Goal: Information Seeking & Learning: Learn about a topic

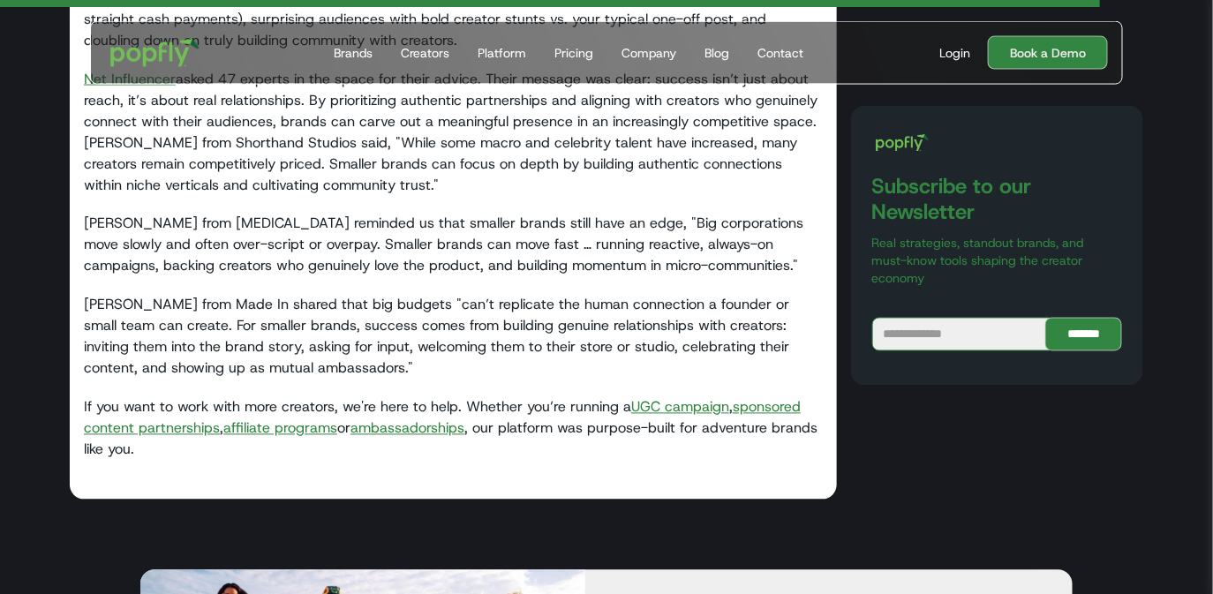
scroll to position [3152, 0]
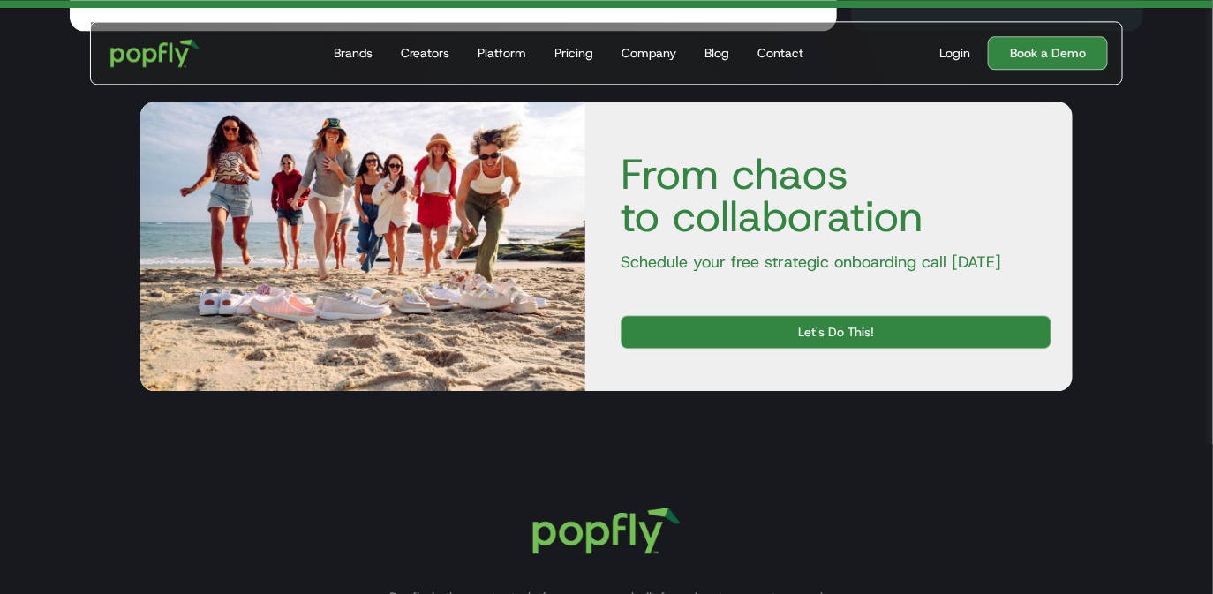
scroll to position [2831, 0]
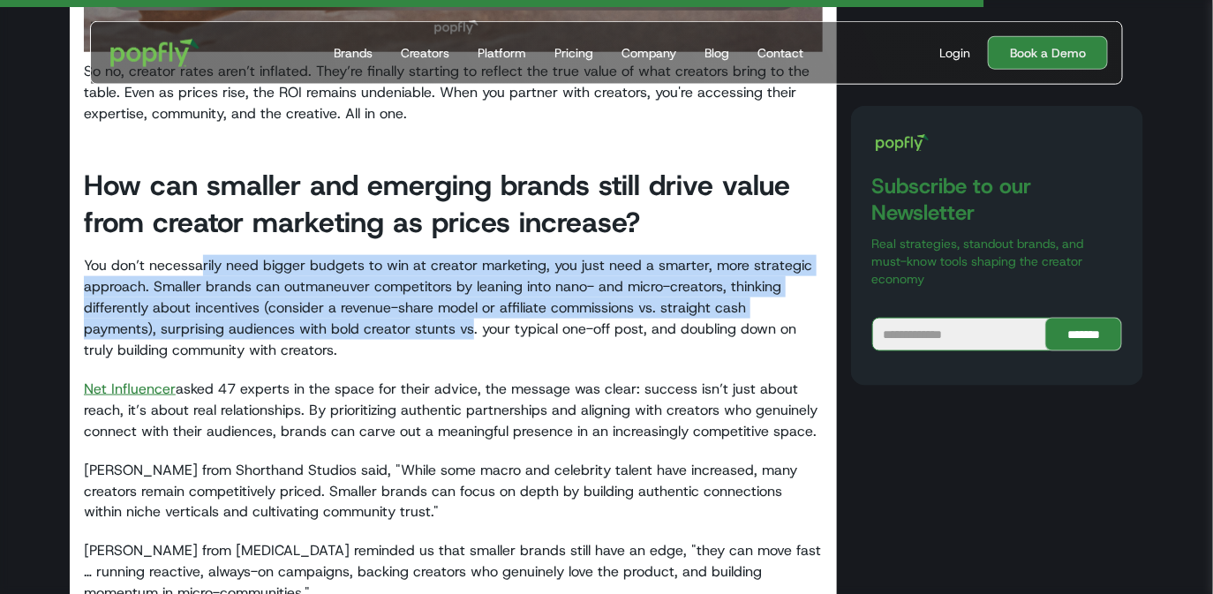
drag, startPoint x: 199, startPoint y: 275, endPoint x: 394, endPoint y: 327, distance: 201.7
click at [394, 326] on p "You don’t necessarily need bigger budgets to win at creator marketing, you just…" at bounding box center [453, 308] width 739 height 106
click at [394, 327] on p "You don’t necessarily need bigger budgets to win at creator marketing, you just…" at bounding box center [453, 308] width 739 height 106
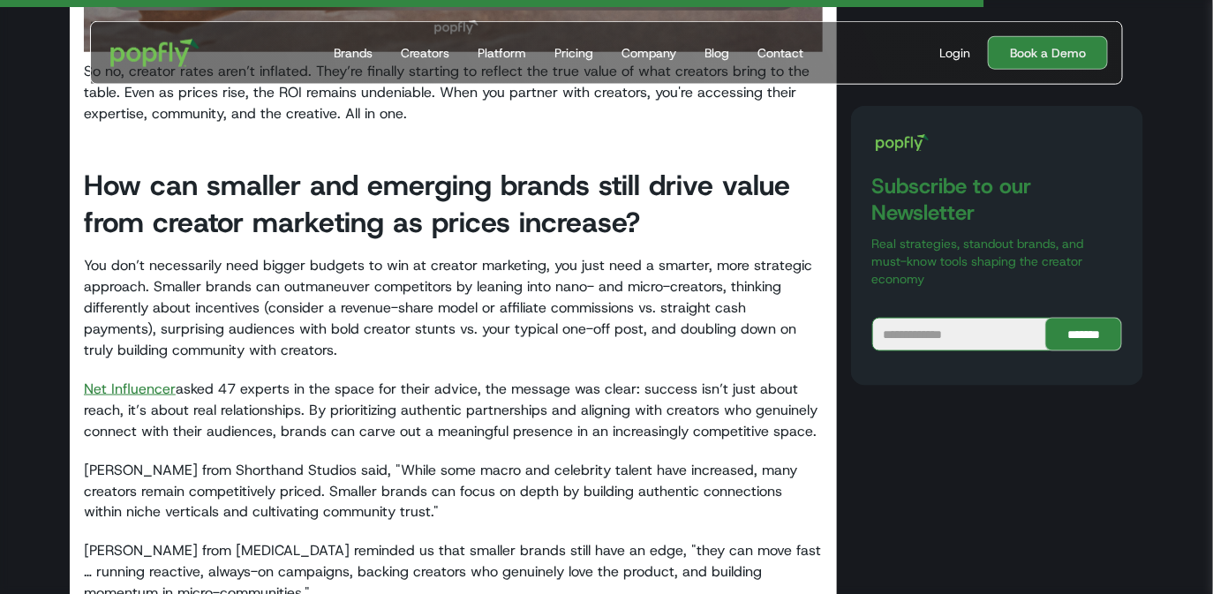
click at [238, 398] on p "‍ Net Influencer asked 47 experts in the space for their advice, the message wa…" at bounding box center [453, 411] width 739 height 64
click at [166, 398] on link "Net Influencer" at bounding box center [130, 389] width 92 height 19
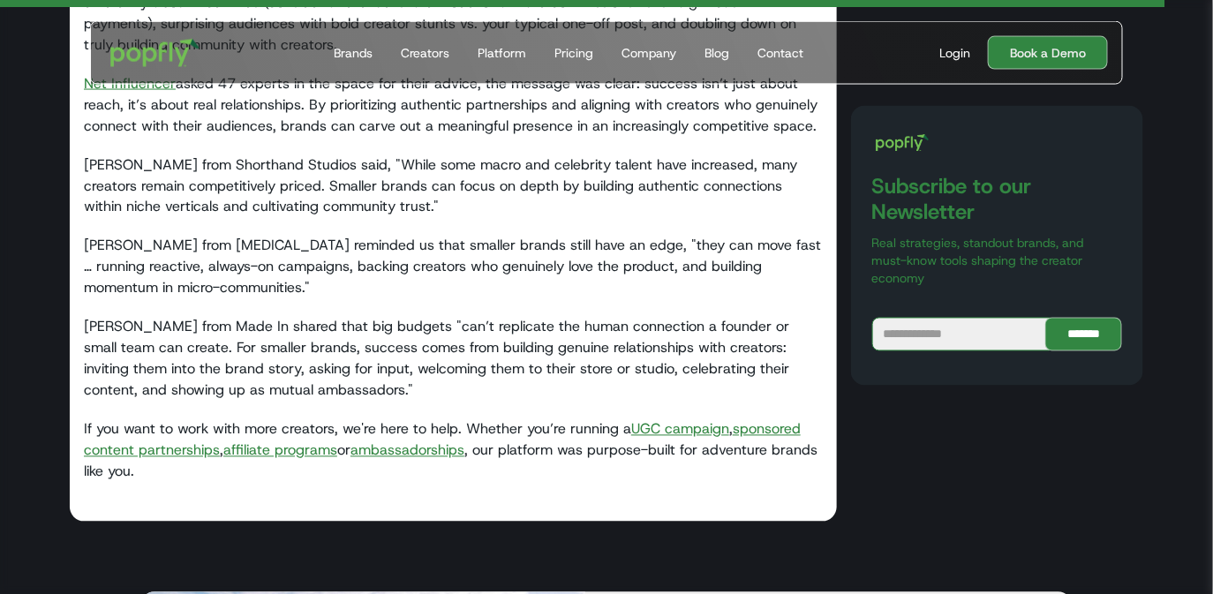
scroll to position [2831, 0]
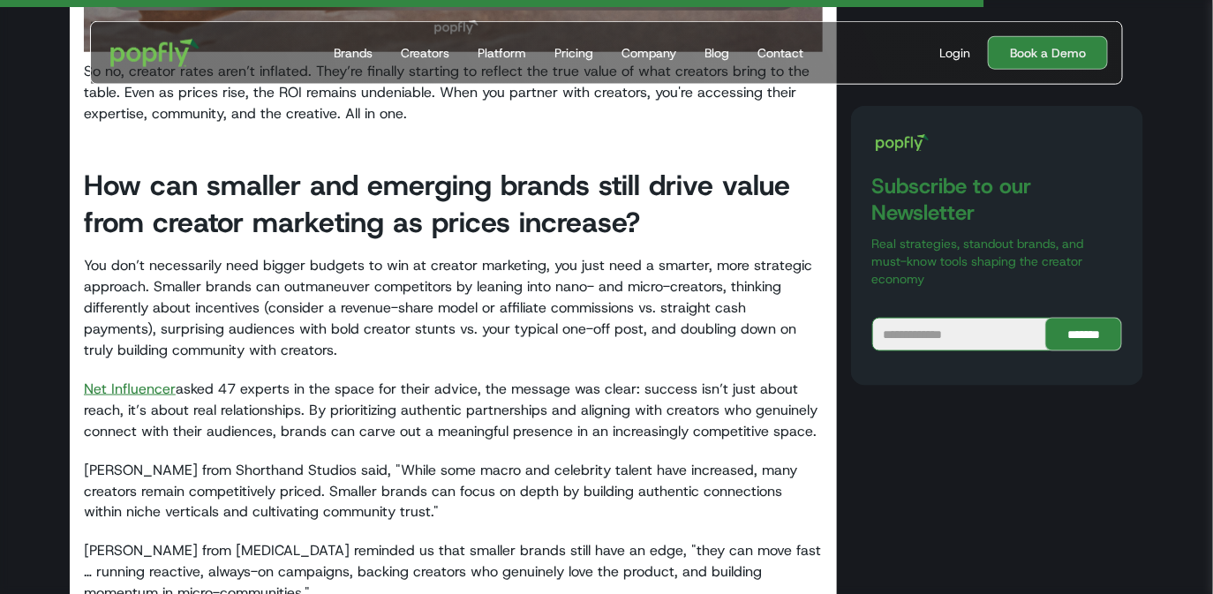
click at [236, 419] on p "‍ Net Influencer asked 47 experts in the space for their advice, the message wa…" at bounding box center [453, 411] width 739 height 64
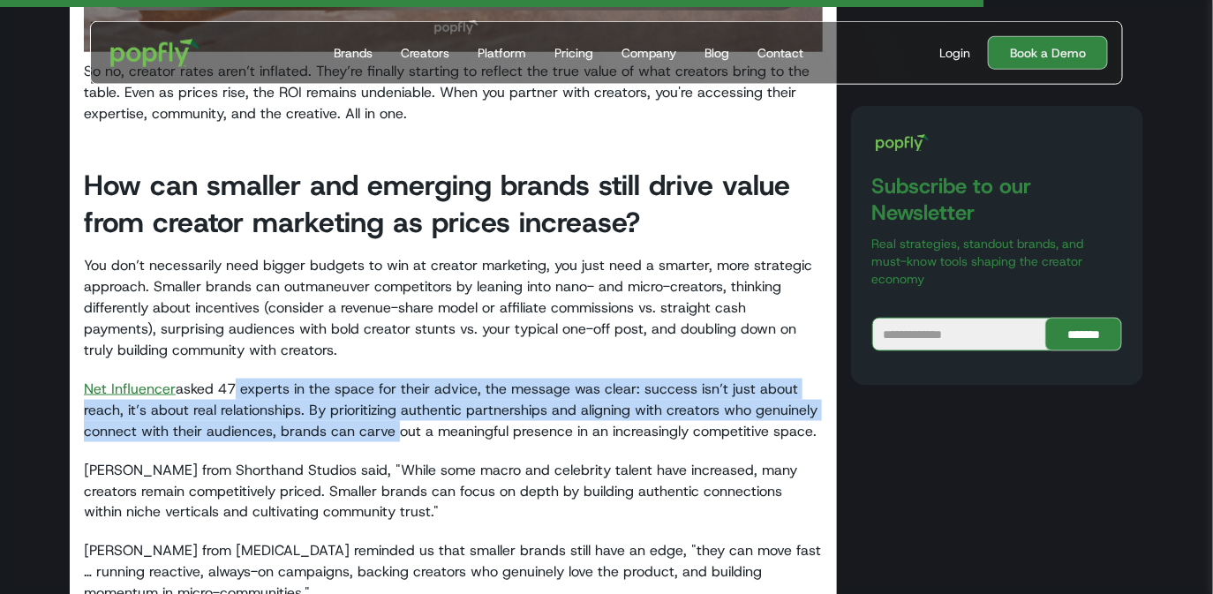
drag, startPoint x: 237, startPoint y: 379, endPoint x: 399, endPoint y: 430, distance: 170.3
click at [399, 430] on p "‍ Net Influencer asked 47 experts in the space for their advice, the message wa…" at bounding box center [453, 411] width 739 height 64
click at [397, 427] on p "‍ Net Influencer asked 47 experts in the space for their advice, the message wa…" at bounding box center [453, 411] width 739 height 64
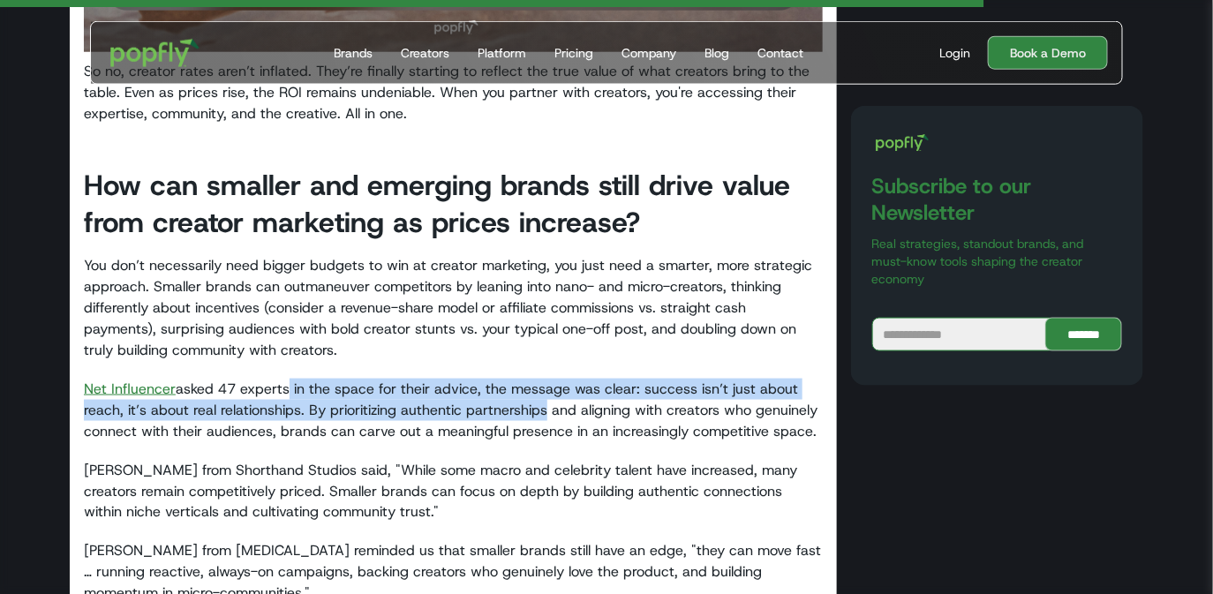
drag, startPoint x: 294, startPoint y: 383, endPoint x: 547, endPoint y: 418, distance: 255.8
click at [548, 420] on p "‍ Net Influencer asked 47 experts in the space for their advice, the message wa…" at bounding box center [453, 411] width 739 height 64
click at [547, 418] on p "‍ Net Influencer asked 47 experts in the space for their advice, the message wa…" at bounding box center [453, 411] width 739 height 64
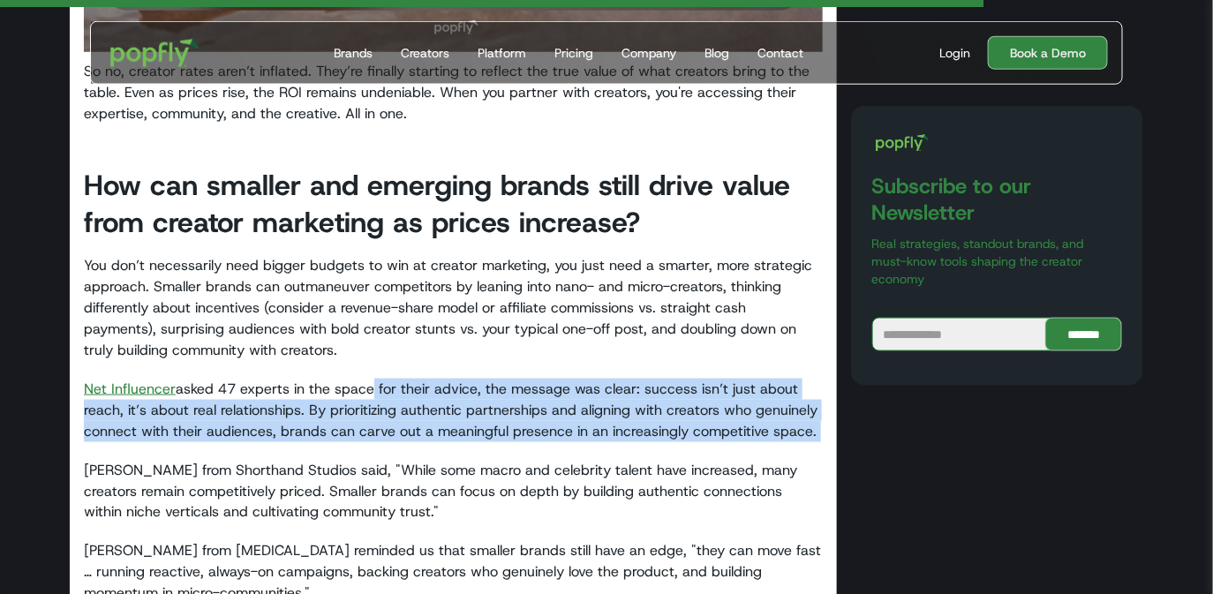
drag, startPoint x: 373, startPoint y: 394, endPoint x: 577, endPoint y: 447, distance: 211.6
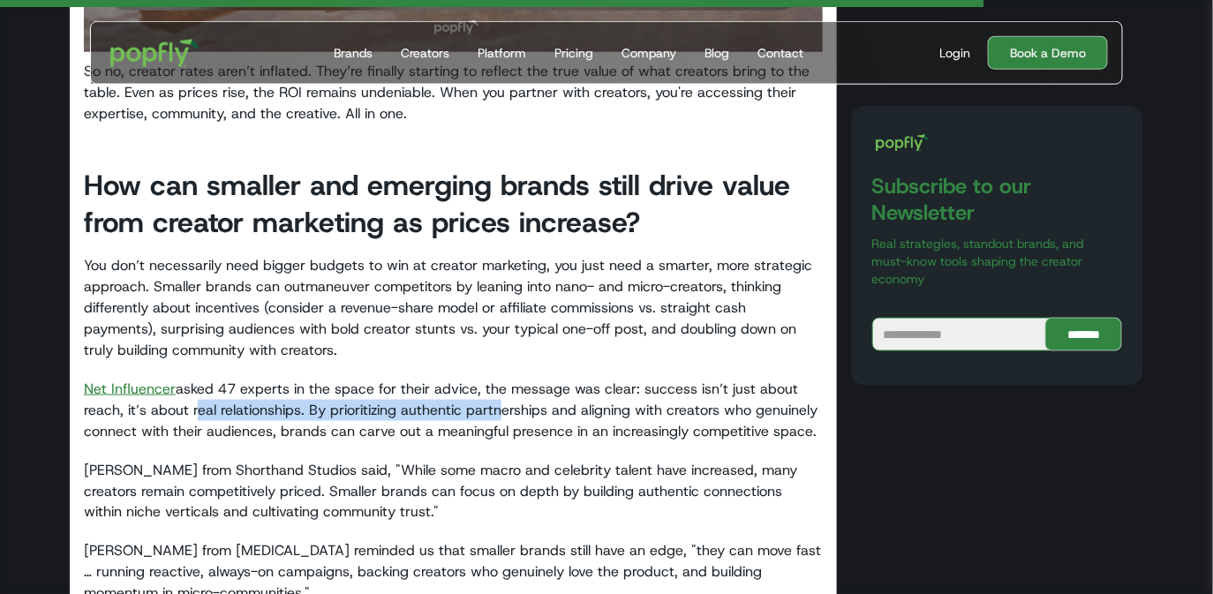
drag, startPoint x: 195, startPoint y: 408, endPoint x: 499, endPoint y: 417, distance: 303.8
click at [496, 417] on p "‍ Net Influencer asked 47 experts in the space for their advice, the message wa…" at bounding box center [453, 411] width 739 height 64
click at [499, 417] on p "‍ Net Influencer asked 47 experts in the space for their advice, the message wa…" at bounding box center [453, 411] width 739 height 64
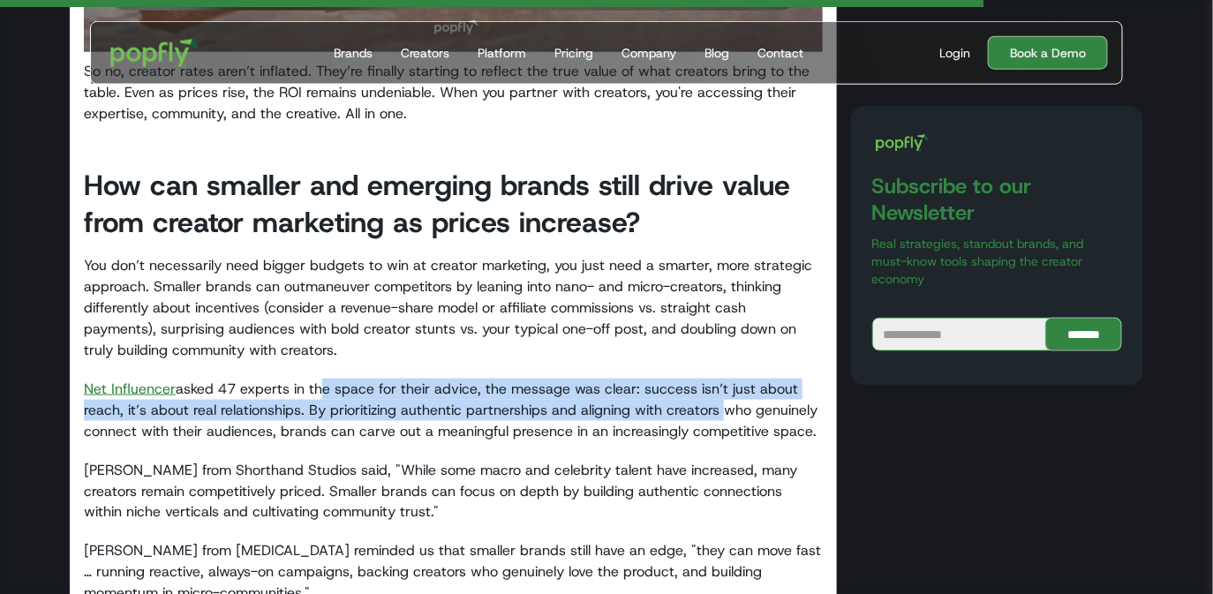
drag, startPoint x: 321, startPoint y: 396, endPoint x: 728, endPoint y: 408, distance: 407.2
click at [728, 408] on p "‍ Net Influencer asked 47 experts in the space for their advice, the message wa…" at bounding box center [453, 411] width 739 height 64
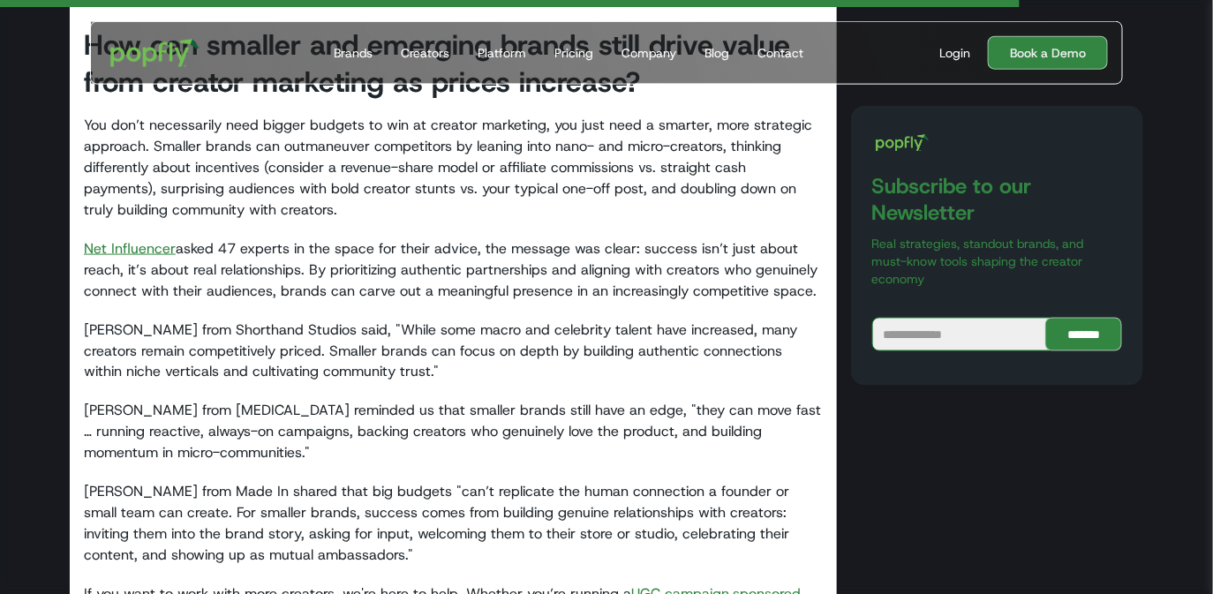
scroll to position [3005, 0]
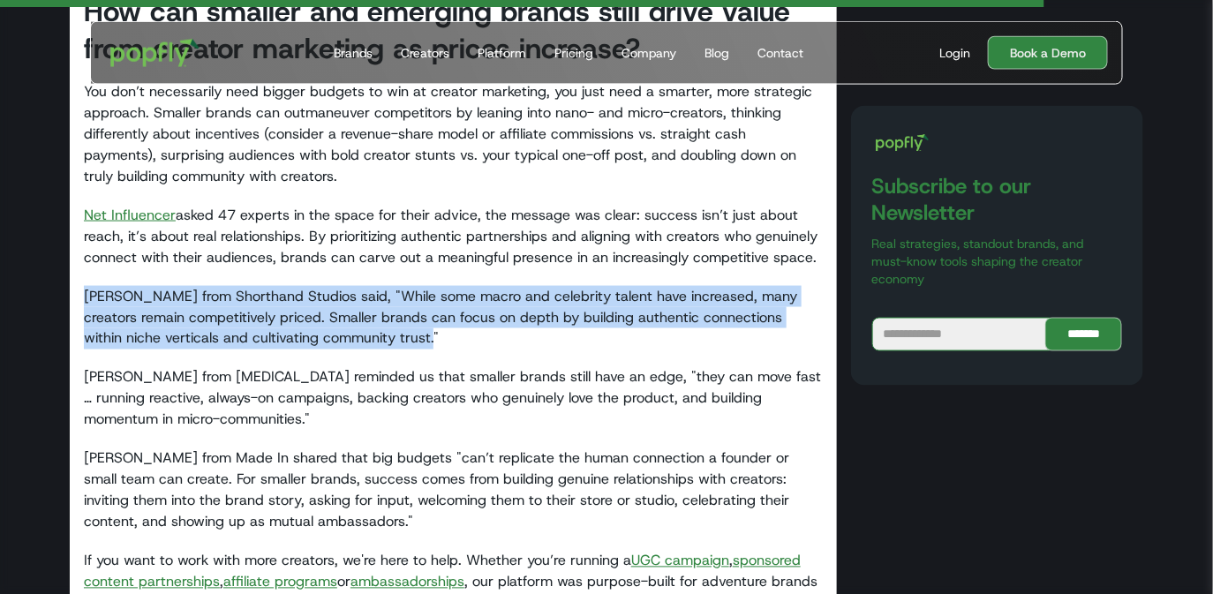
drag, startPoint x: 275, startPoint y: 281, endPoint x: 450, endPoint y: 339, distance: 185.1
click at [450, 339] on p "Melissa Wood from Shorthand Studios said, "While some macro and celebrity talen…" at bounding box center [453, 318] width 739 height 64
drag, startPoint x: 339, startPoint y: 296, endPoint x: 459, endPoint y: 344, distance: 129.5
click at [461, 344] on p "Melissa Wood from Shorthand Studios said, "While some macro and celebrity talen…" at bounding box center [453, 318] width 739 height 64
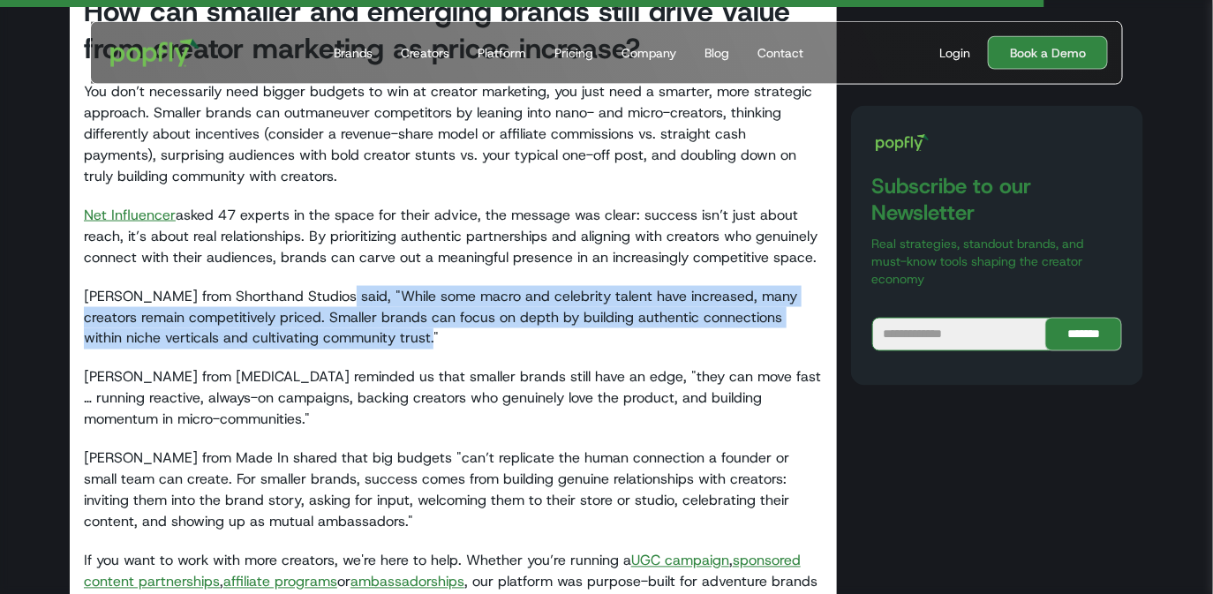
click at [459, 344] on p "Melissa Wood from Shorthand Studios said, "While some macro and celebrity talen…" at bounding box center [453, 318] width 739 height 64
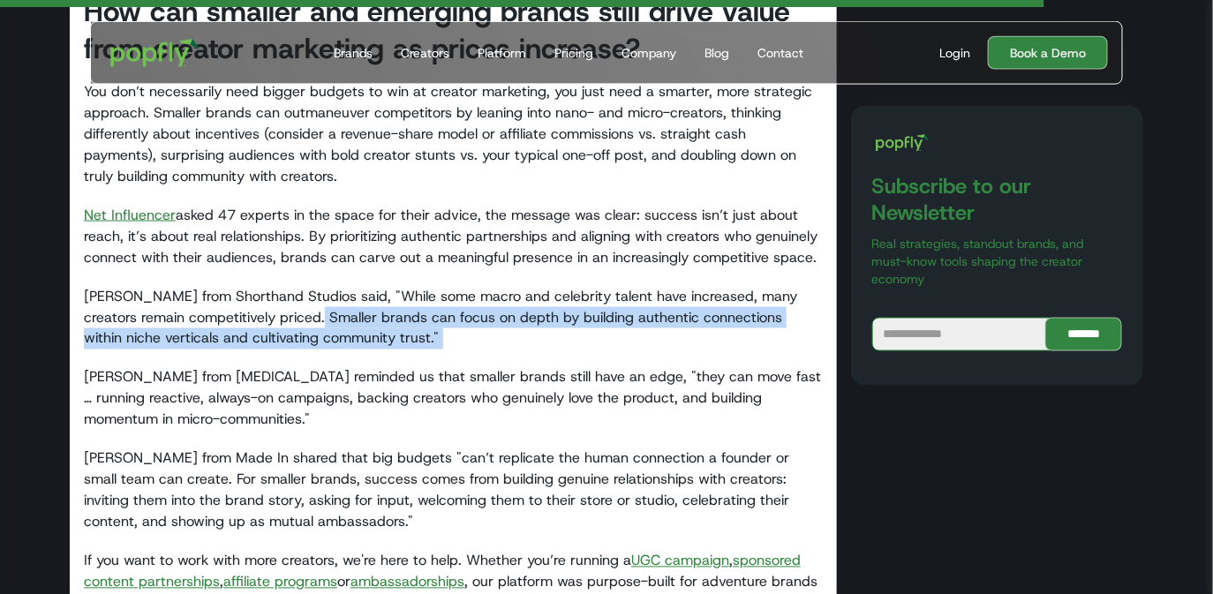
drag, startPoint x: 330, startPoint y: 313, endPoint x: 472, endPoint y: 375, distance: 155.3
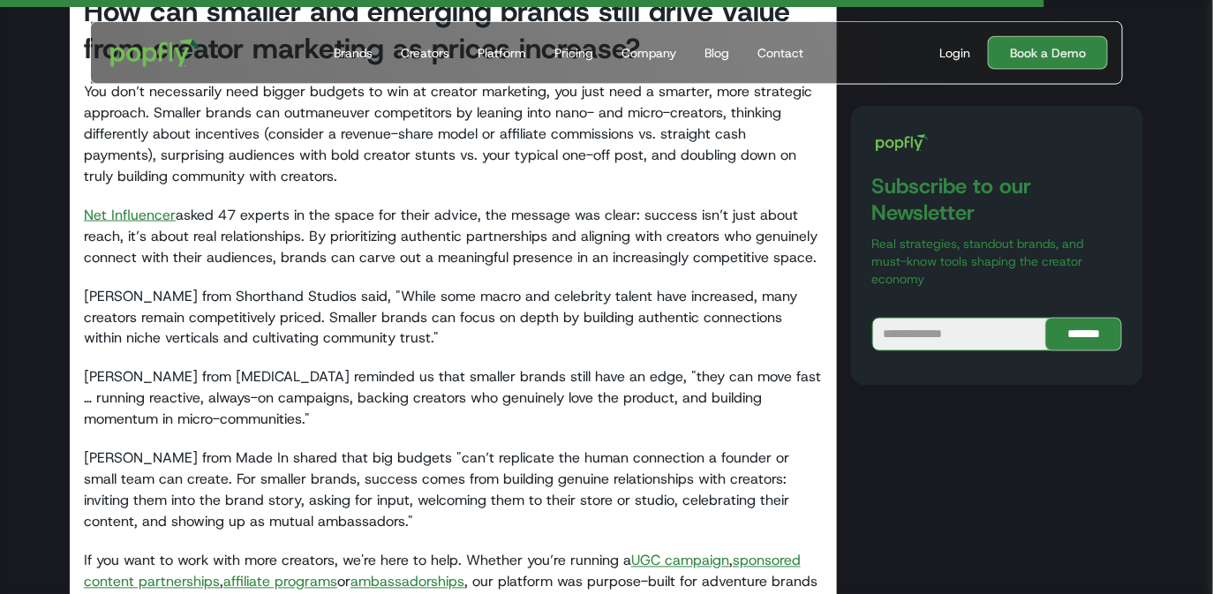
click at [472, 377] on p "Dev Karaca from Kyra reminded us that smaller brands still have an edge, "they …" at bounding box center [453, 399] width 739 height 64
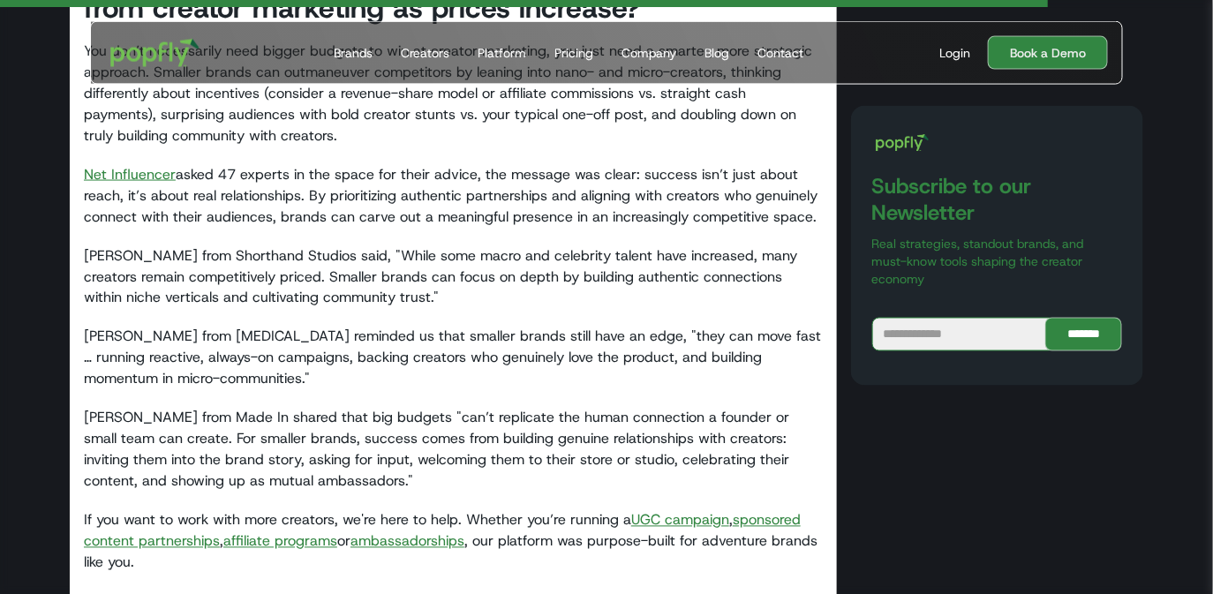
scroll to position [3050, 0]
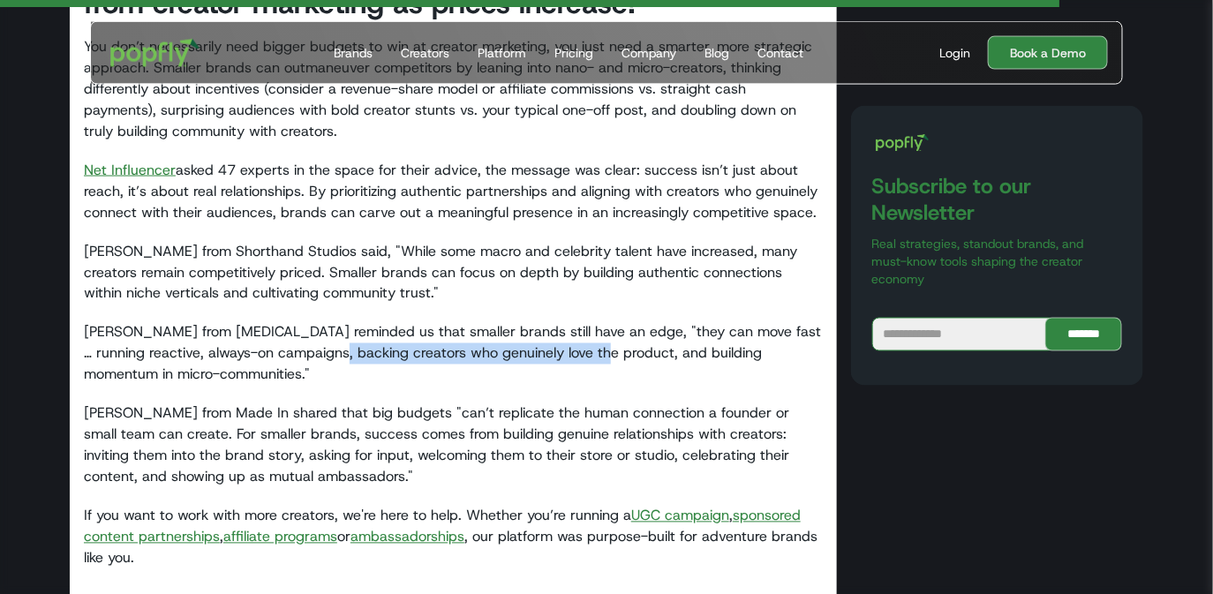
drag, startPoint x: 312, startPoint y: 343, endPoint x: 569, endPoint y: 360, distance: 257.5
click at [570, 361] on p "Dev Karaca from Kyra reminded us that smaller brands still have an edge, "they …" at bounding box center [453, 354] width 739 height 64
click at [569, 360] on p "Dev Karaca from Kyra reminded us that smaller brands still have an edge, "they …" at bounding box center [453, 354] width 739 height 64
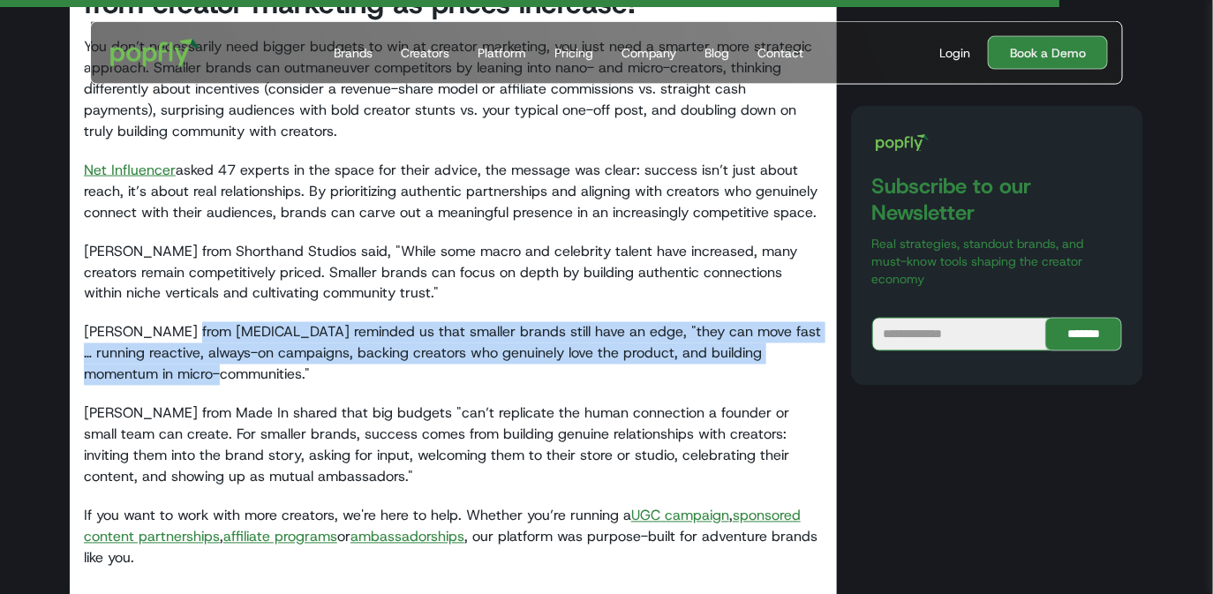
drag, startPoint x: 185, startPoint y: 339, endPoint x: 367, endPoint y: 376, distance: 186.5
click at [367, 376] on p "Dev Karaca from Kyra reminded us that smaller brands still have an edge, "they …" at bounding box center [453, 354] width 739 height 64
drag, startPoint x: 262, startPoint y: 335, endPoint x: 446, endPoint y: 384, distance: 190.2
click at [446, 384] on p "Dev Karaca from Kyra reminded us that smaller brands still have an edge, "they …" at bounding box center [453, 354] width 739 height 64
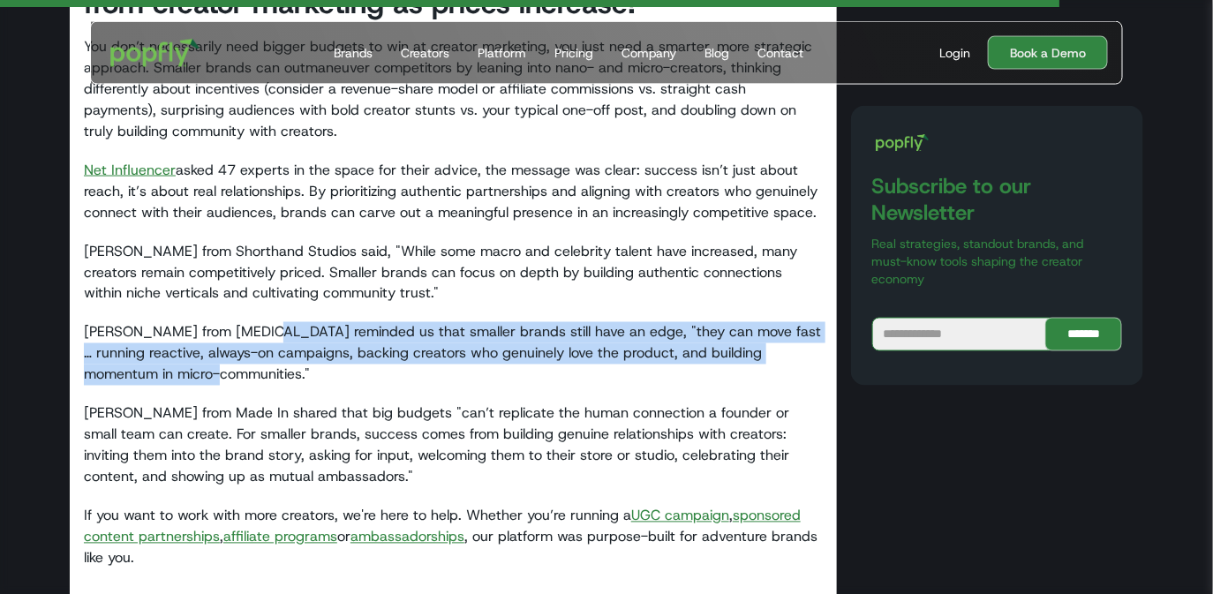
click at [446, 384] on p "Dev Karaca from Kyra reminded us that smaller brands still have an edge, "they …" at bounding box center [453, 354] width 739 height 64
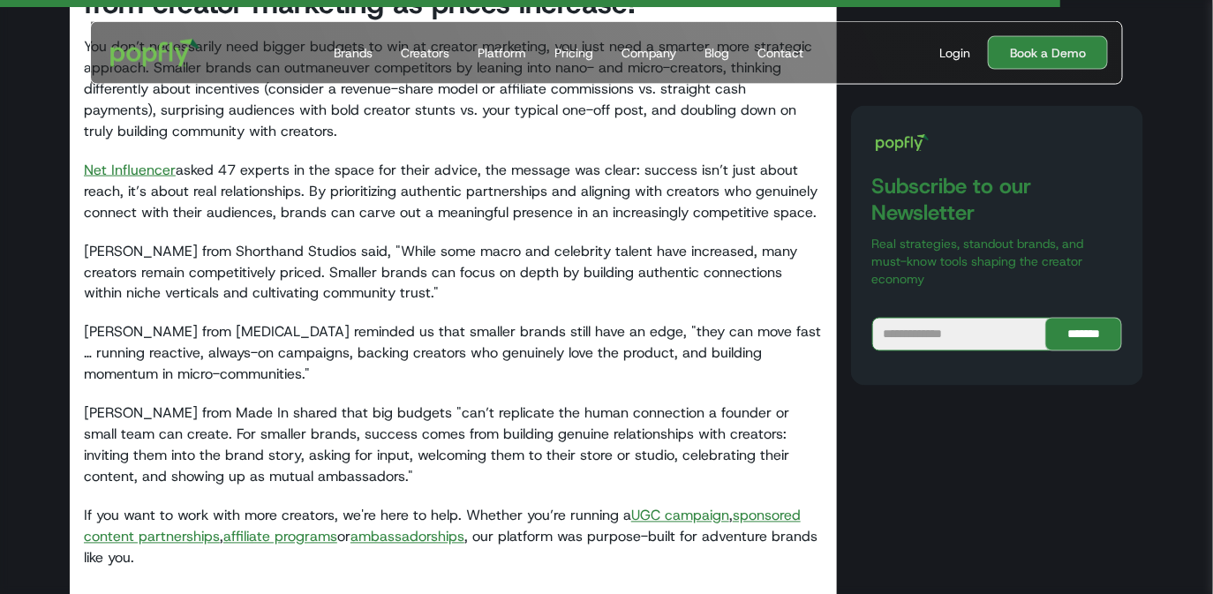
scroll to position [3116, 0]
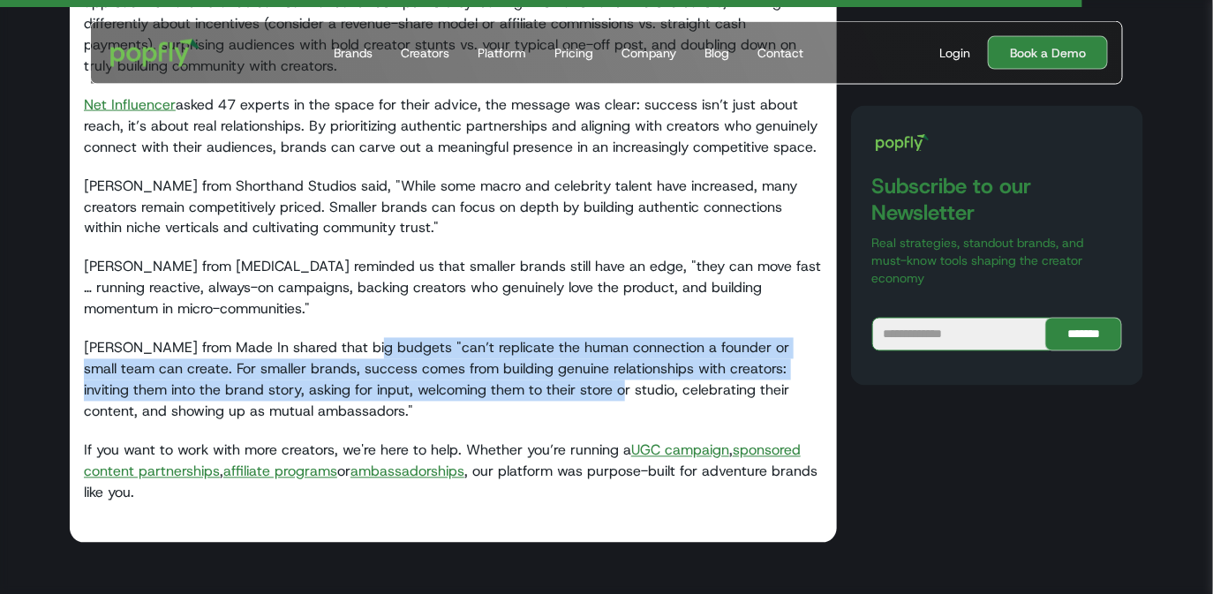
drag, startPoint x: 354, startPoint y: 356, endPoint x: 554, endPoint y: 398, distance: 204.0
click at [555, 401] on p "Aurélie Sauthier from Made In shared that big budgets "can’t replicate the huma…" at bounding box center [453, 380] width 739 height 85
click at [554, 398] on p "Aurélie Sauthier from Made In shared that big budgets "can’t replicate the huma…" at bounding box center [453, 380] width 739 height 85
drag, startPoint x: 403, startPoint y: 343, endPoint x: 574, endPoint y: 406, distance: 182.4
click at [574, 406] on p "Aurélie Sauthier from Made In shared that big budgets "can’t replicate the huma…" at bounding box center [453, 380] width 739 height 85
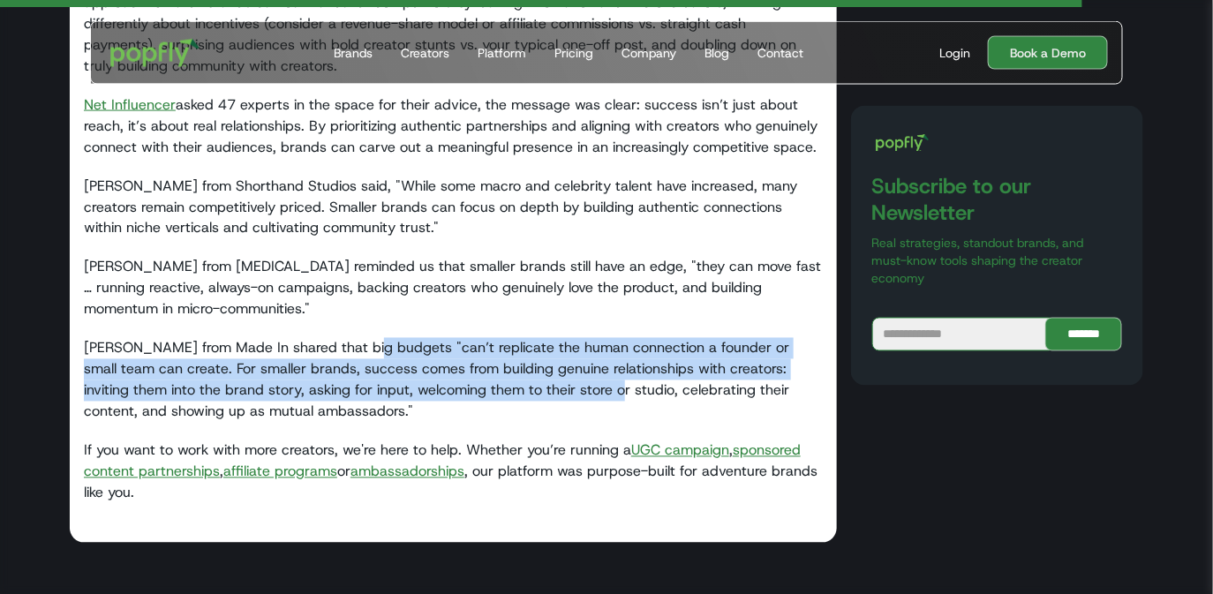
click at [574, 406] on p "Aurélie Sauthier from Made In shared that big budgets "can’t replicate the huma…" at bounding box center [453, 380] width 739 height 85
drag, startPoint x: 270, startPoint y: 366, endPoint x: 531, endPoint y: 421, distance: 267.0
click at [531, 421] on p "Aurélie Sauthier from Made In shared that big budgets "can’t replicate the huma…" at bounding box center [453, 380] width 739 height 85
drag, startPoint x: 411, startPoint y: 371, endPoint x: 554, endPoint y: 423, distance: 152.2
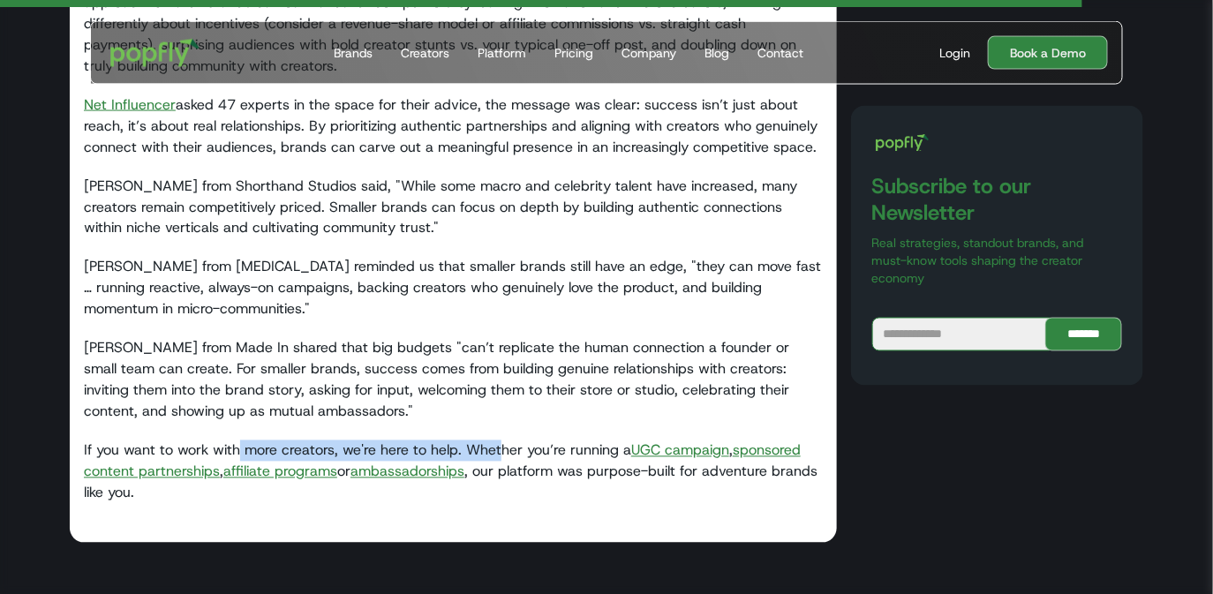
drag, startPoint x: 243, startPoint y: 448, endPoint x: 506, endPoint y: 446, distance: 263.1
click at [505, 448] on p "If you want to work with more creators, we're here to help. Whether you’re runn…" at bounding box center [453, 473] width 739 height 64
click at [506, 446] on p "If you want to work with more creators, we're here to help. Whether you’re runn…" at bounding box center [453, 473] width 739 height 64
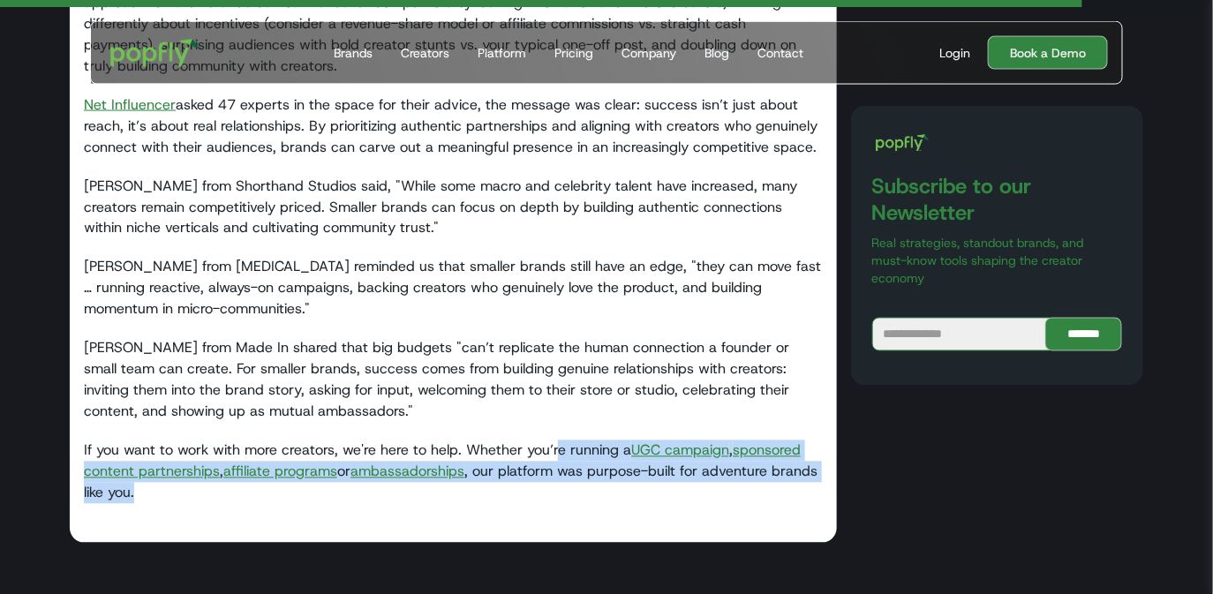
drag, startPoint x: 560, startPoint y: 454, endPoint x: 616, endPoint y: 486, distance: 65.3
click at [616, 487] on p "If you want to work with more creators, we're here to help. Whether you’re runn…" at bounding box center [453, 473] width 739 height 64
click at [616, 486] on p "If you want to work with more creators, we're here to help. Whether you’re runn…" at bounding box center [453, 473] width 739 height 64
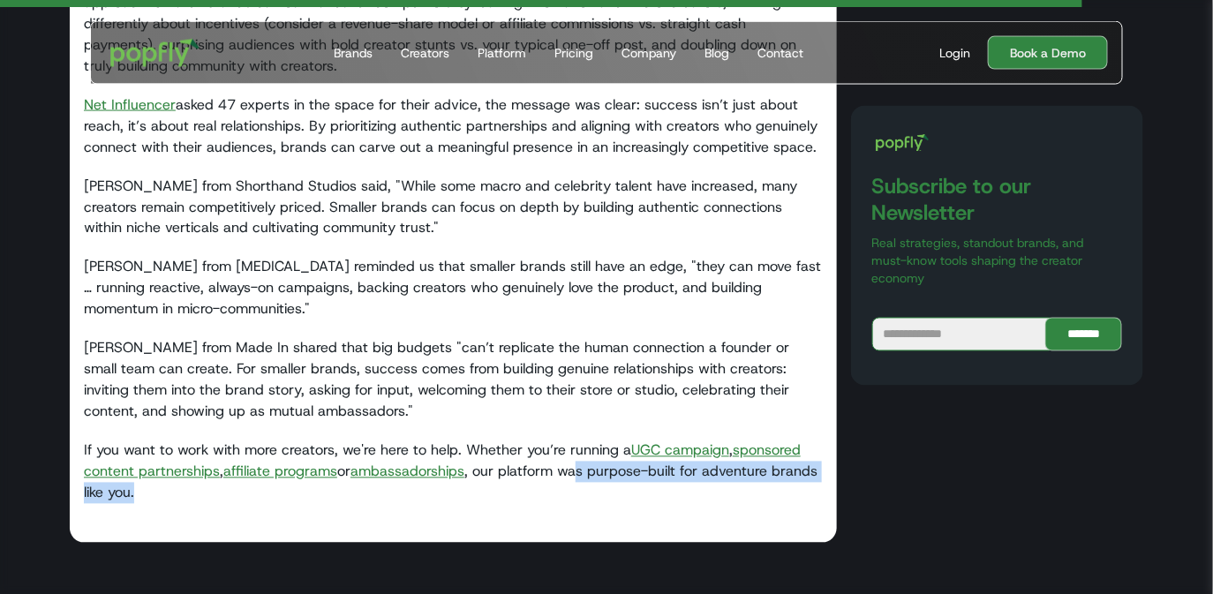
drag, startPoint x: 582, startPoint y: 468, endPoint x: 639, endPoint y: 496, distance: 64.0
click at [638, 496] on p "If you want to work with more creators, we're here to help. Whether you’re runn…" at bounding box center [453, 473] width 739 height 64
click at [639, 496] on p "If you want to work with more creators, we're here to help. Whether you’re runn…" at bounding box center [453, 473] width 739 height 64
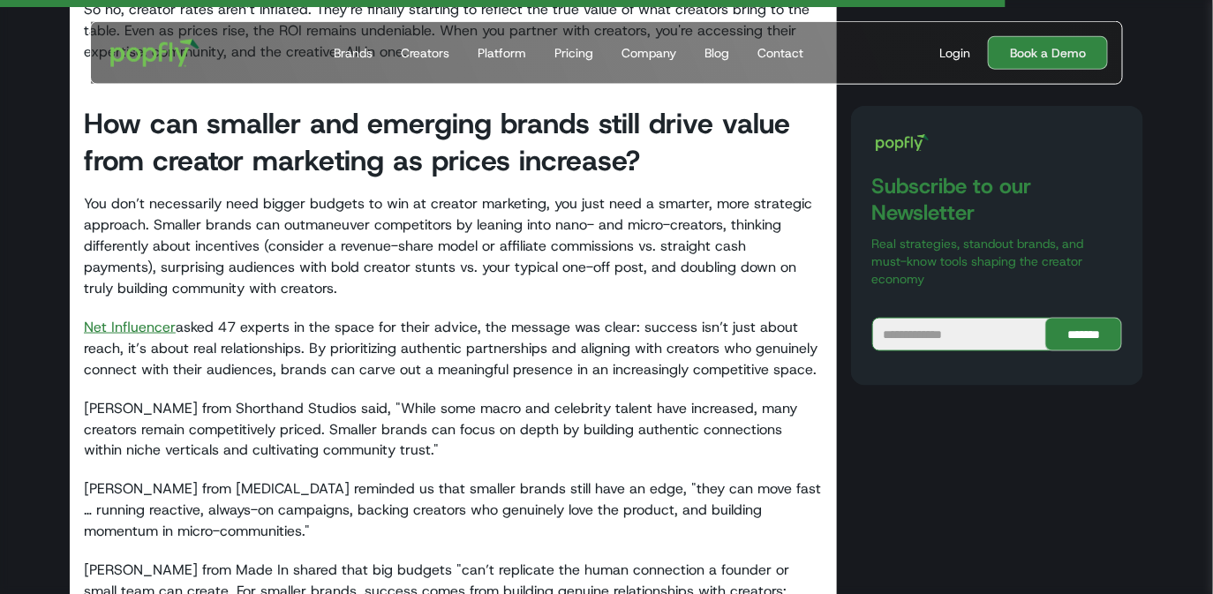
scroll to position [2892, 0]
click at [356, 48] on div "Brands" at bounding box center [353, 53] width 39 height 18
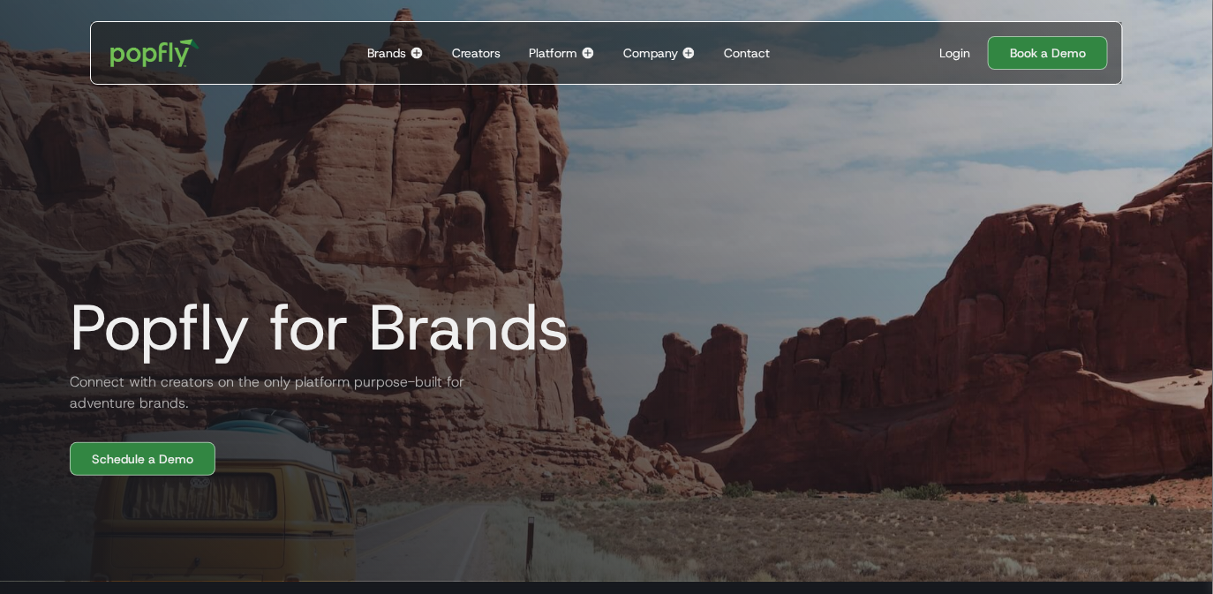
click at [170, 361] on h1 "Popfly for Brands" at bounding box center [313, 327] width 514 height 71
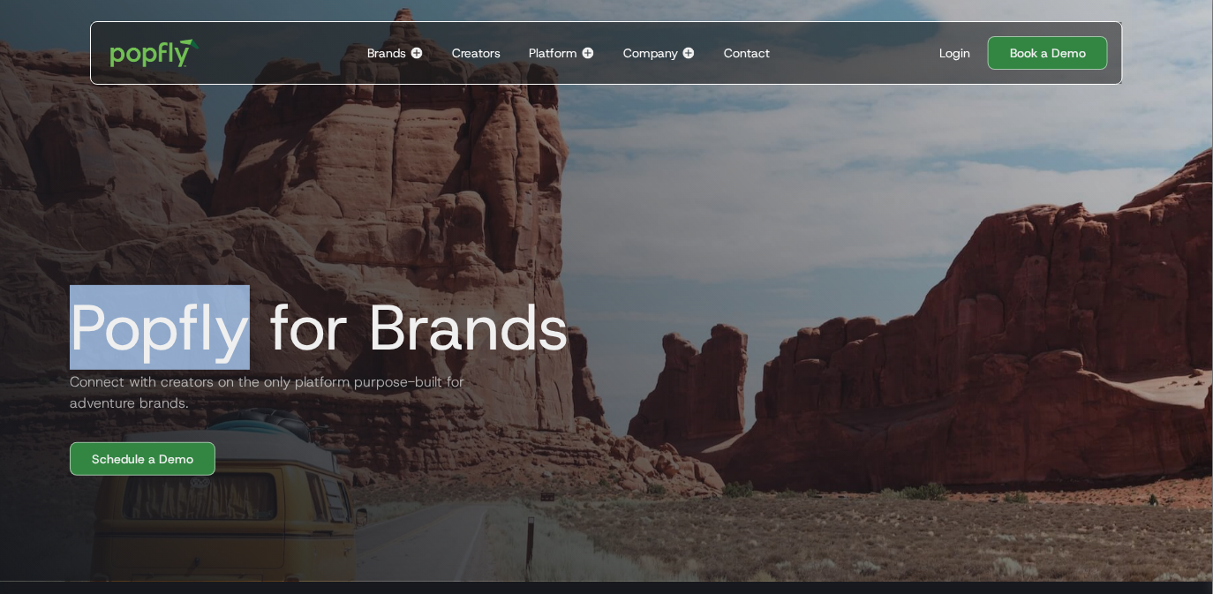
click at [170, 361] on h1 "Popfly for Brands" at bounding box center [313, 327] width 514 height 71
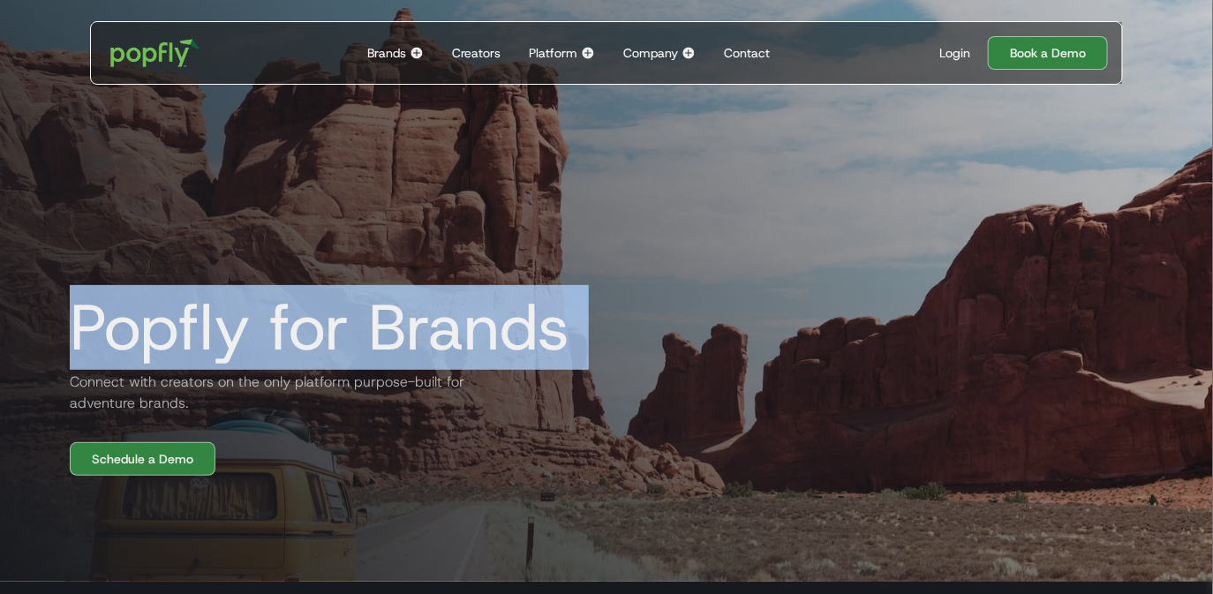
click at [170, 361] on h1 "Popfly for Brands" at bounding box center [313, 327] width 514 height 71
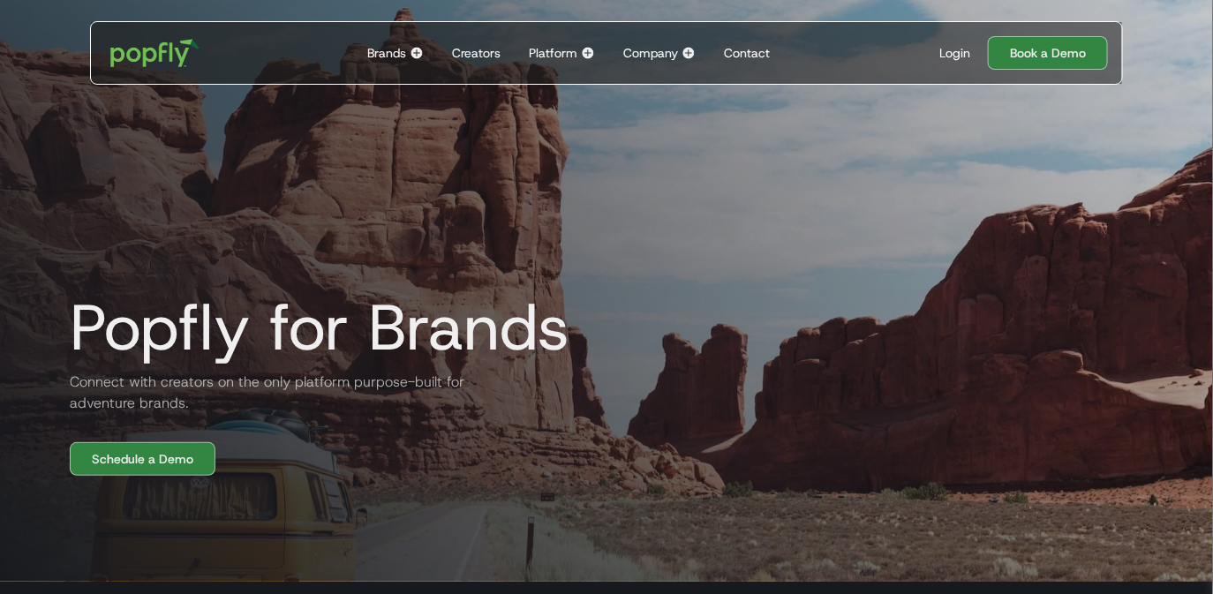
click at [159, 381] on h2 "Connect with creators on the only platform purpose-built for adventure brands." at bounding box center [268, 393] width 424 height 42
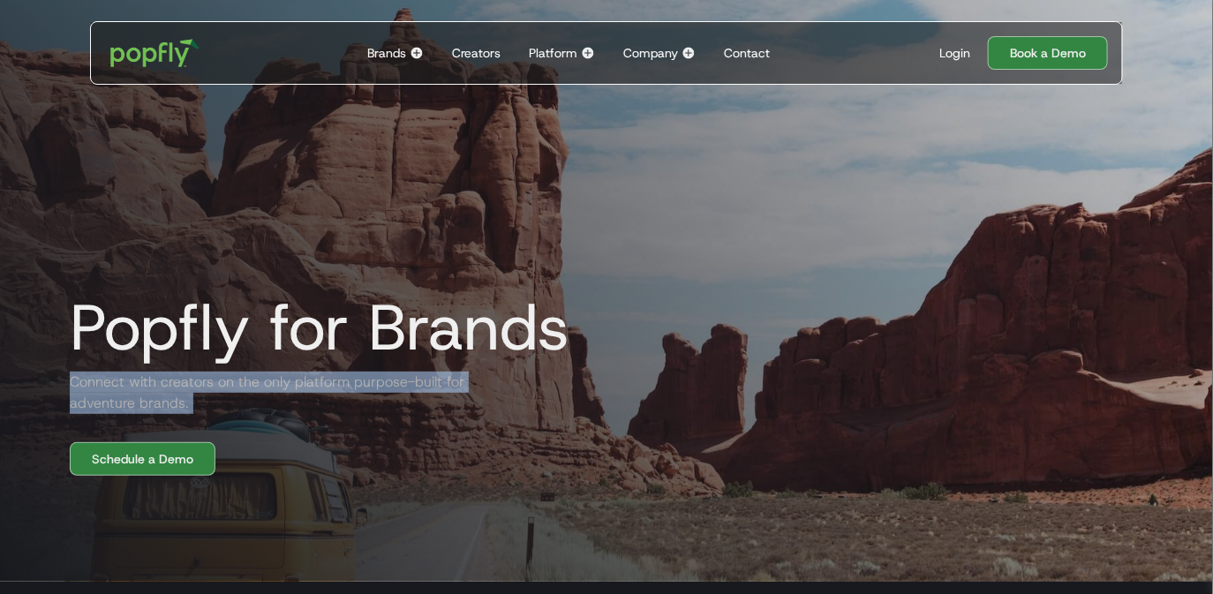
click at [159, 381] on h2 "Connect with creators on the only platform purpose-built for adventure brands." at bounding box center [268, 393] width 424 height 42
copy h2 "Connect with creators on the only platform purpose-built for adventure brands."
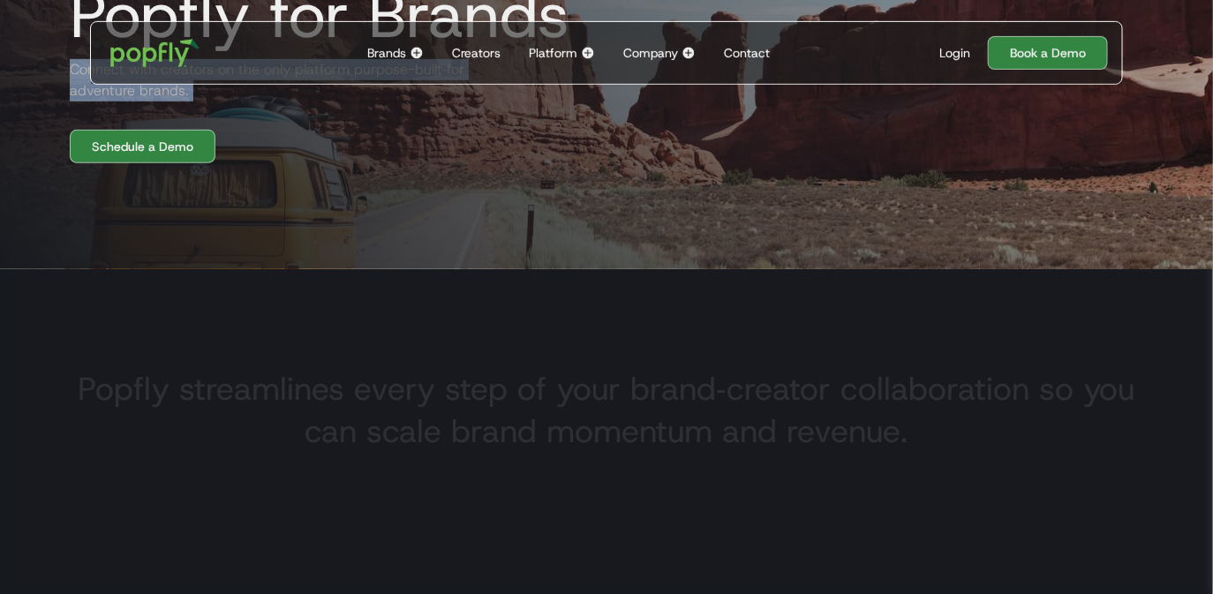
scroll to position [408, 0]
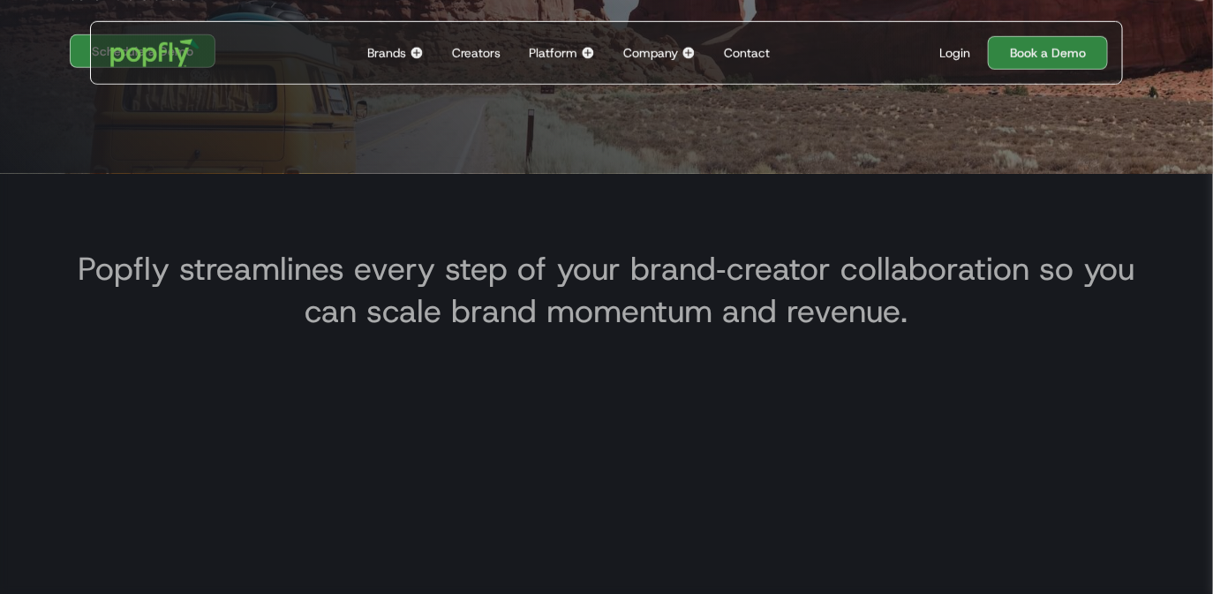
click at [506, 263] on h3 "Popfly streamlines every step of your brand‑creator collaboration so you can sc…" at bounding box center [607, 289] width 1074 height 85
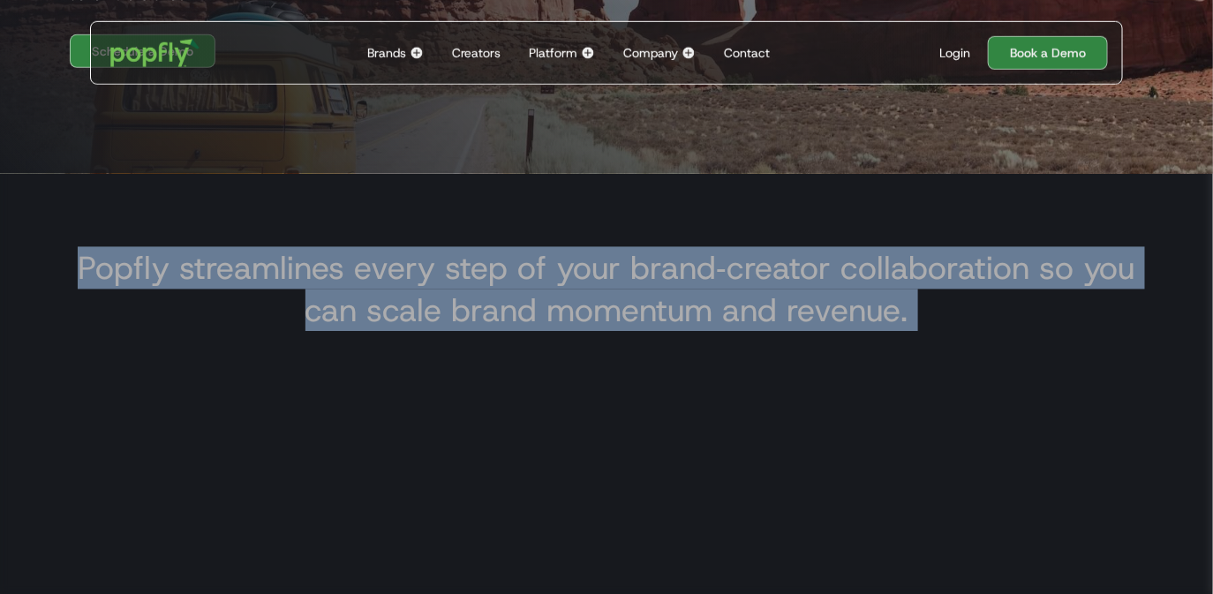
click at [506, 263] on h3 "Popfly streamlines every step of your brand‑creator collaboration so you can sc…" at bounding box center [607, 289] width 1074 height 85
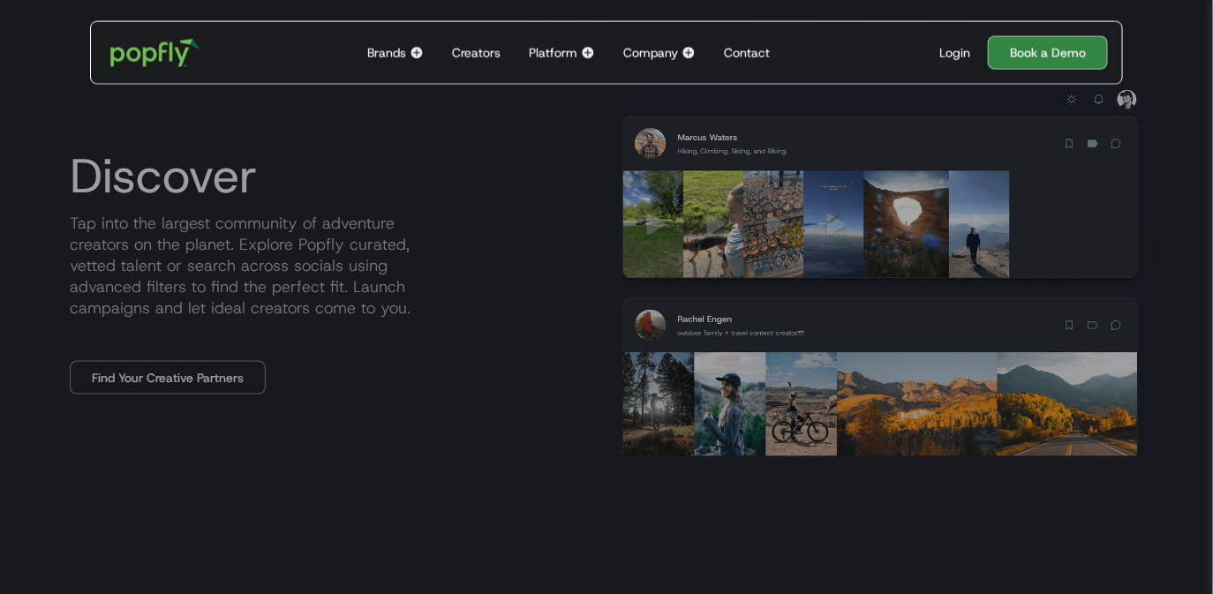
scroll to position [870, 0]
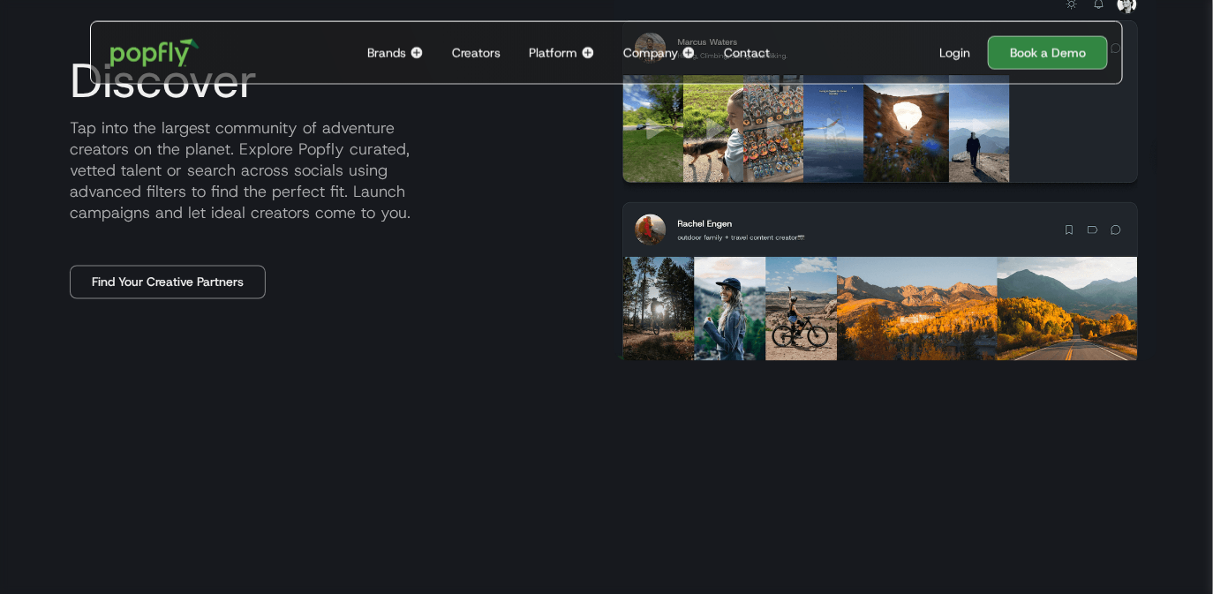
click at [207, 169] on p "Tap into the largest community of adventure creators on the planet. Explore Pop…" at bounding box center [328, 170] width 544 height 106
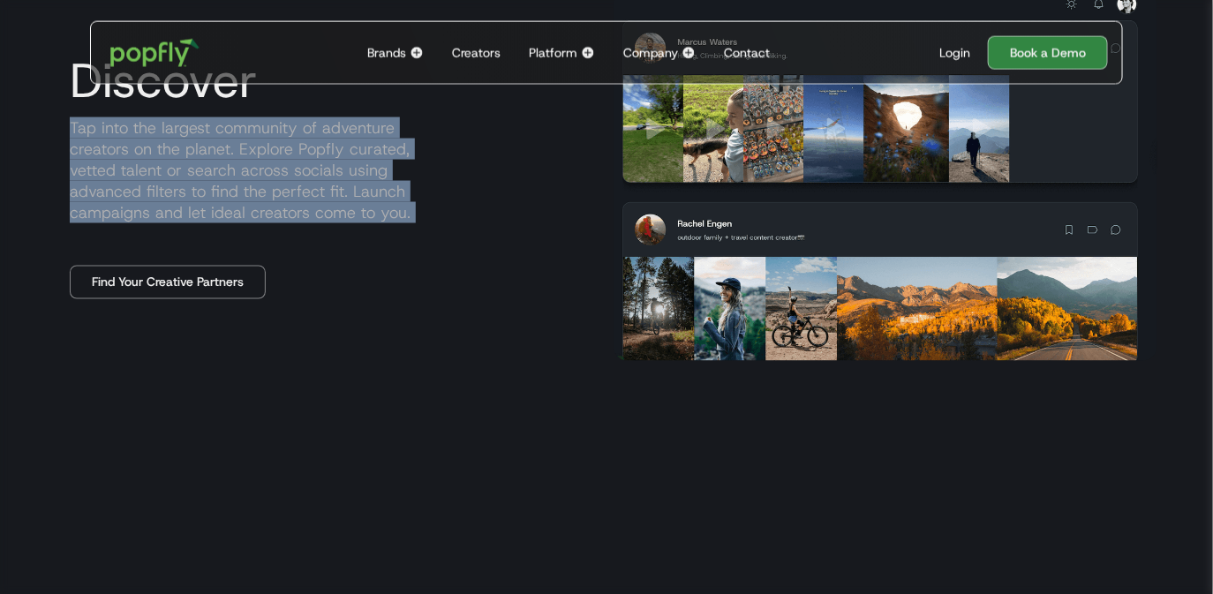
click at [207, 169] on p "Tap into the largest community of adventure creators on the planet. Explore Pop…" at bounding box center [328, 170] width 544 height 106
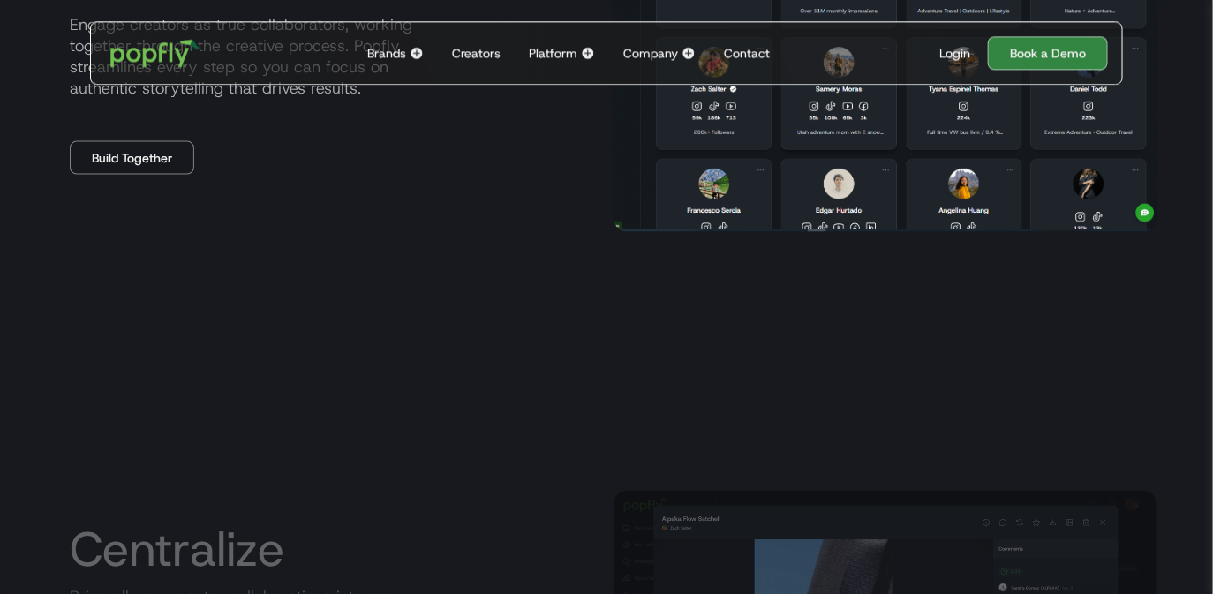
scroll to position [1828, 0]
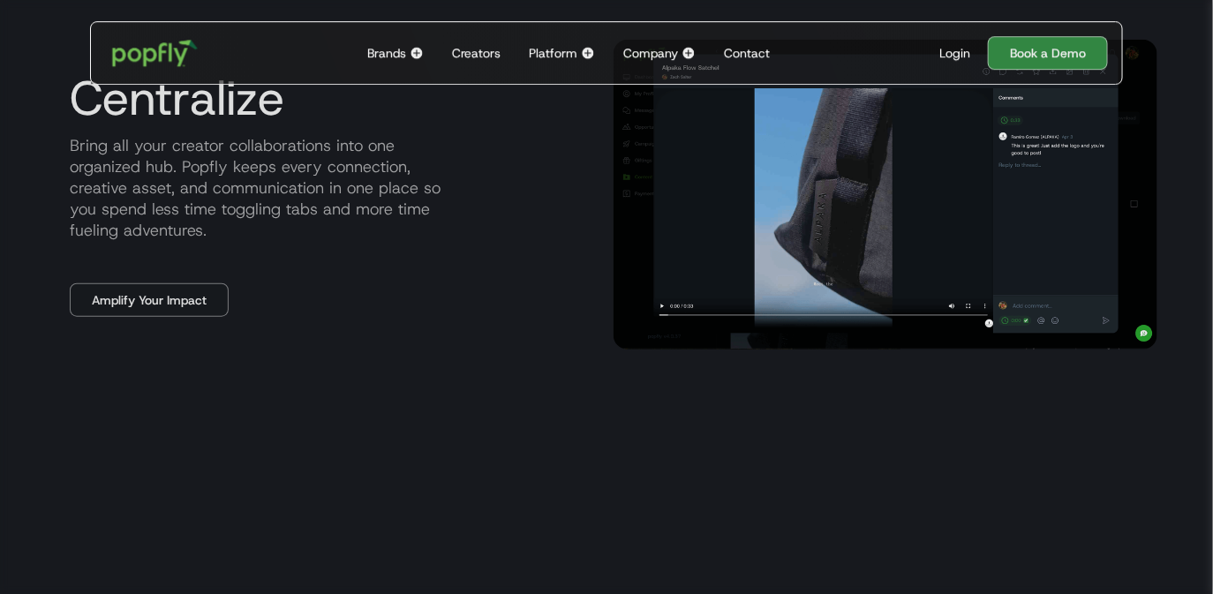
click at [168, 57] on img "home" at bounding box center [155, 52] width 109 height 51
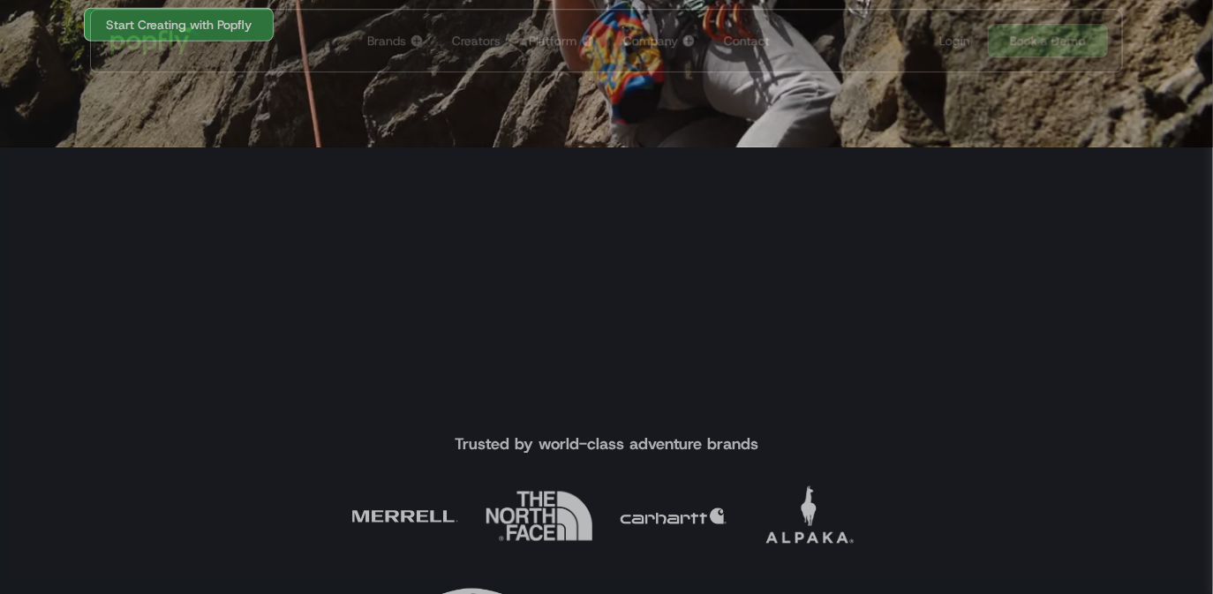
scroll to position [439, 0]
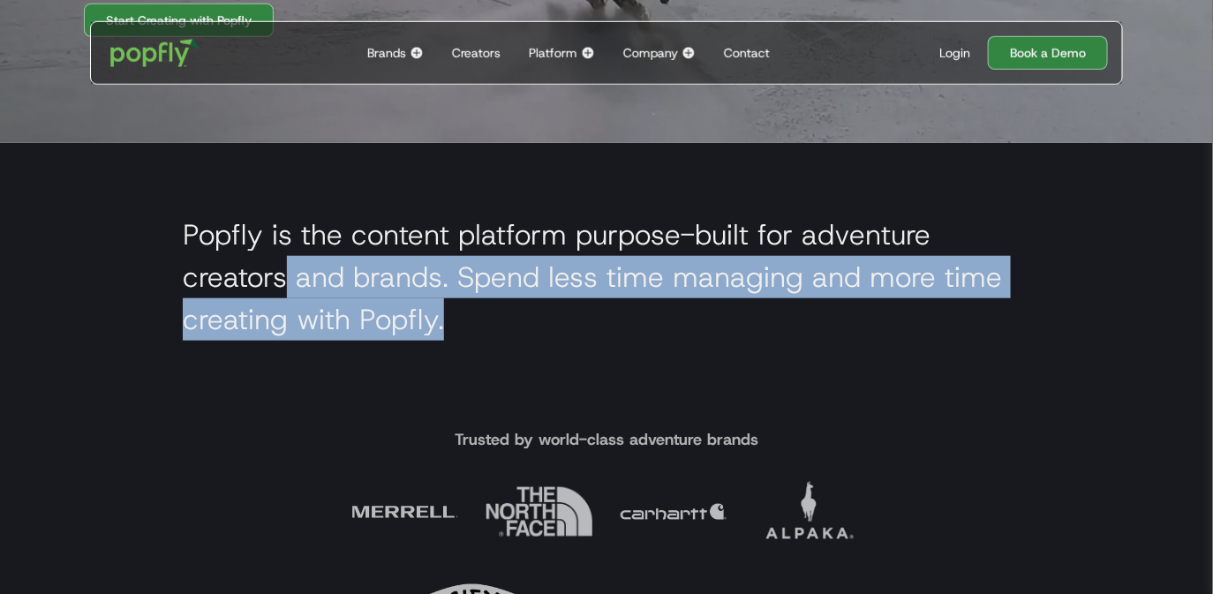
drag, startPoint x: 284, startPoint y: 271, endPoint x: 511, endPoint y: 322, distance: 232.6
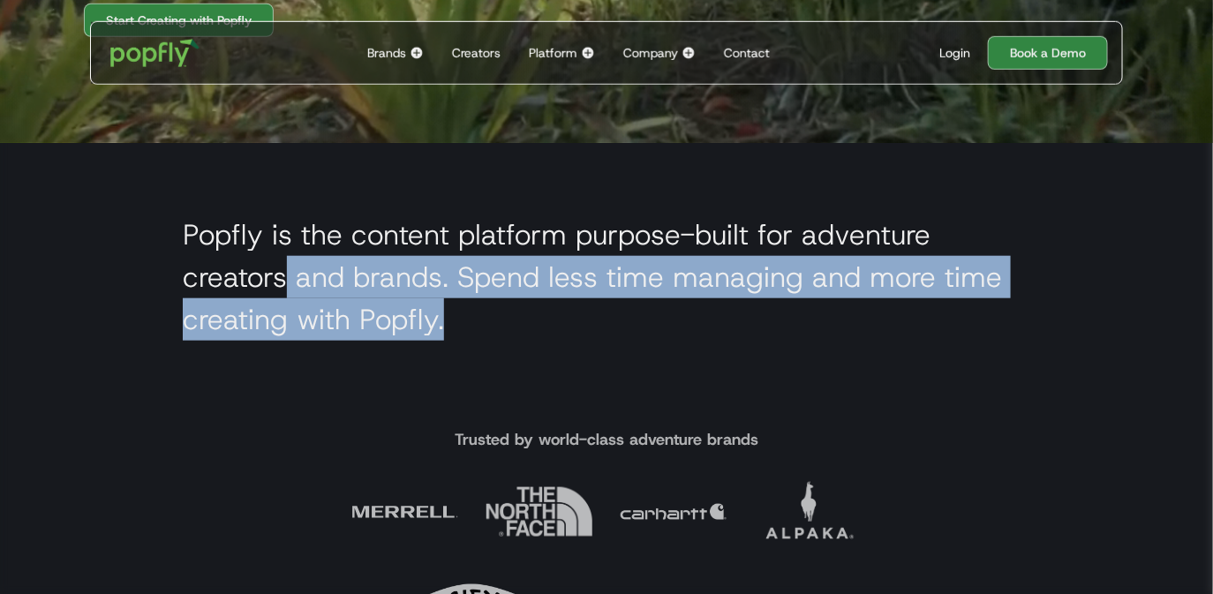
click at [509, 320] on h2 "Popfly is the content platform purpose-built for adventure creators and brands.…" at bounding box center [607, 277] width 848 height 127
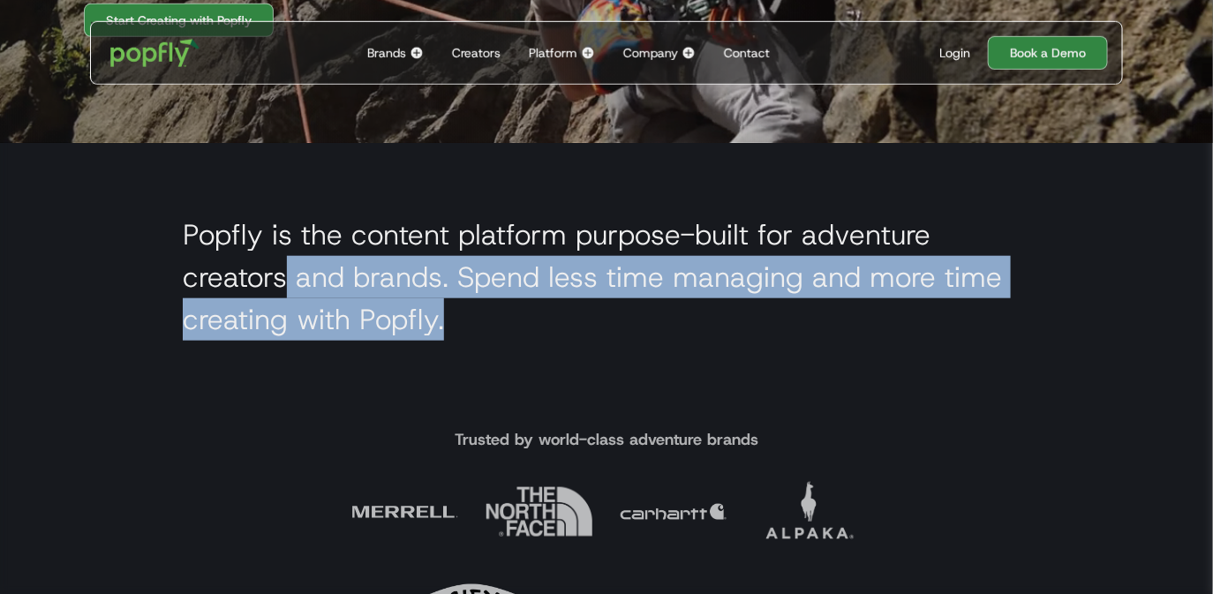
click at [511, 322] on h2 "Popfly is the content platform purpose-built for adventure creators and brands.…" at bounding box center [607, 277] width 848 height 127
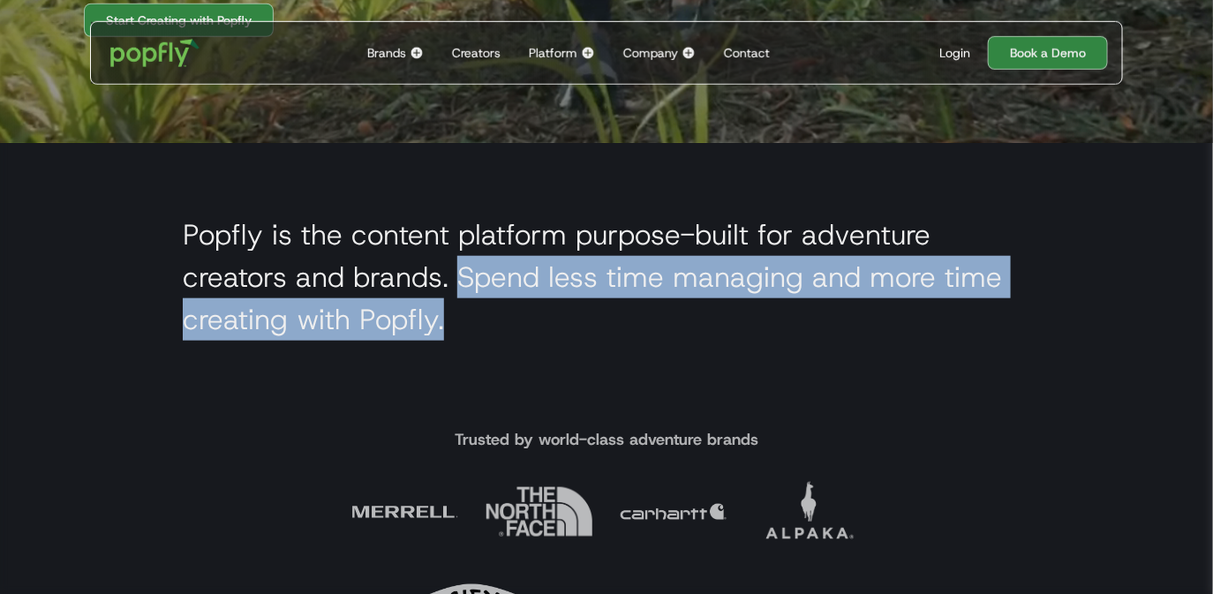
drag, startPoint x: 458, startPoint y: 278, endPoint x: 542, endPoint y: 333, distance: 100.2
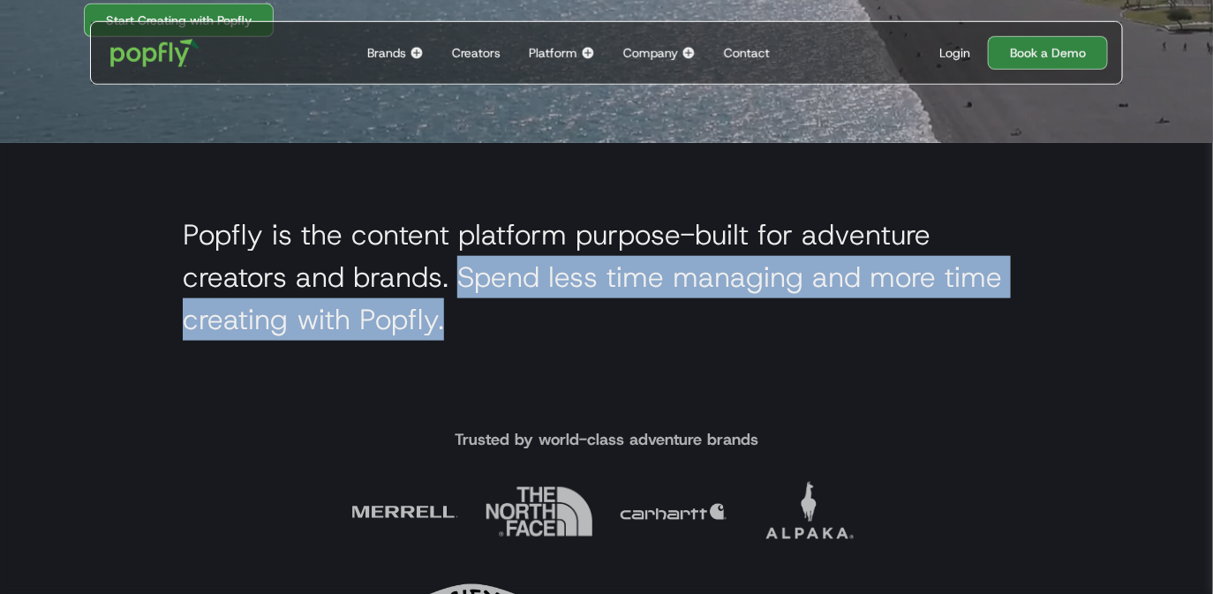
click at [542, 333] on h2 "Popfly is the content platform purpose-built for adventure creators and brands.…" at bounding box center [607, 277] width 848 height 127
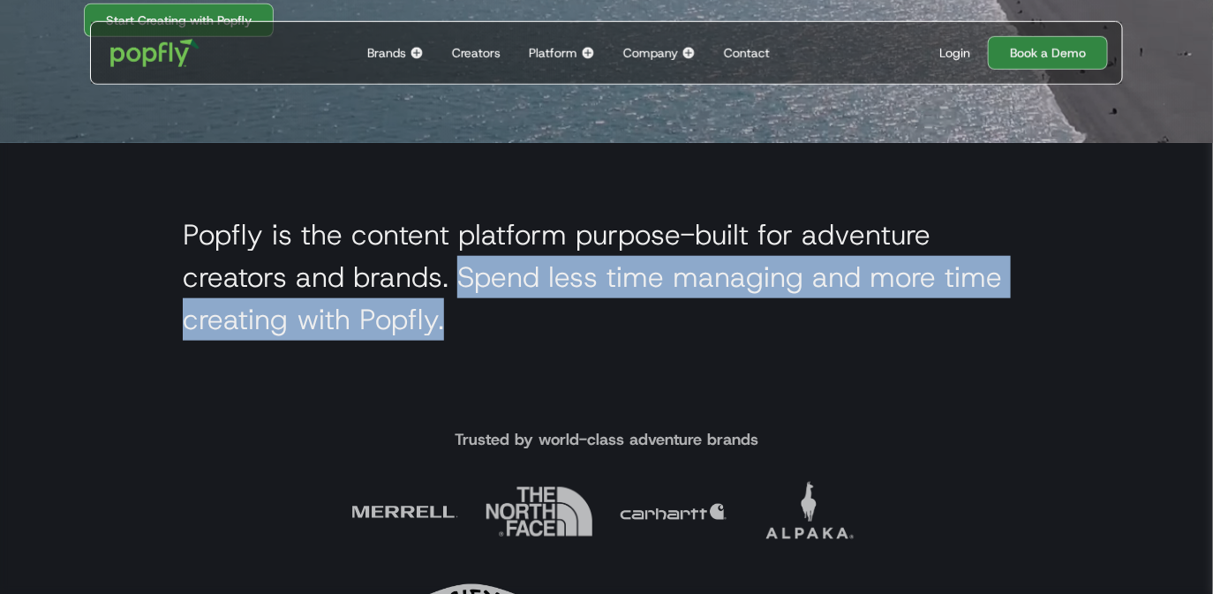
copy h2 "Spend less time managing and more time creating with Popfly."
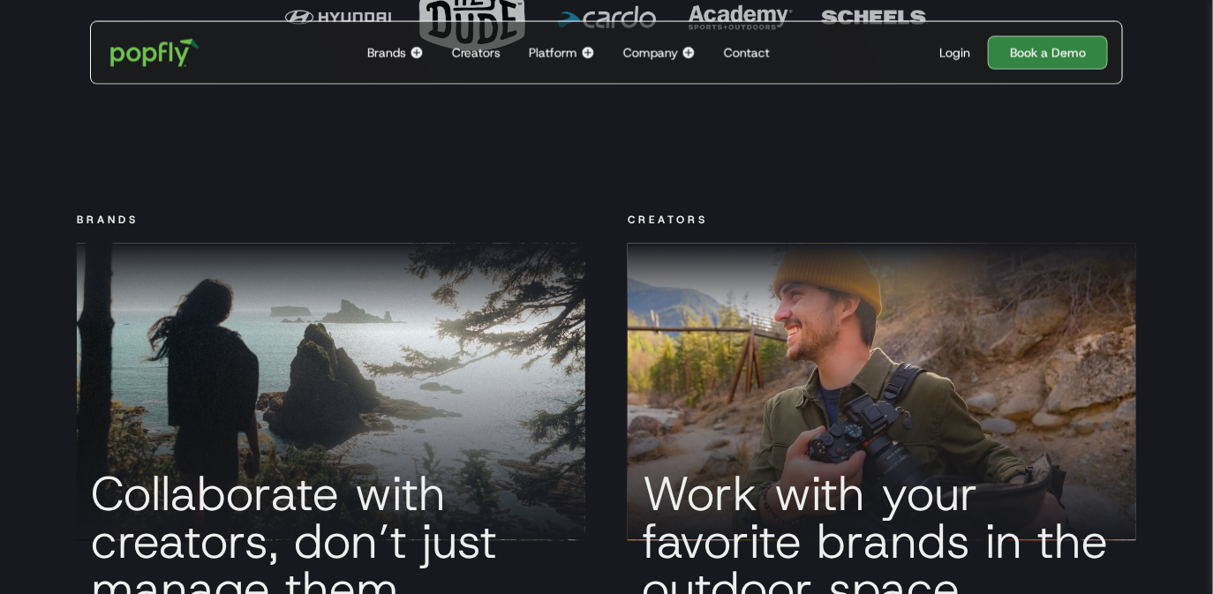
scroll to position [1508, 0]
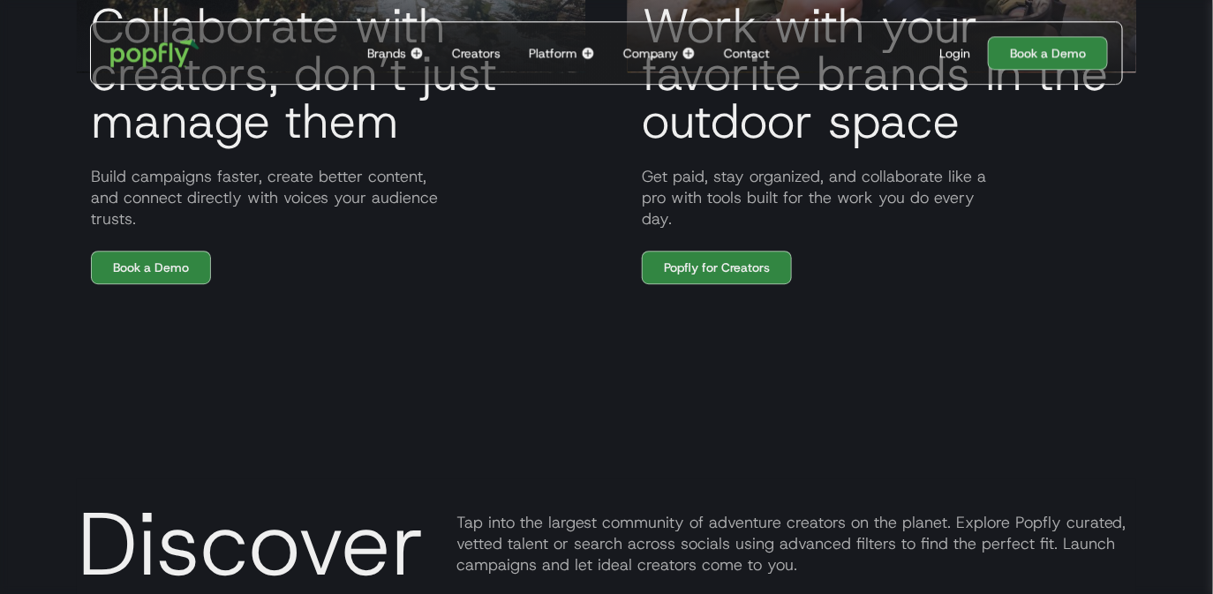
click at [164, 248] on div "BRANDS Collaborate with creators, don’t just manage them Build campaigns faster…" at bounding box center [331, 13] width 551 height 541
click at [169, 272] on link "Book a Demo" at bounding box center [151, 268] width 120 height 34
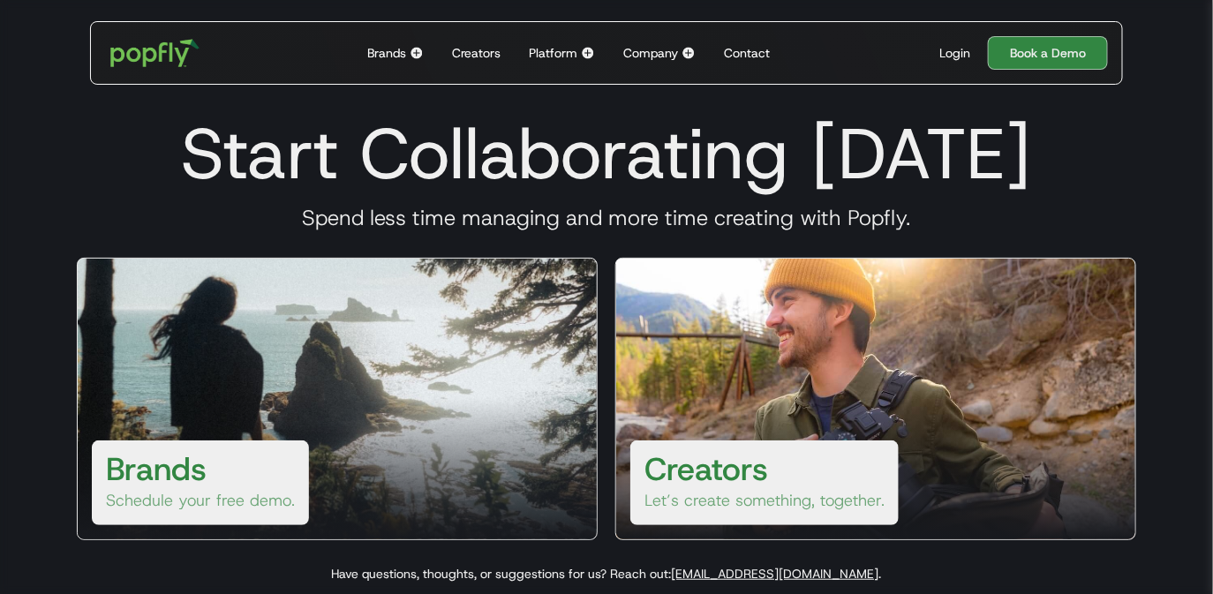
click at [200, 545] on div "Brands Schedule your free demo. Creators Let’s create something, together." at bounding box center [607, 399] width 1102 height 318
drag, startPoint x: 179, startPoint y: 479, endPoint x: 258, endPoint y: 327, distance: 171.8
click at [258, 327] on div "Brands Schedule your free demo." at bounding box center [337, 399] width 521 height 283
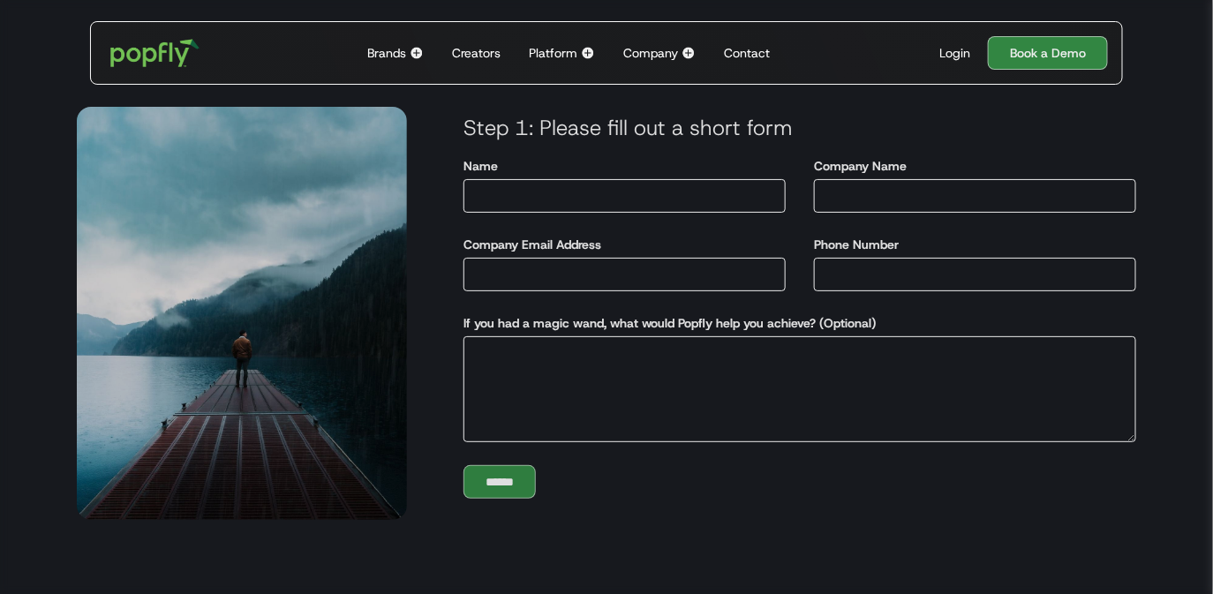
click at [385, 55] on div "Brands" at bounding box center [386, 53] width 39 height 18
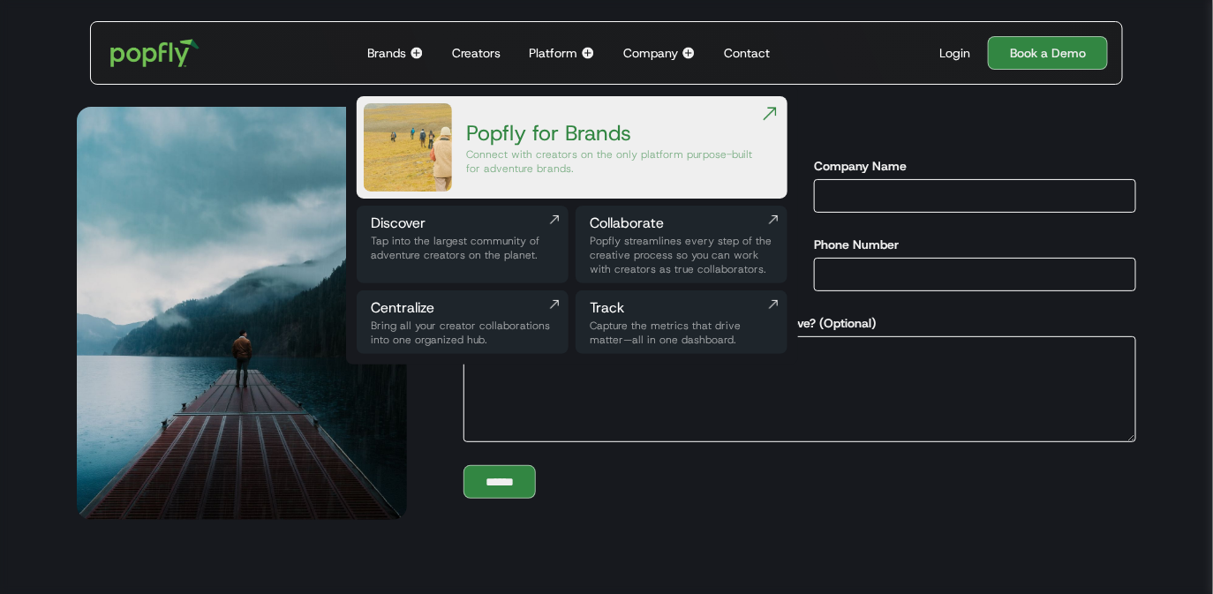
click at [418, 144] on img at bounding box center [408, 147] width 88 height 88
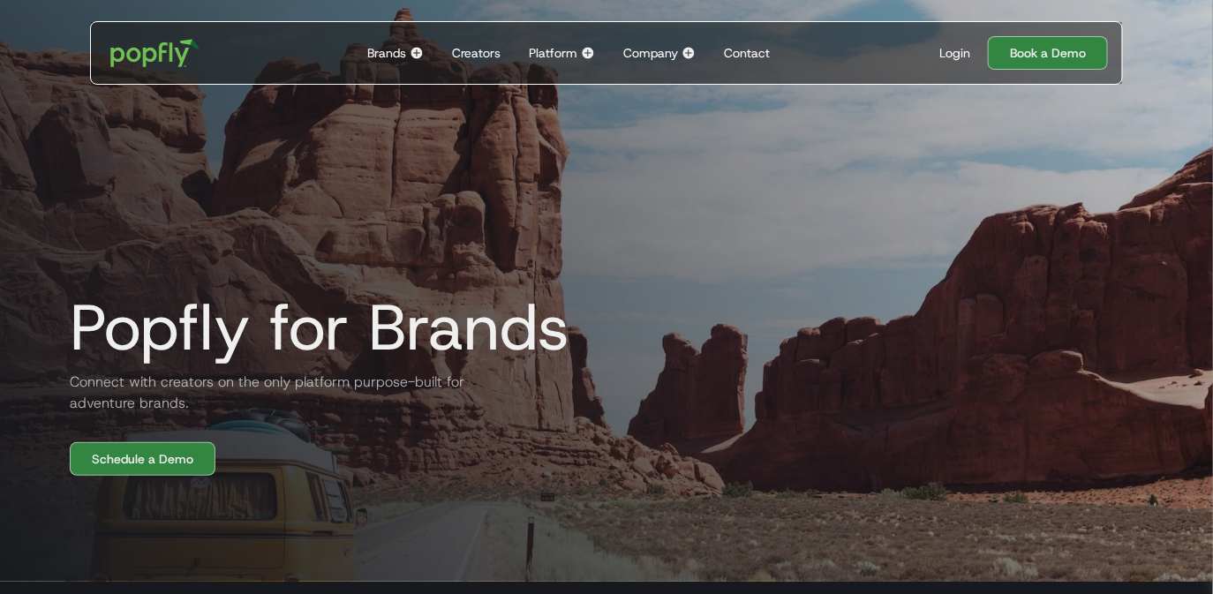
click at [144, 388] on h2 "Connect with creators on the only platform purpose-built for adventure brands." at bounding box center [268, 393] width 424 height 42
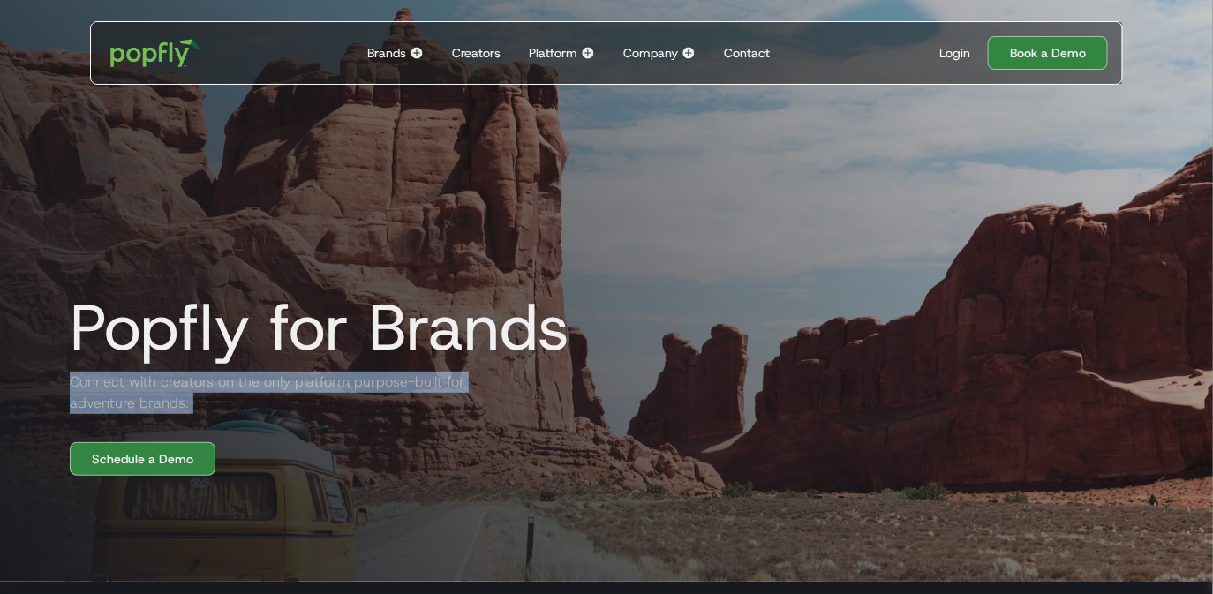
click at [144, 388] on h2 "Connect with creators on the only platform purpose-built for adventure brands." at bounding box center [268, 393] width 424 height 42
click at [237, 388] on h2 "Connect with creators on the only platform purpose-built for adventure brands." at bounding box center [268, 393] width 424 height 42
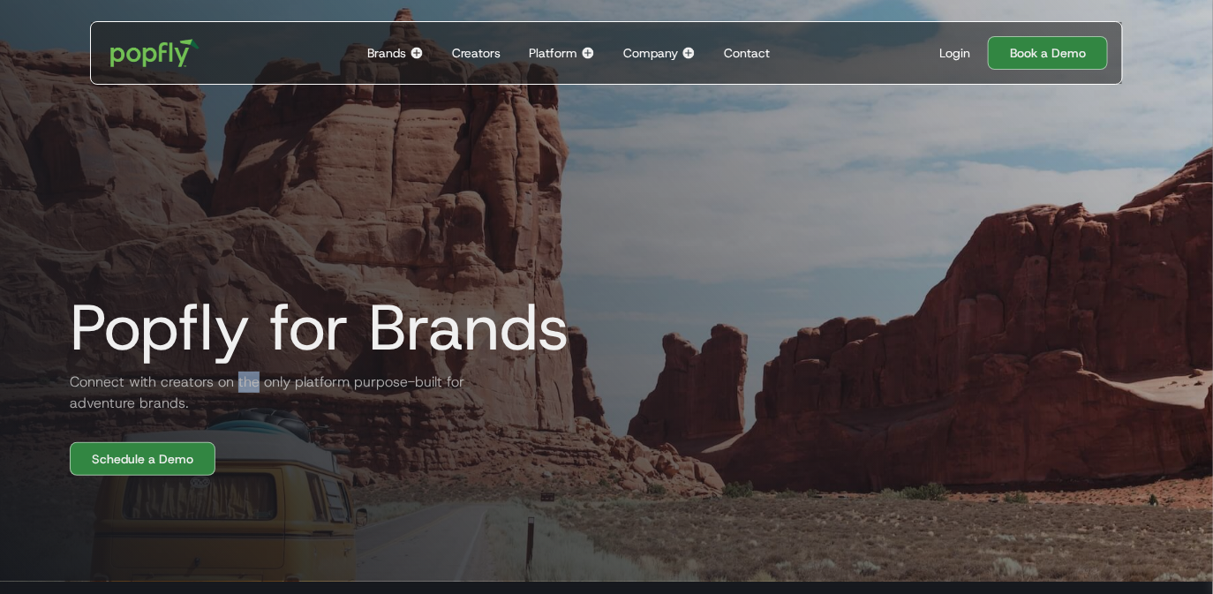
click at [237, 388] on h2 "Connect with creators on the only platform purpose-built for adventure brands." at bounding box center [268, 393] width 424 height 42
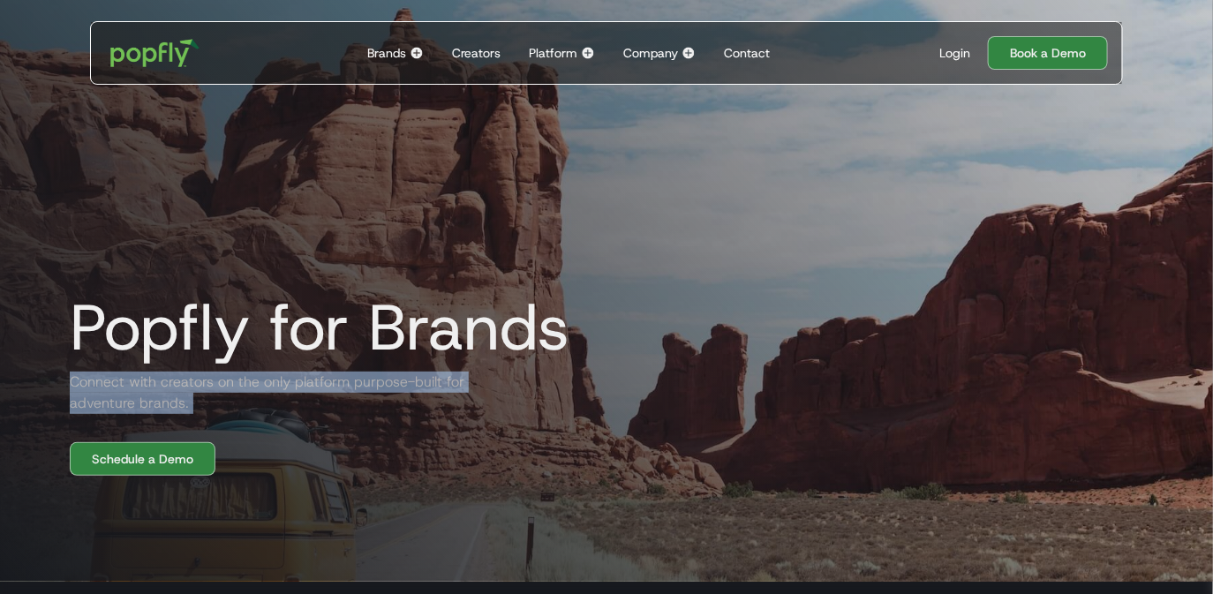
click at [237, 388] on h2 "Connect with creators on the only platform purpose-built for adventure brands." at bounding box center [268, 393] width 424 height 42
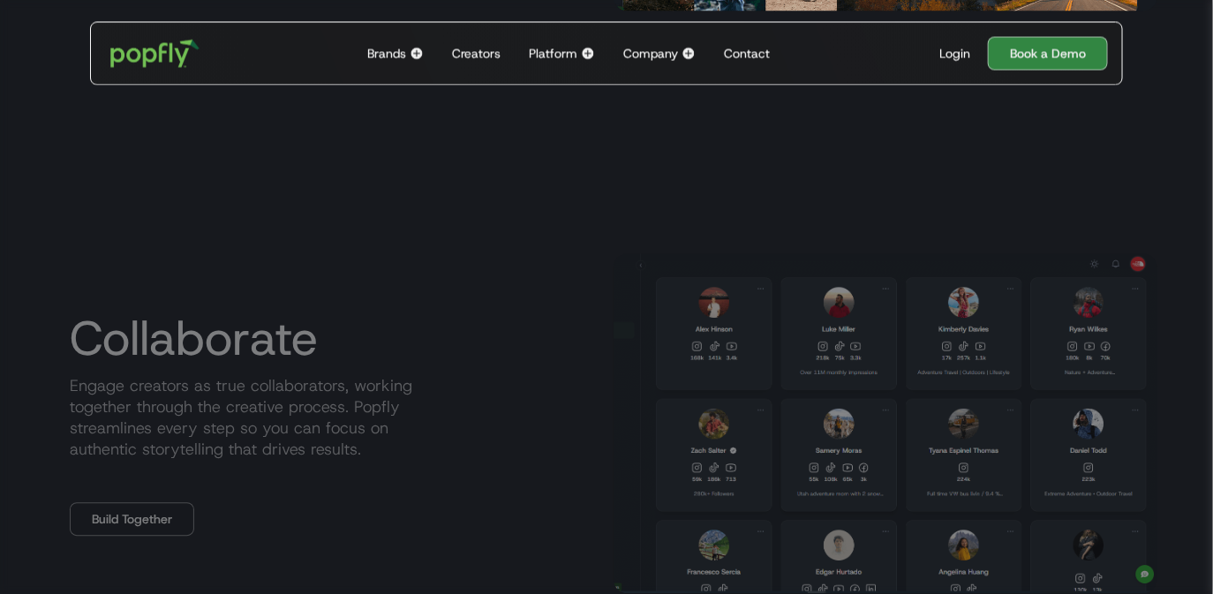
scroll to position [1213, 0]
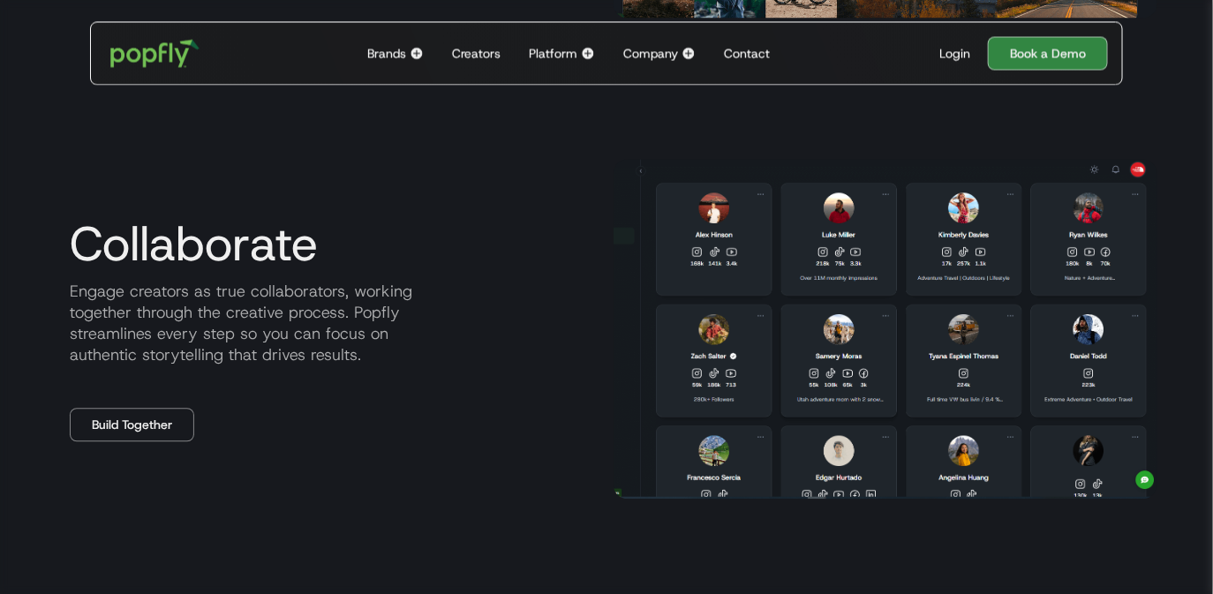
click at [259, 317] on p "Engage creators as true collaborators, working together through the creative pr…" at bounding box center [328, 323] width 544 height 85
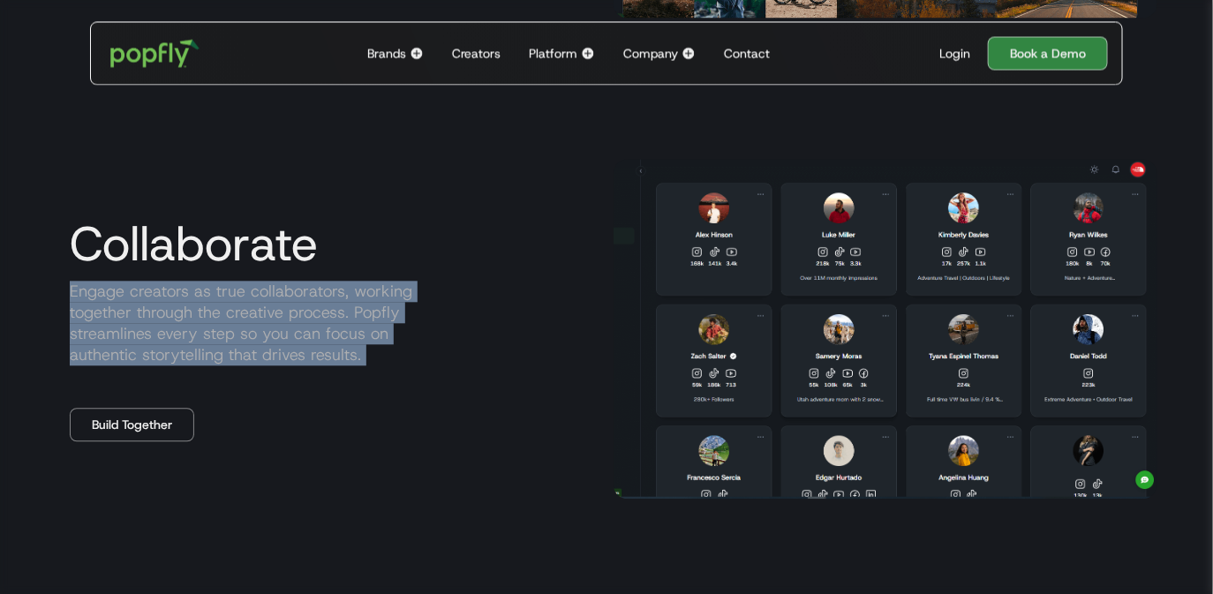
click at [259, 317] on p "Engage creators as true collaborators, working together through the creative pr…" at bounding box center [328, 323] width 544 height 85
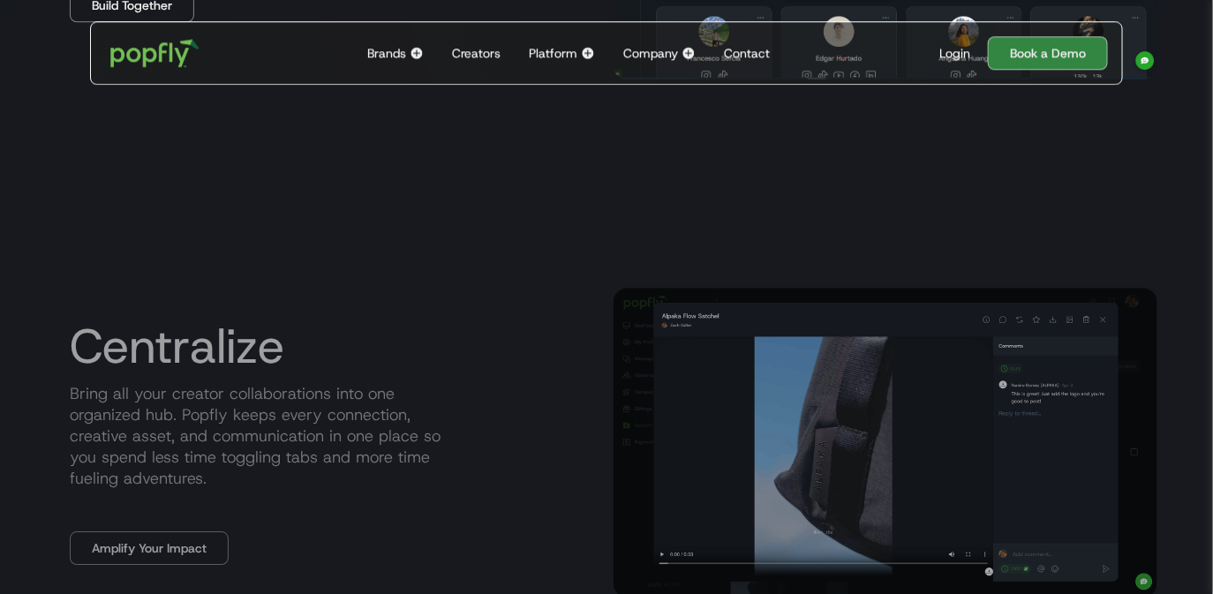
scroll to position [1634, 0]
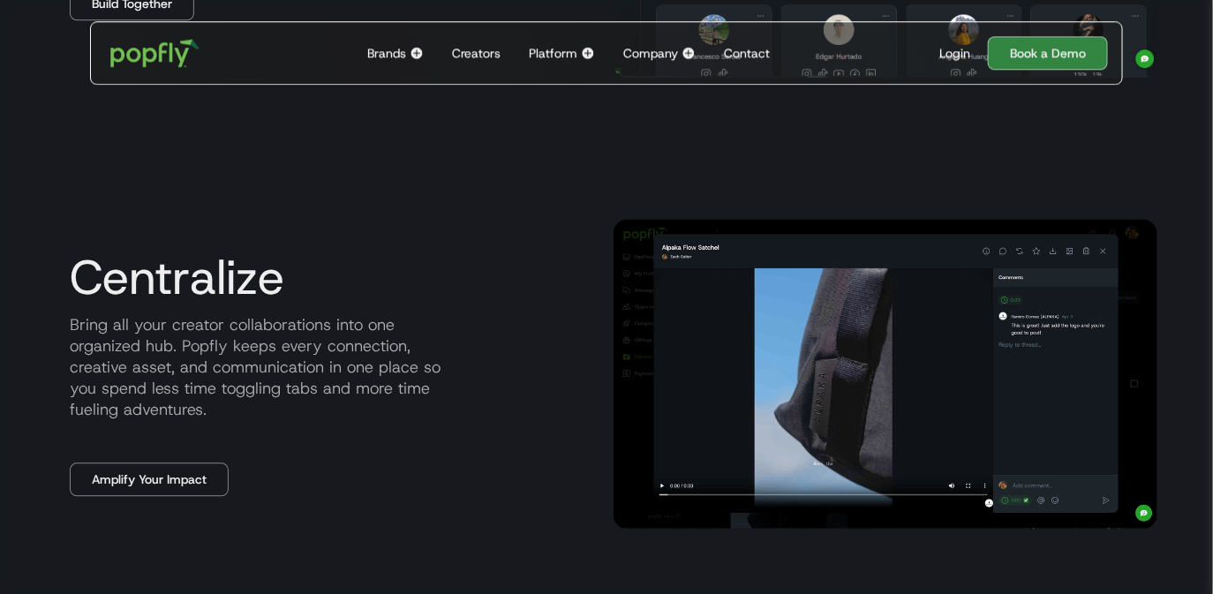
click at [264, 329] on p "Bring all your creator collaborations into one organized hub. Popfly keeps ever…" at bounding box center [328, 368] width 544 height 106
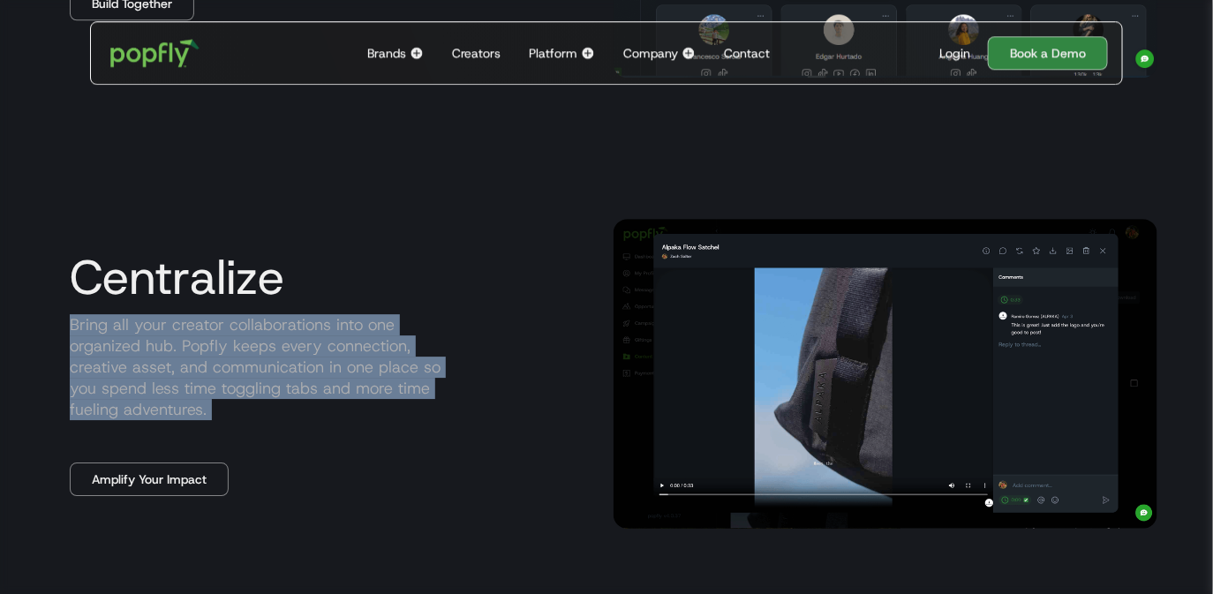
click at [264, 329] on p "Bring all your creator collaborations into one organized hub. Popfly keeps ever…" at bounding box center [328, 367] width 544 height 106
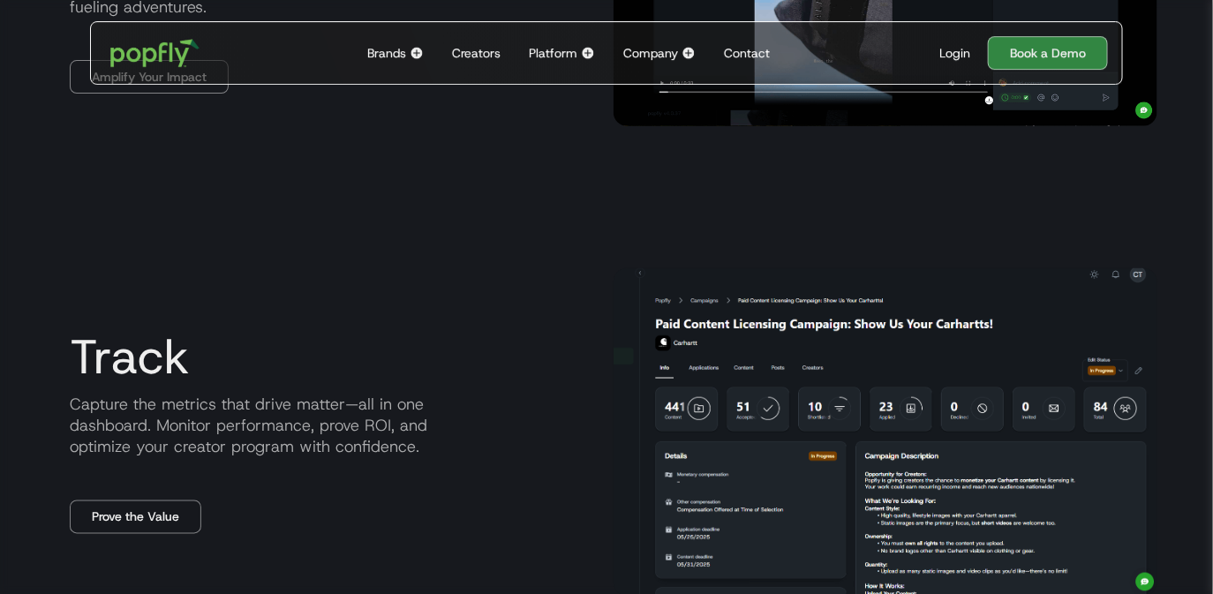
click at [245, 407] on p "Capture the metrics that drive matter—all in one dashboard. Monitor performance…" at bounding box center [328, 426] width 544 height 64
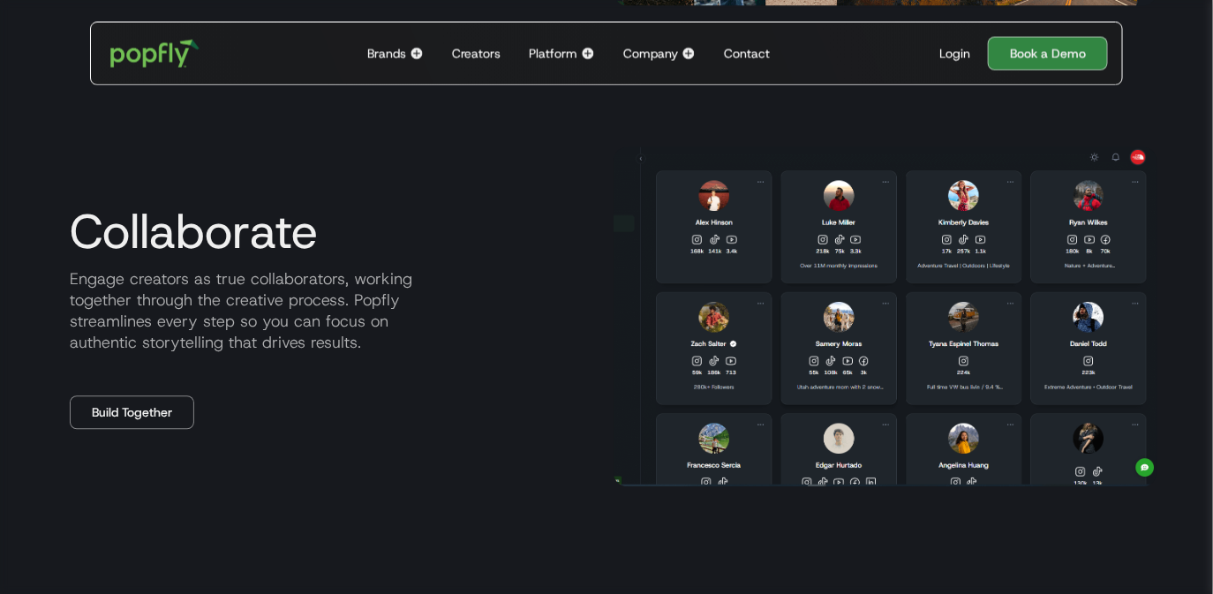
scroll to position [0, 0]
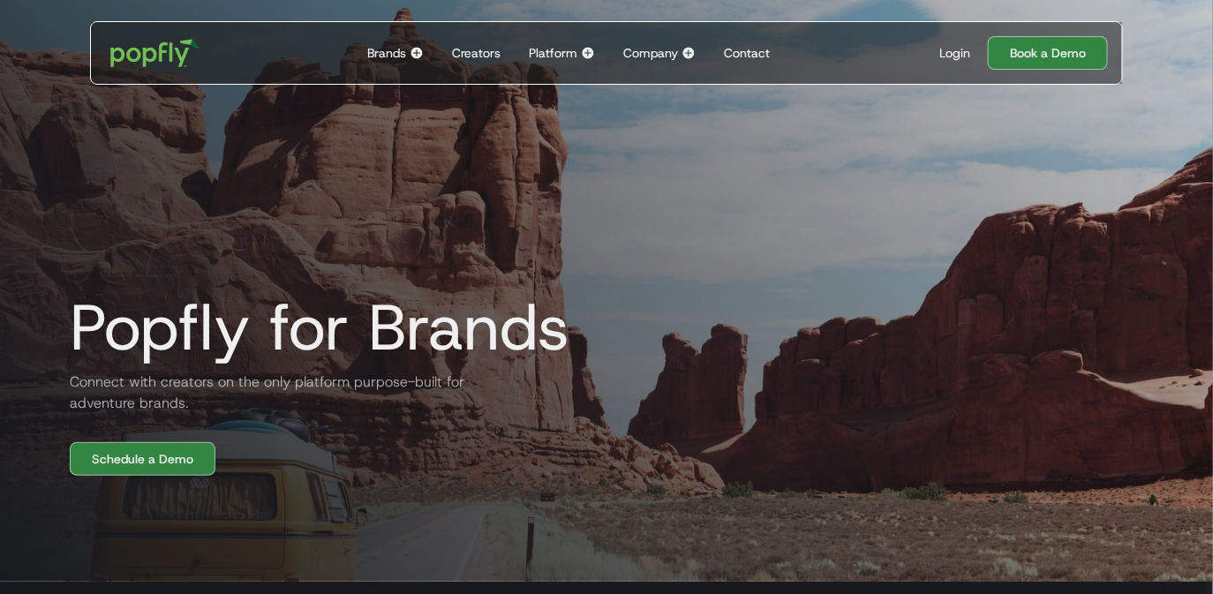
click at [658, 44] on div "Company" at bounding box center [650, 53] width 55 height 18
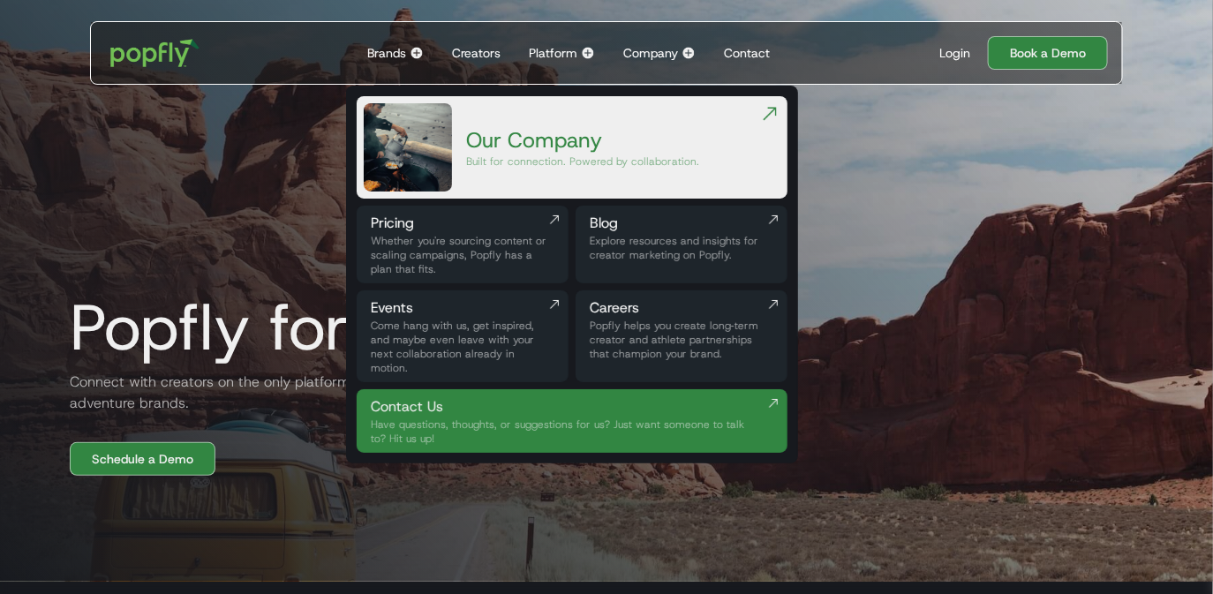
click at [637, 248] on div "Explore resources and insights for creator marketing on Popfly." at bounding box center [682, 248] width 184 height 28
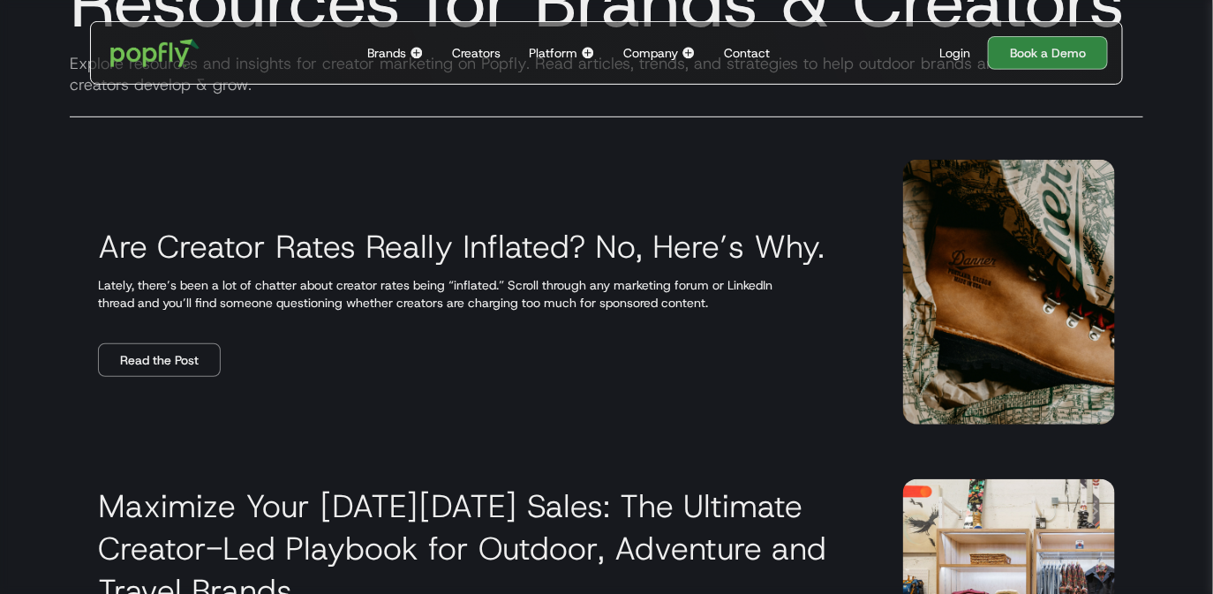
scroll to position [238, 0]
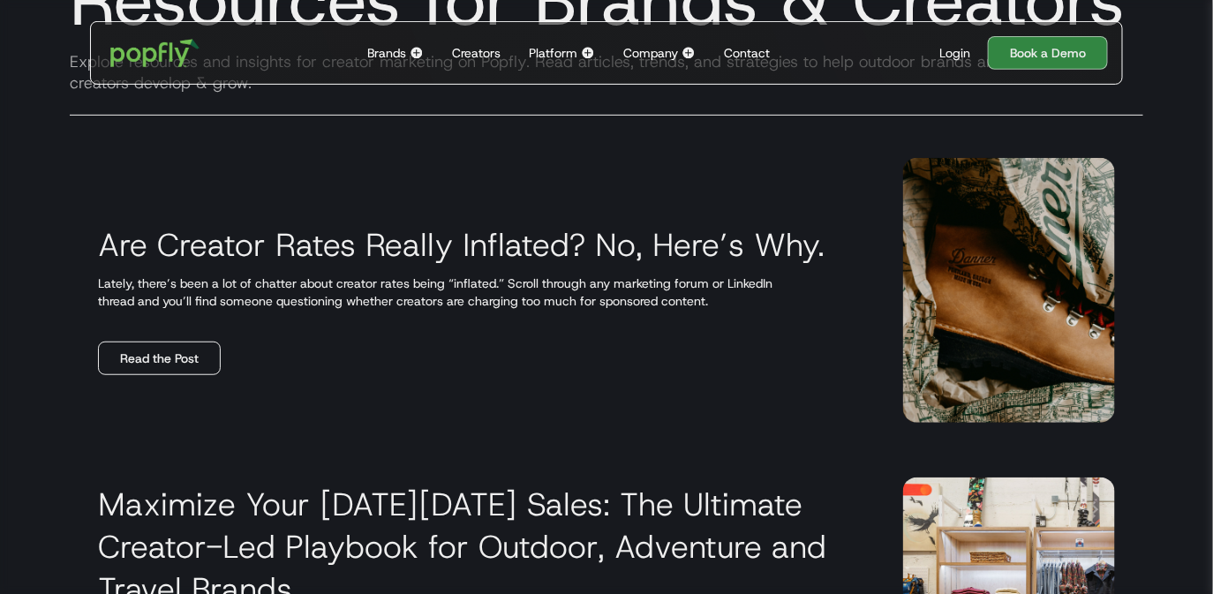
click at [171, 359] on link "Read the Post" at bounding box center [159, 359] width 123 height 34
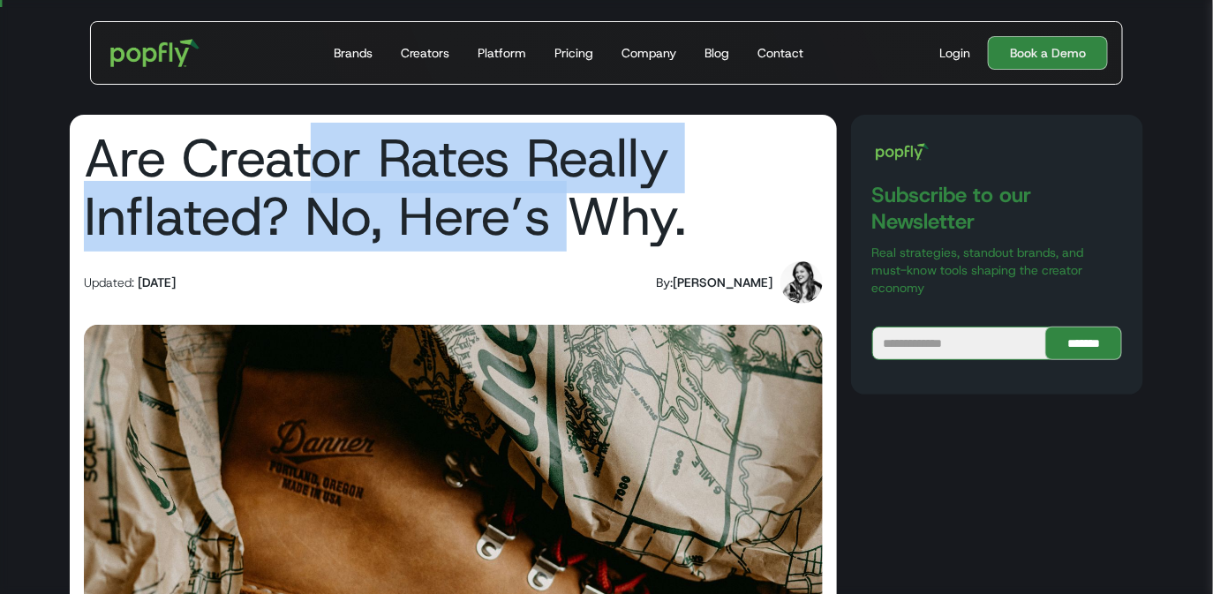
drag, startPoint x: 316, startPoint y: 161, endPoint x: 583, endPoint y: 203, distance: 270.0
click at [581, 201] on h1 "Are Creator Rates Really Inflated? No, Here’s Why." at bounding box center [453, 187] width 739 height 117
click at [583, 203] on h1 "Are Creator Rates Really Inflated? No, Here’s Why." at bounding box center [453, 187] width 739 height 117
drag, startPoint x: 366, startPoint y: 164, endPoint x: 592, endPoint y: 206, distance: 230.7
click at [584, 201] on h1 "Are Creator Rates Really Inflated? No, Here’s Why." at bounding box center [453, 187] width 739 height 117
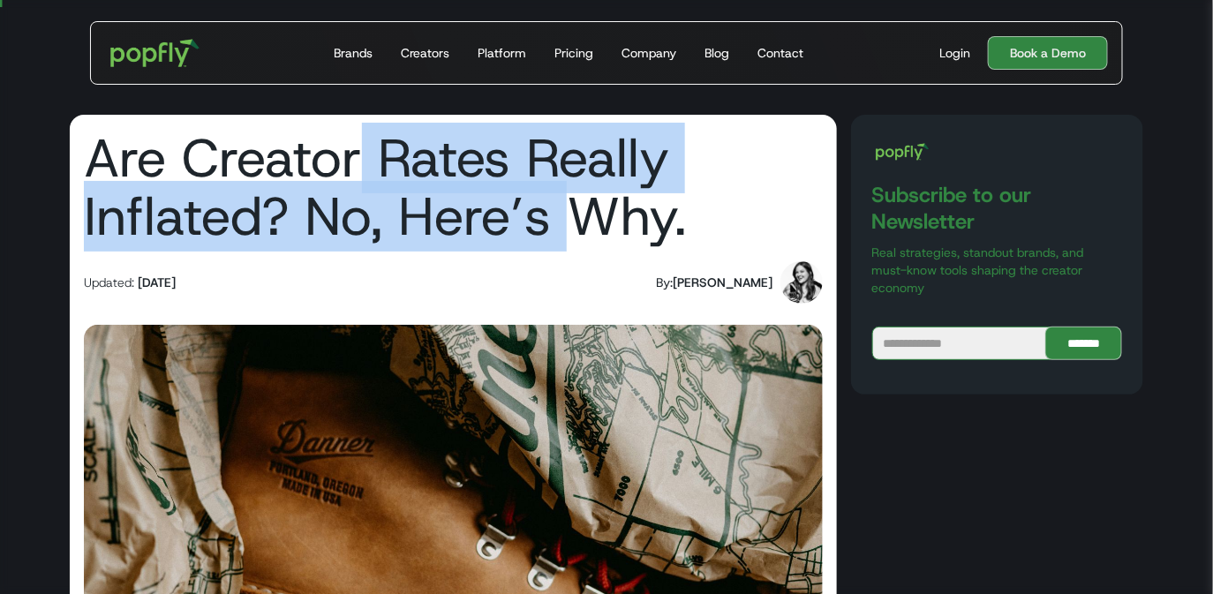
click at [592, 206] on h1 "Are Creator Rates Really Inflated? No, Here’s Why." at bounding box center [453, 187] width 739 height 117
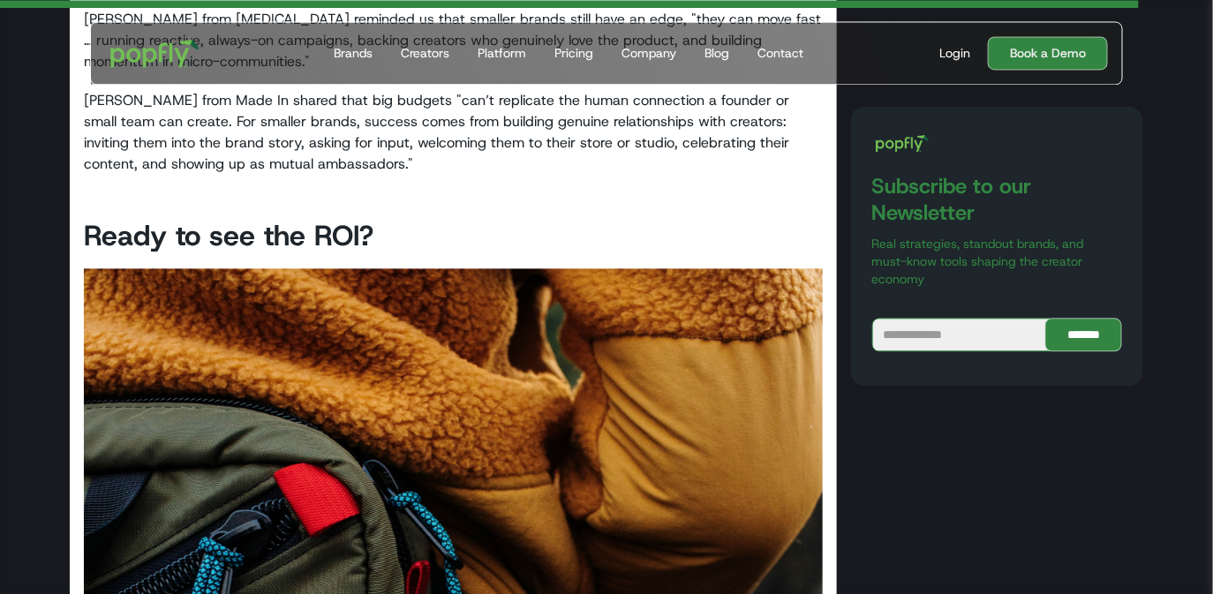
scroll to position [3231, 0]
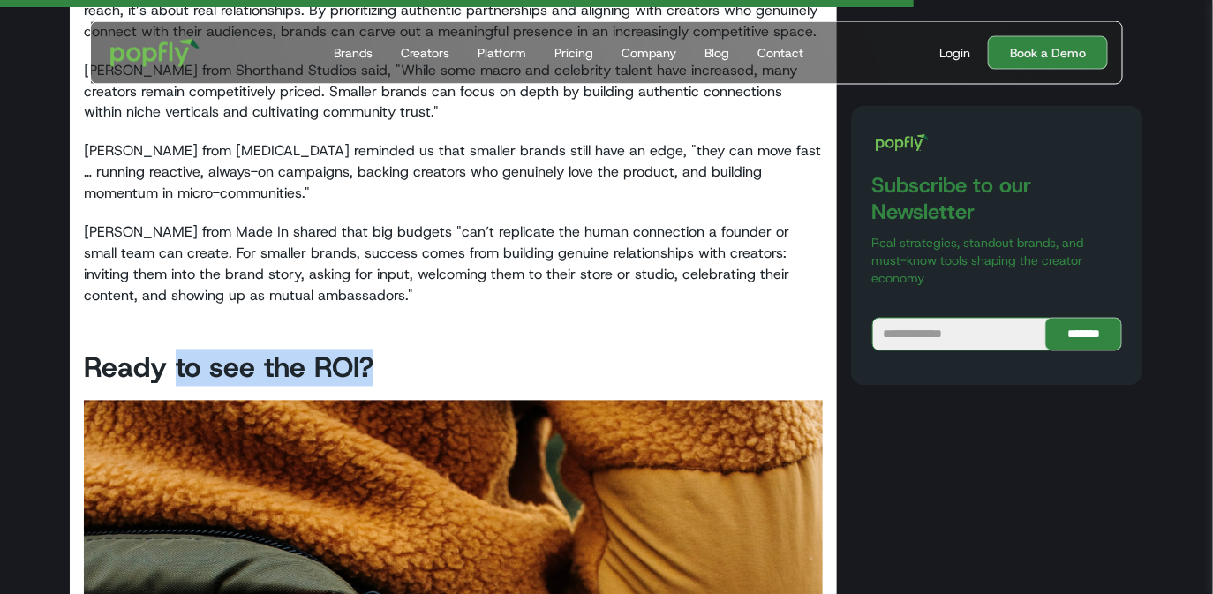
drag, startPoint x: 171, startPoint y: 367, endPoint x: 476, endPoint y: 368, distance: 304.6
click at [466, 368] on h2 "Ready to see the ROI?" at bounding box center [453, 368] width 739 height 37
click at [476, 368] on h2 "Ready to see the ROI?" at bounding box center [453, 368] width 739 height 37
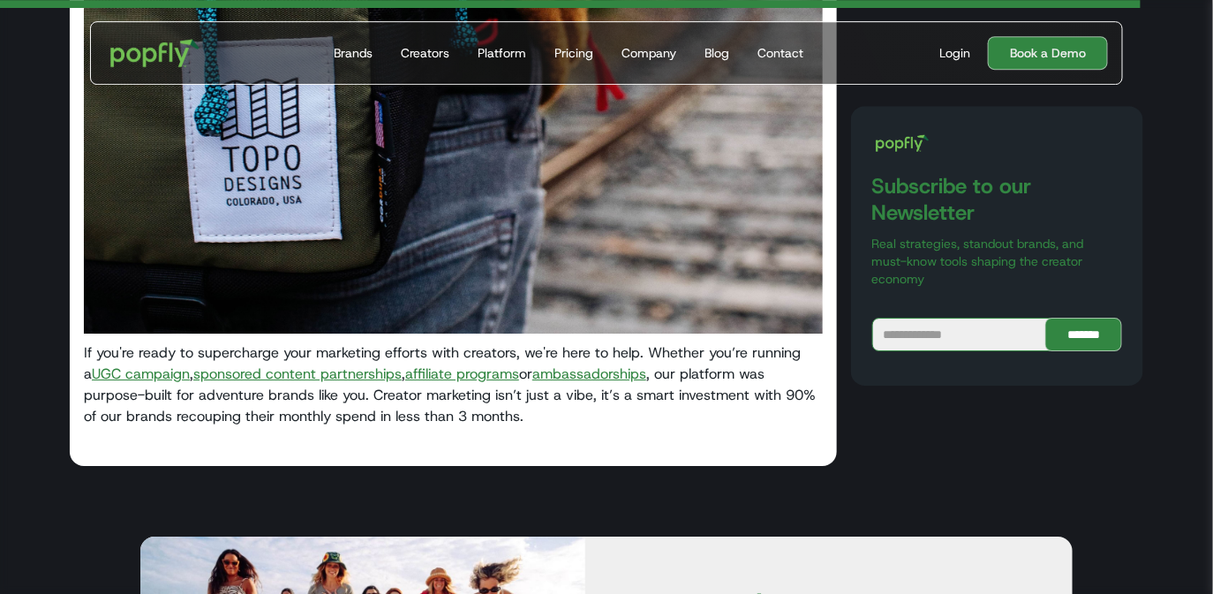
scroll to position [4037, 0]
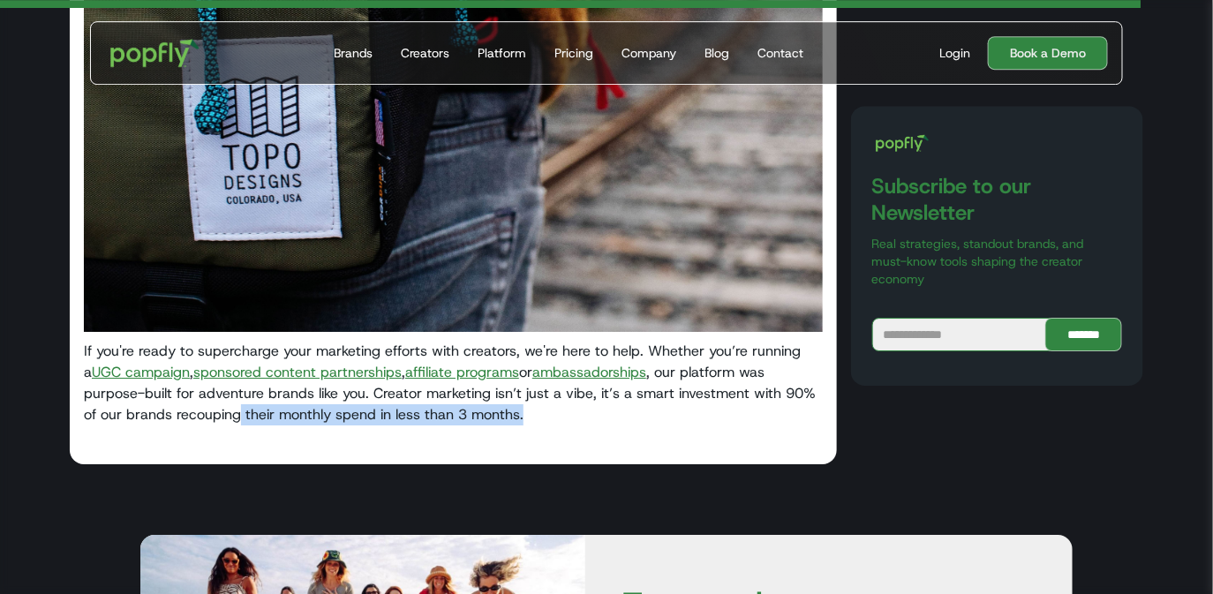
drag, startPoint x: 242, startPoint y: 404, endPoint x: 506, endPoint y: 433, distance: 265.6
drag, startPoint x: 380, startPoint y: 410, endPoint x: 628, endPoint y: 443, distance: 250.3
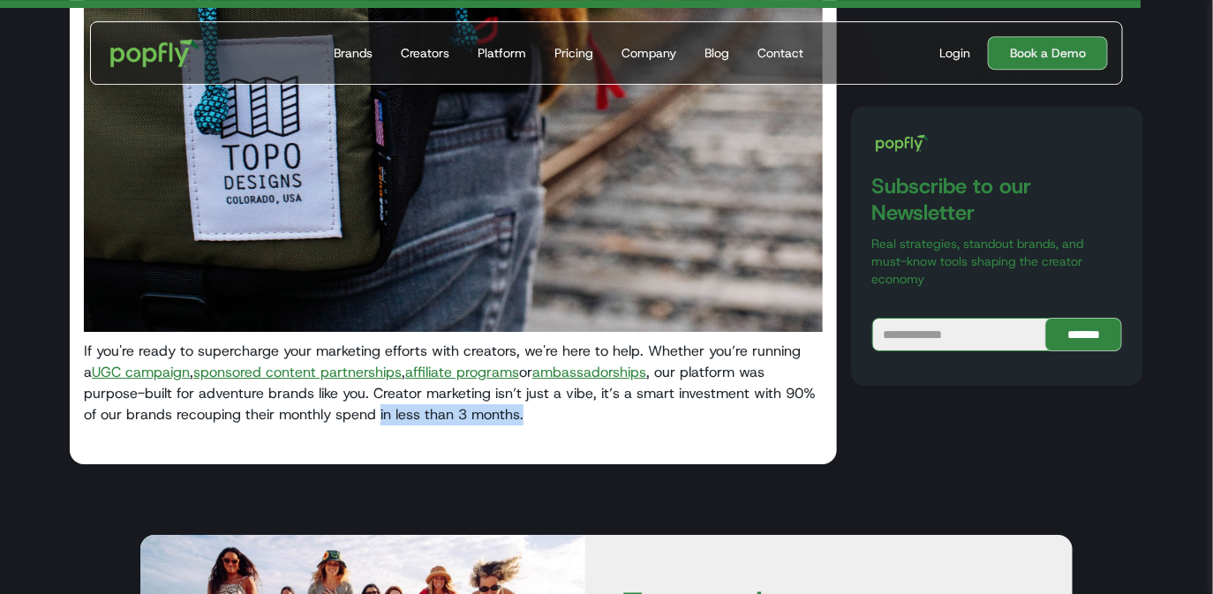
drag, startPoint x: 325, startPoint y: 406, endPoint x: 717, endPoint y: 431, distance: 392.8
drag, startPoint x: 334, startPoint y: 405, endPoint x: 617, endPoint y: 433, distance: 284.8
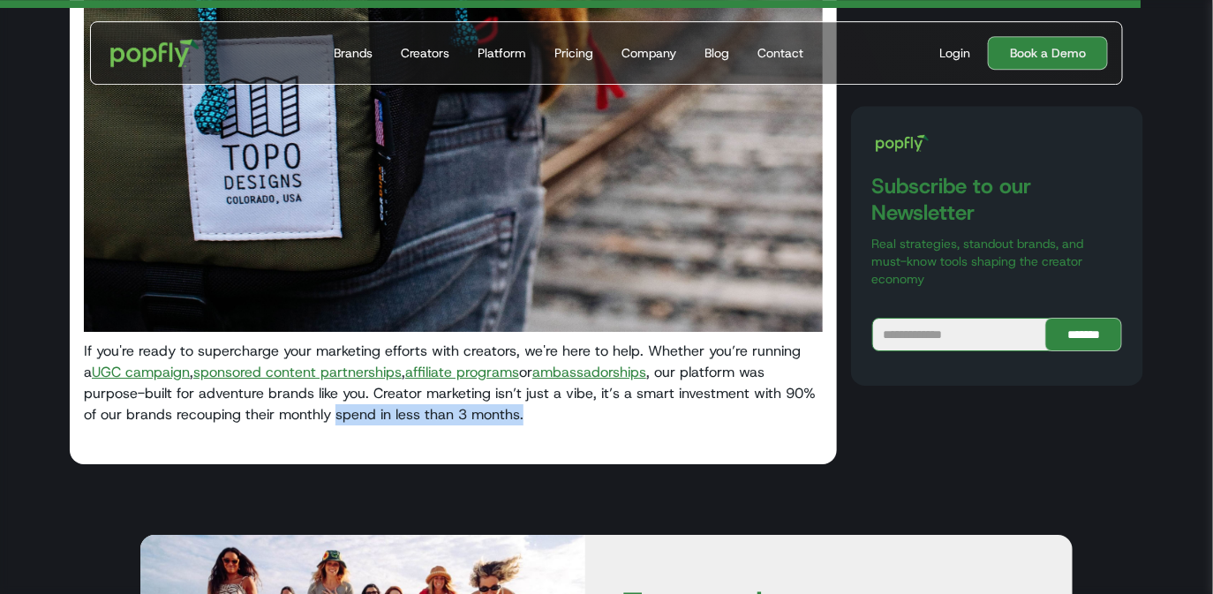
drag, startPoint x: 415, startPoint y: 405, endPoint x: 700, endPoint y: 426, distance: 285.9
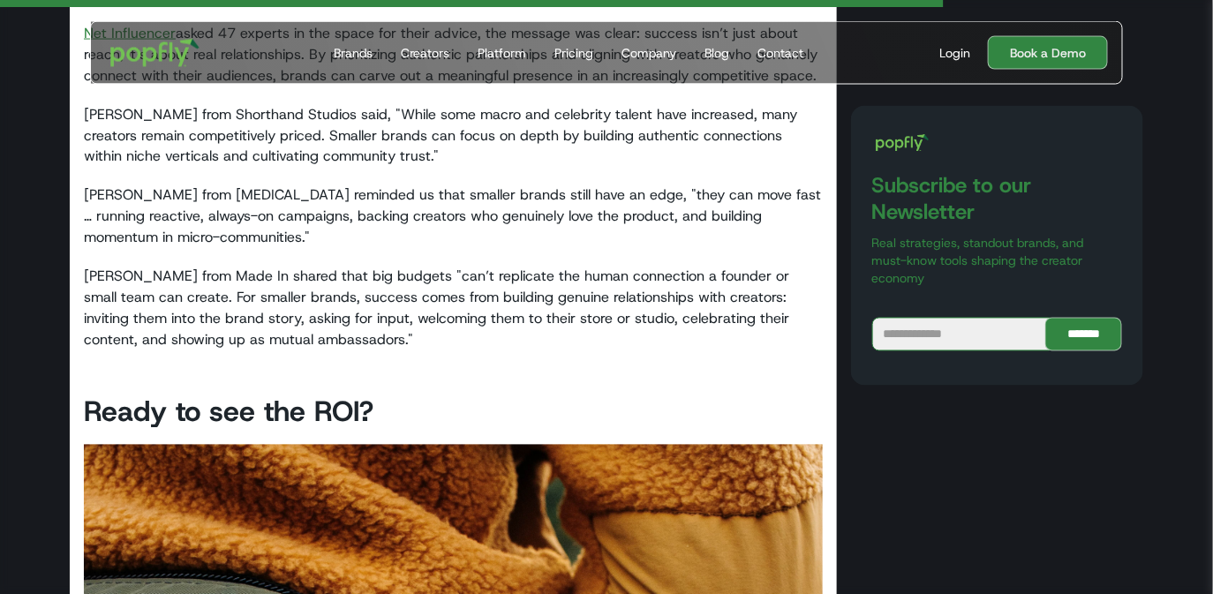
scroll to position [3155, 0]
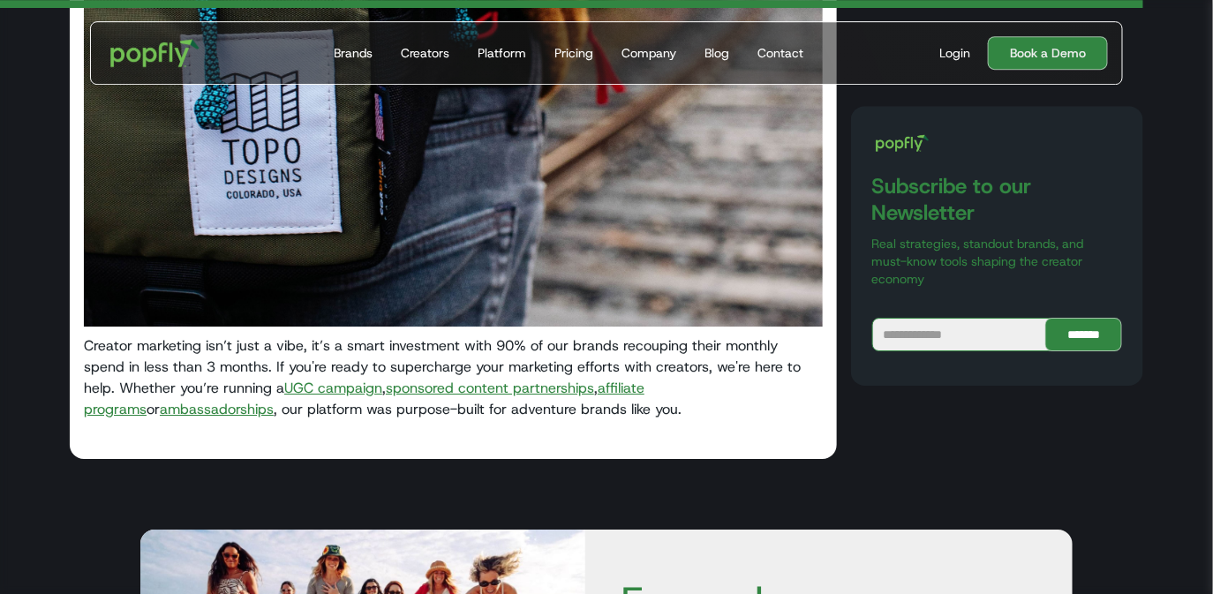
scroll to position [4045, 0]
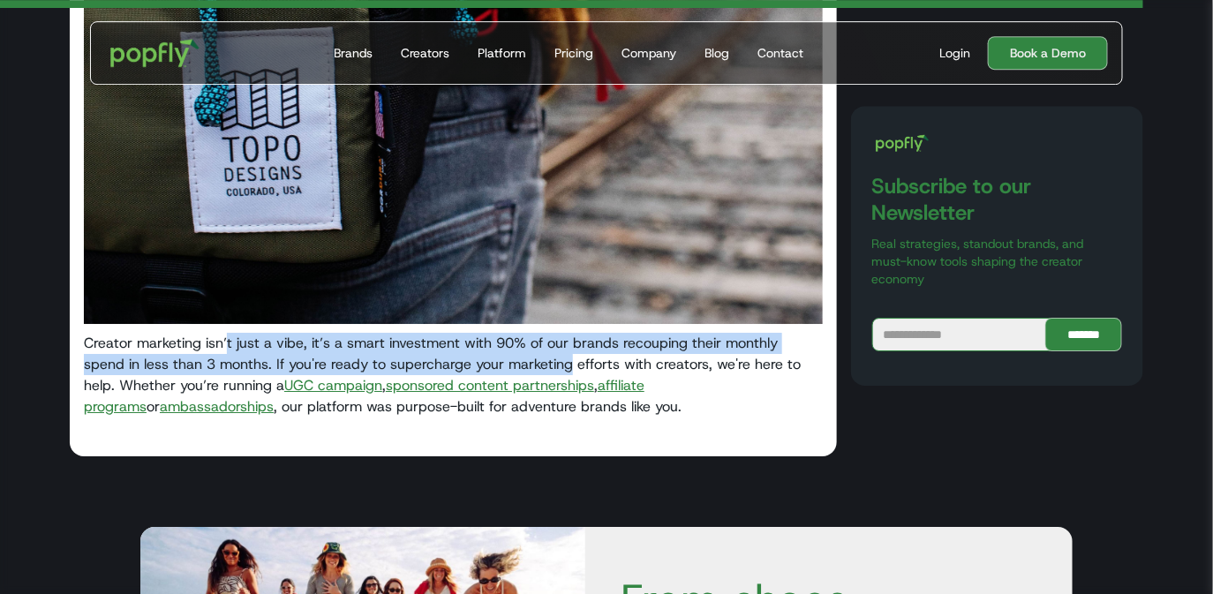
drag, startPoint x: 230, startPoint y: 347, endPoint x: 528, endPoint y: 355, distance: 298.5
click at [528, 355] on p "Creator marketing isn’t just a vibe, it’s a smart investment with 90% of our br…" at bounding box center [453, 375] width 739 height 85
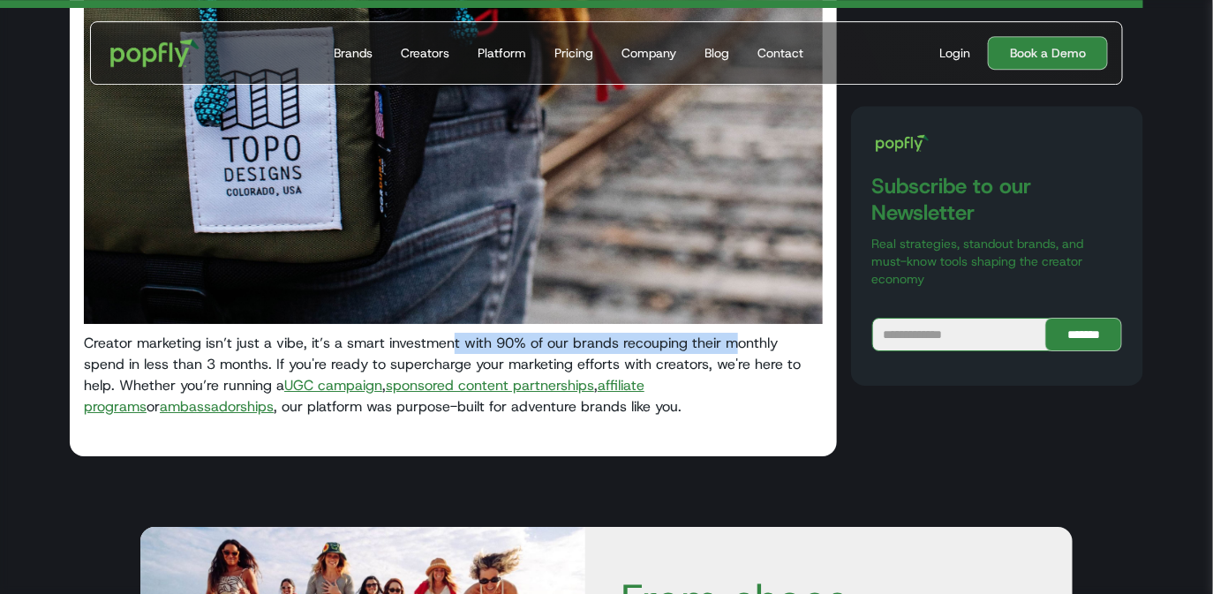
drag, startPoint x: 450, startPoint y: 335, endPoint x: 733, endPoint y: 340, distance: 282.5
click at [733, 343] on p "Creator marketing isn’t just a vibe, it’s a smart investment with 90% of our br…" at bounding box center [453, 375] width 739 height 85
click at [733, 340] on p "Creator marketing isn’t just a vibe, it’s a smart investment with 90% of our br…" at bounding box center [453, 375] width 739 height 85
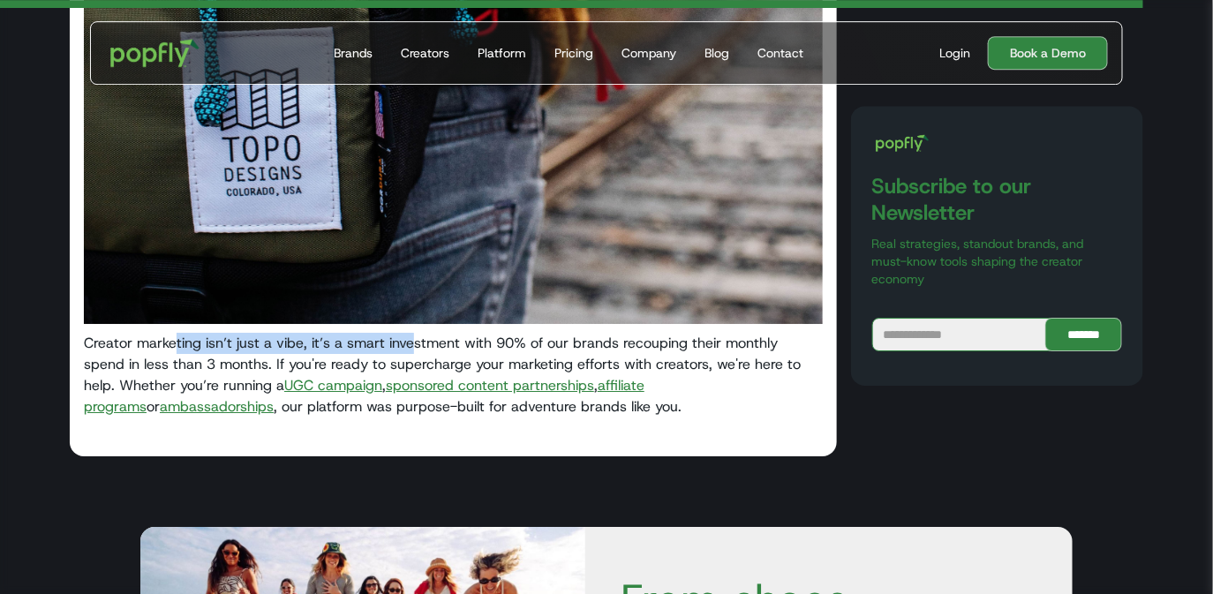
drag, startPoint x: 174, startPoint y: 345, endPoint x: 433, endPoint y: 344, distance: 258.7
click at [433, 344] on p "Creator marketing isn’t just a vibe, it’s a smart investment with 90% of our br…" at bounding box center [453, 375] width 739 height 85
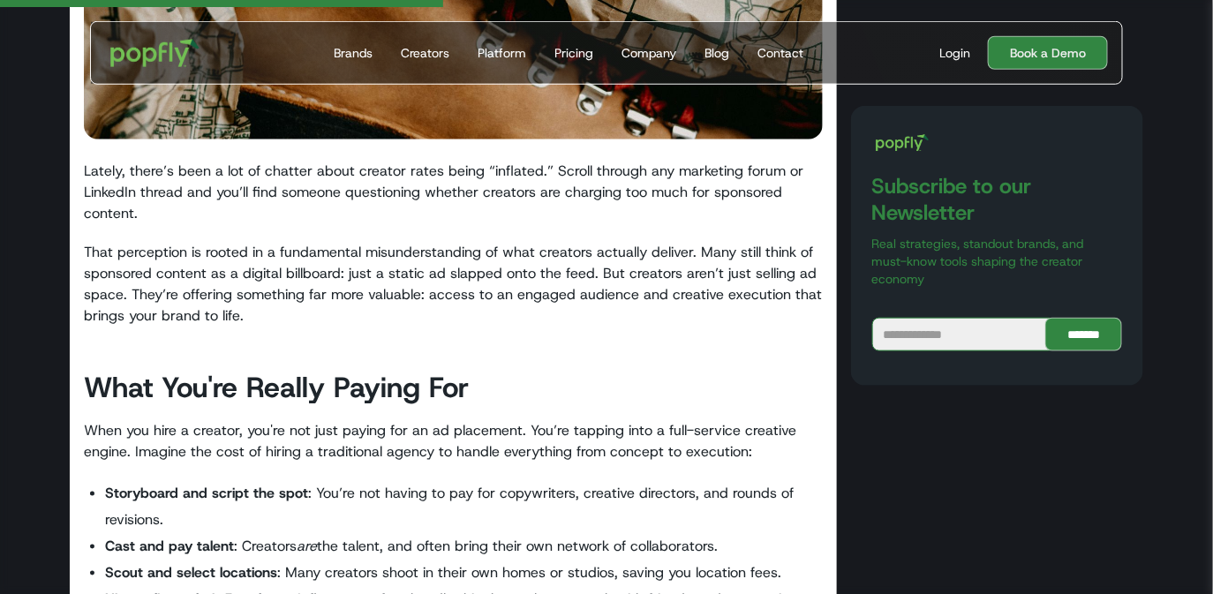
scroll to position [0, 0]
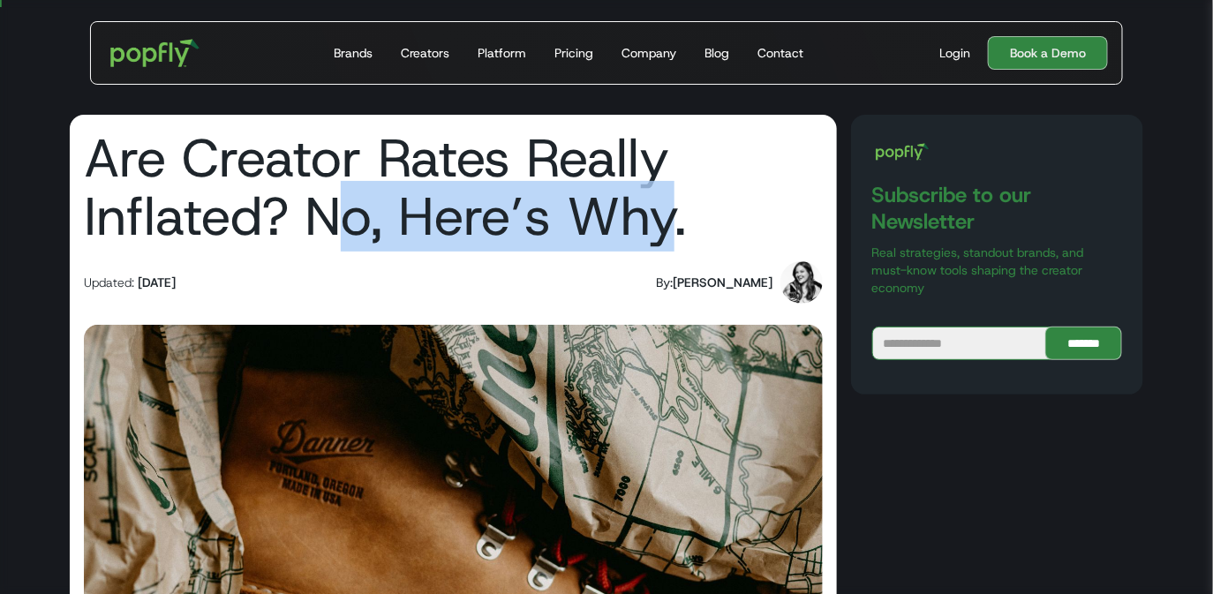
drag, startPoint x: 343, startPoint y: 196, endPoint x: 677, endPoint y: 215, distance: 335.1
click at [677, 215] on h1 "Are Creator Rates Really Inflated? No, Here’s Why." at bounding box center [453, 187] width 739 height 117
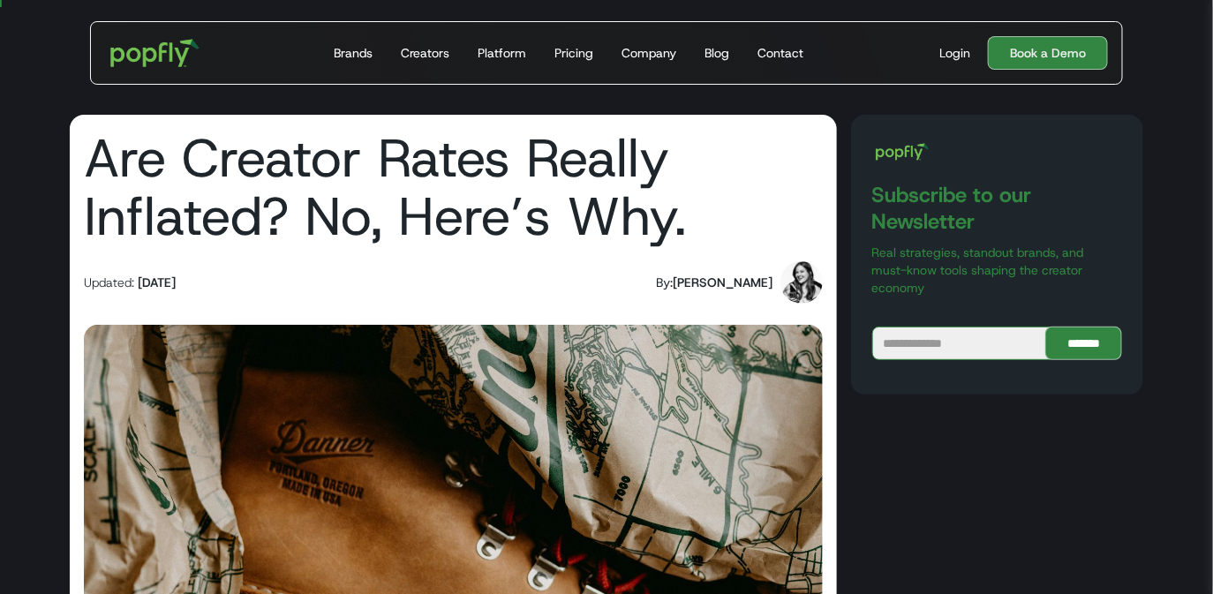
click at [132, 64] on img "home" at bounding box center [155, 52] width 109 height 51
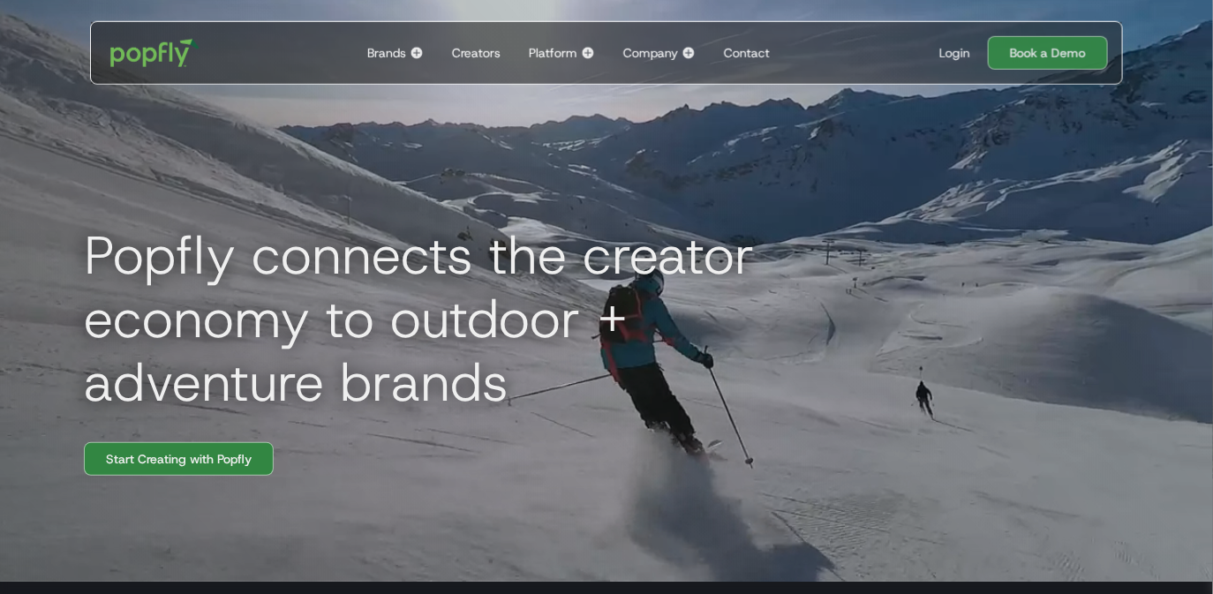
click at [572, 47] on div "Platform" at bounding box center [553, 53] width 49 height 18
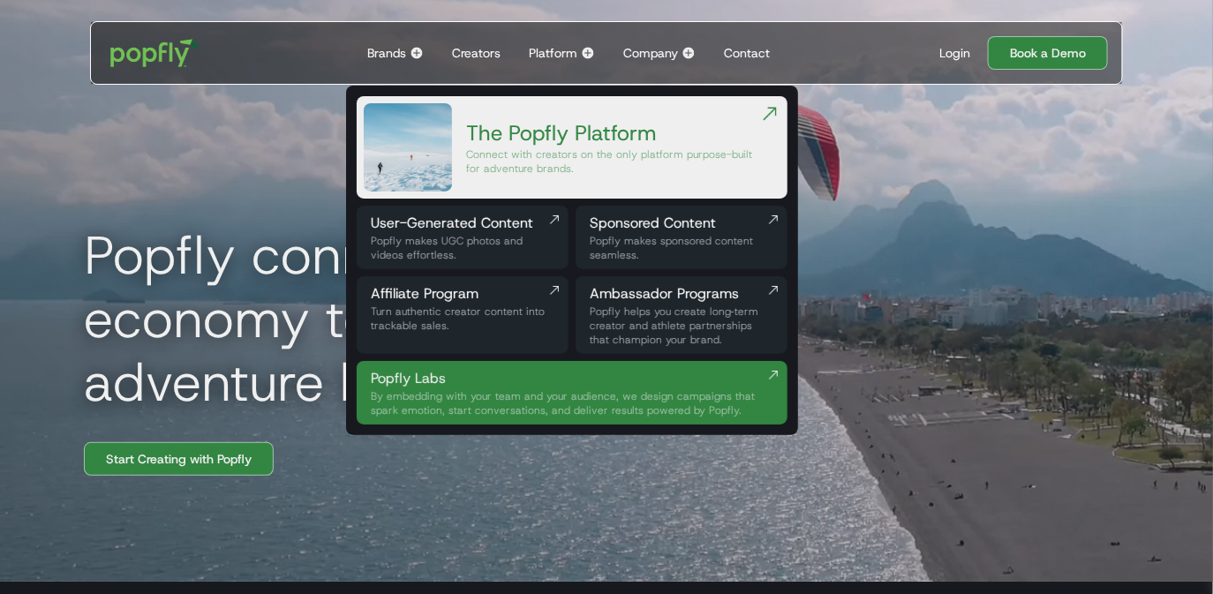
click at [426, 321] on div "Turn authentic creator content into trackable sales." at bounding box center [463, 319] width 184 height 28
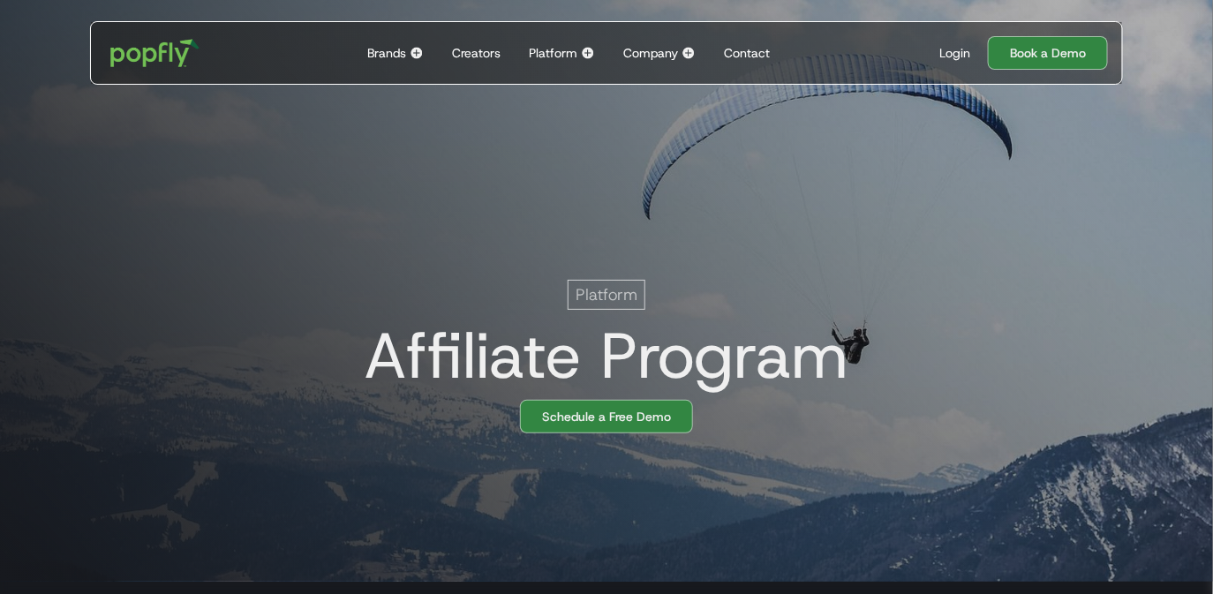
click at [579, 64] on div "Platform Back to main menu The Popfly Platform Connect with creators on the onl…" at bounding box center [562, 53] width 80 height 62
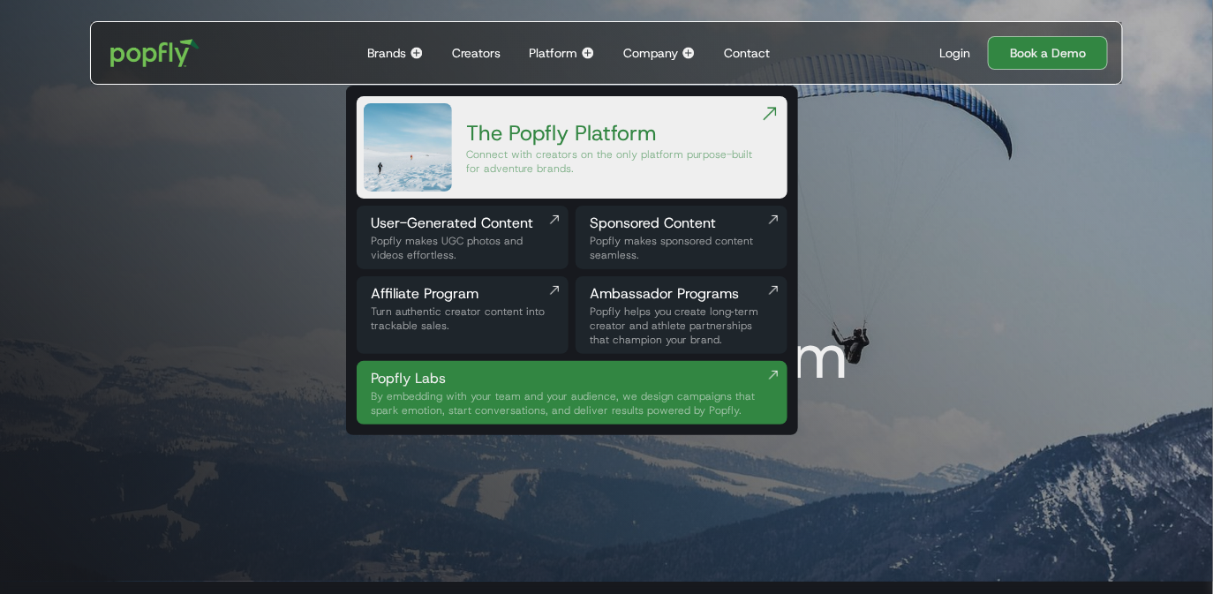
click at [484, 315] on div "Turn authentic creator content into trackable sales." at bounding box center [463, 319] width 184 height 28
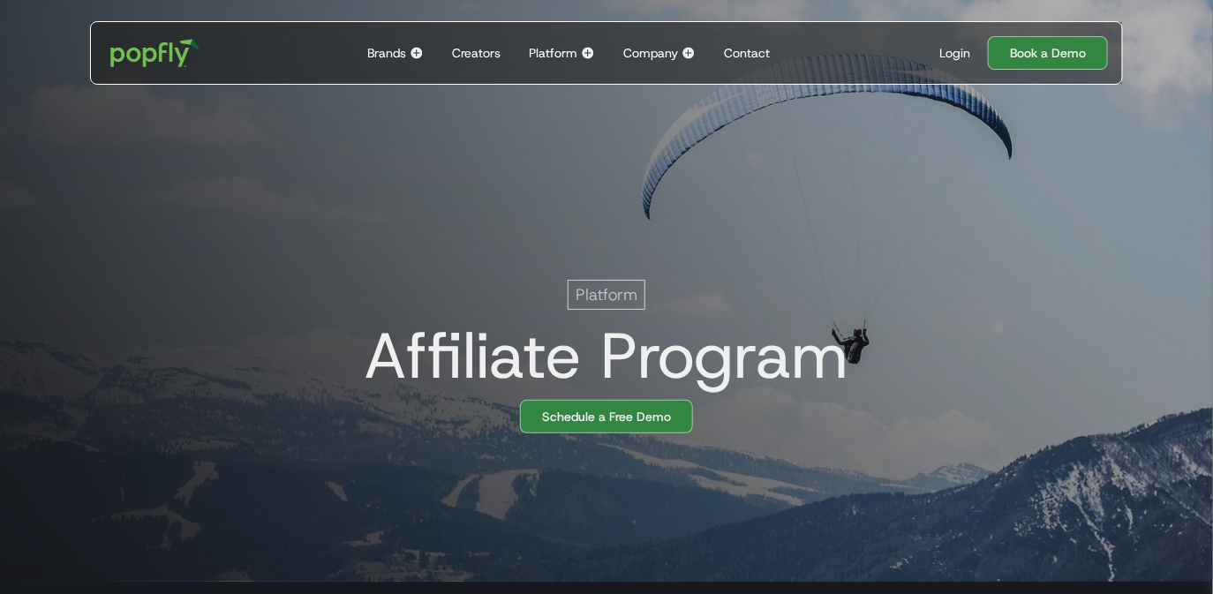
scroll to position [0, 35]
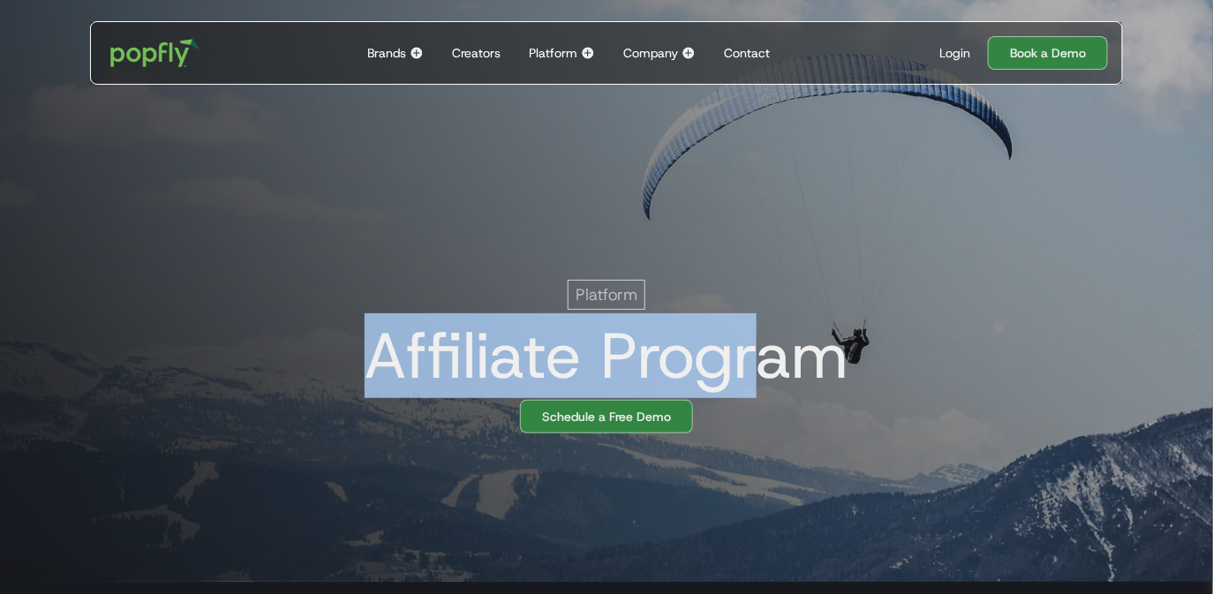
drag, startPoint x: 383, startPoint y: 364, endPoint x: 755, endPoint y: 357, distance: 371.8
click at [755, 359] on h1 "Affiliate Program" at bounding box center [599, 355] width 499 height 71
click at [755, 357] on h1 "Affiliate Program" at bounding box center [599, 355] width 499 height 71
